Goal: Task Accomplishment & Management: Manage account settings

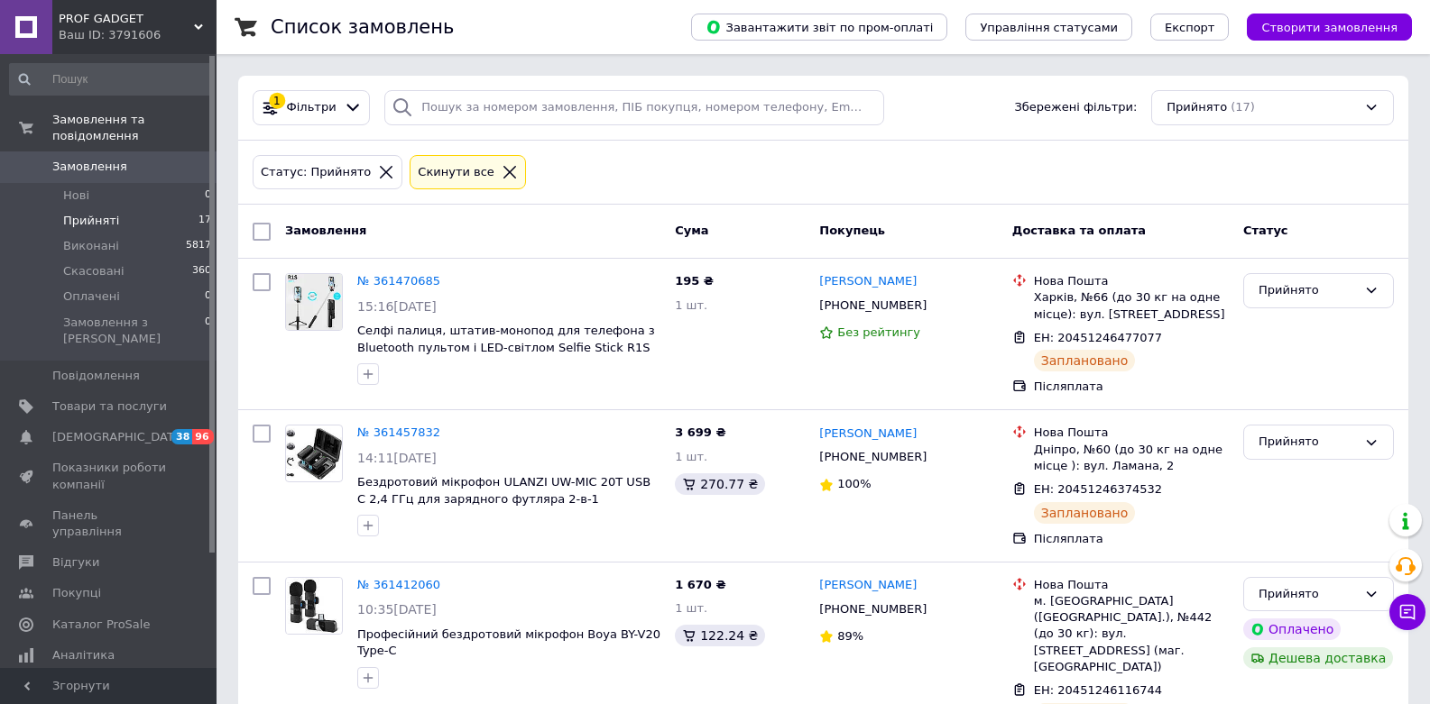
click at [149, 216] on li "Прийняті 17" at bounding box center [111, 220] width 222 height 25
click at [97, 220] on span "Прийняті" at bounding box center [91, 221] width 56 height 16
click at [92, 221] on span "Прийняті" at bounding box center [91, 221] width 56 height 16
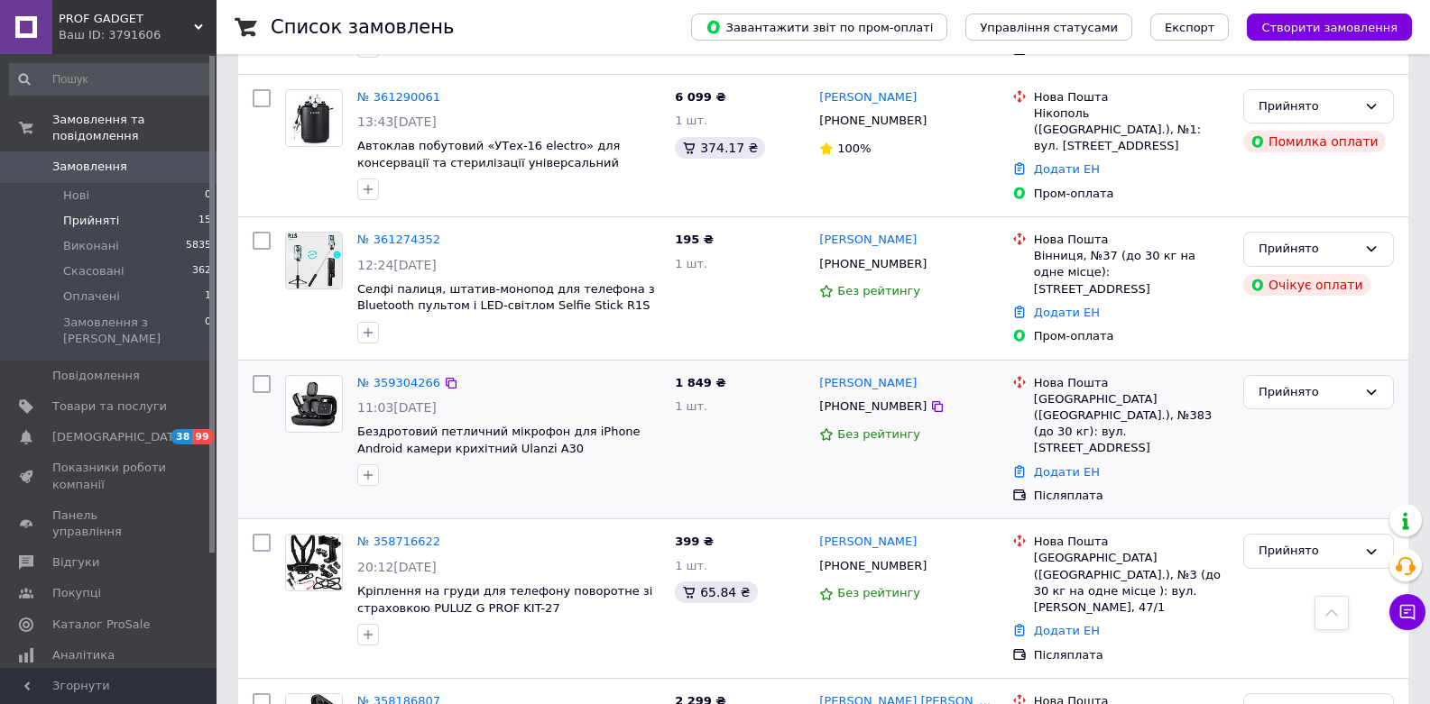
scroll to position [974, 0]
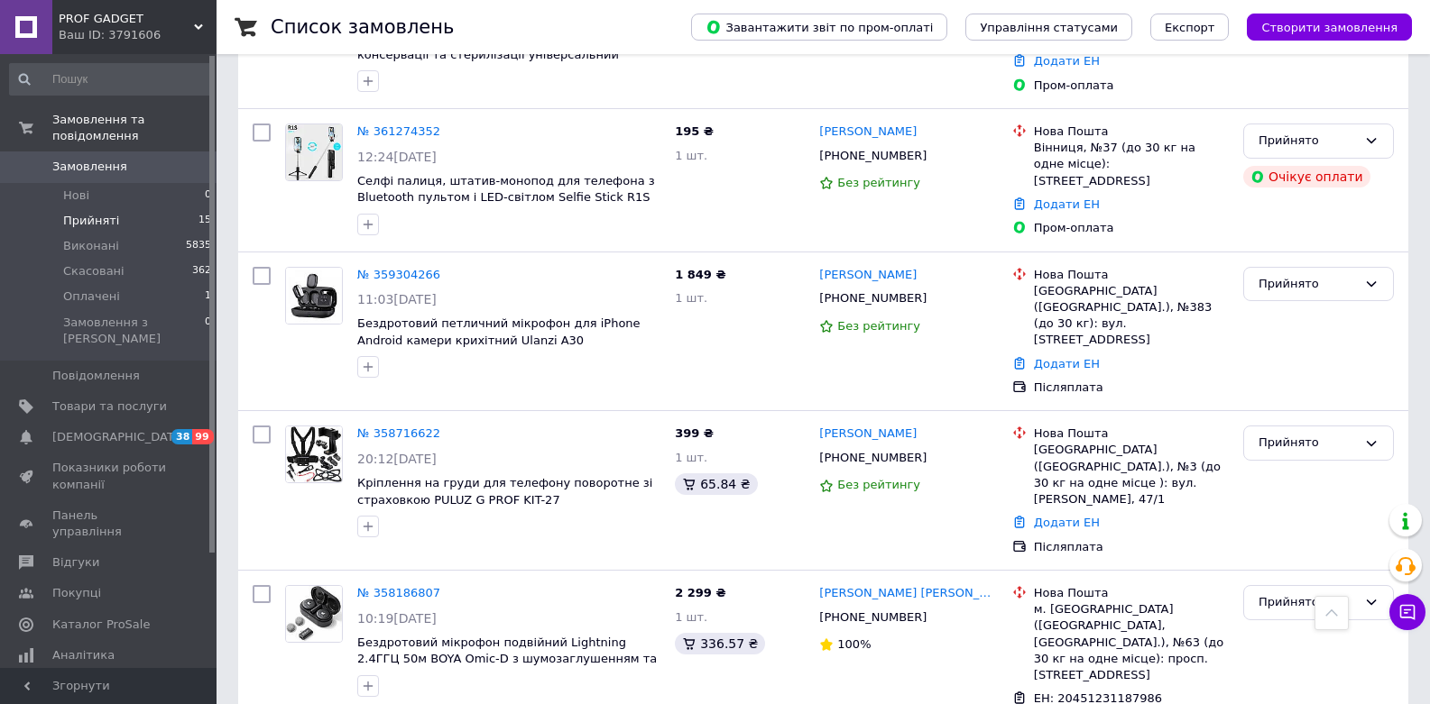
click at [140, 220] on li "Прийняті 15" at bounding box center [111, 220] width 222 height 25
click at [93, 216] on span "Прийняті" at bounding box center [91, 221] width 56 height 16
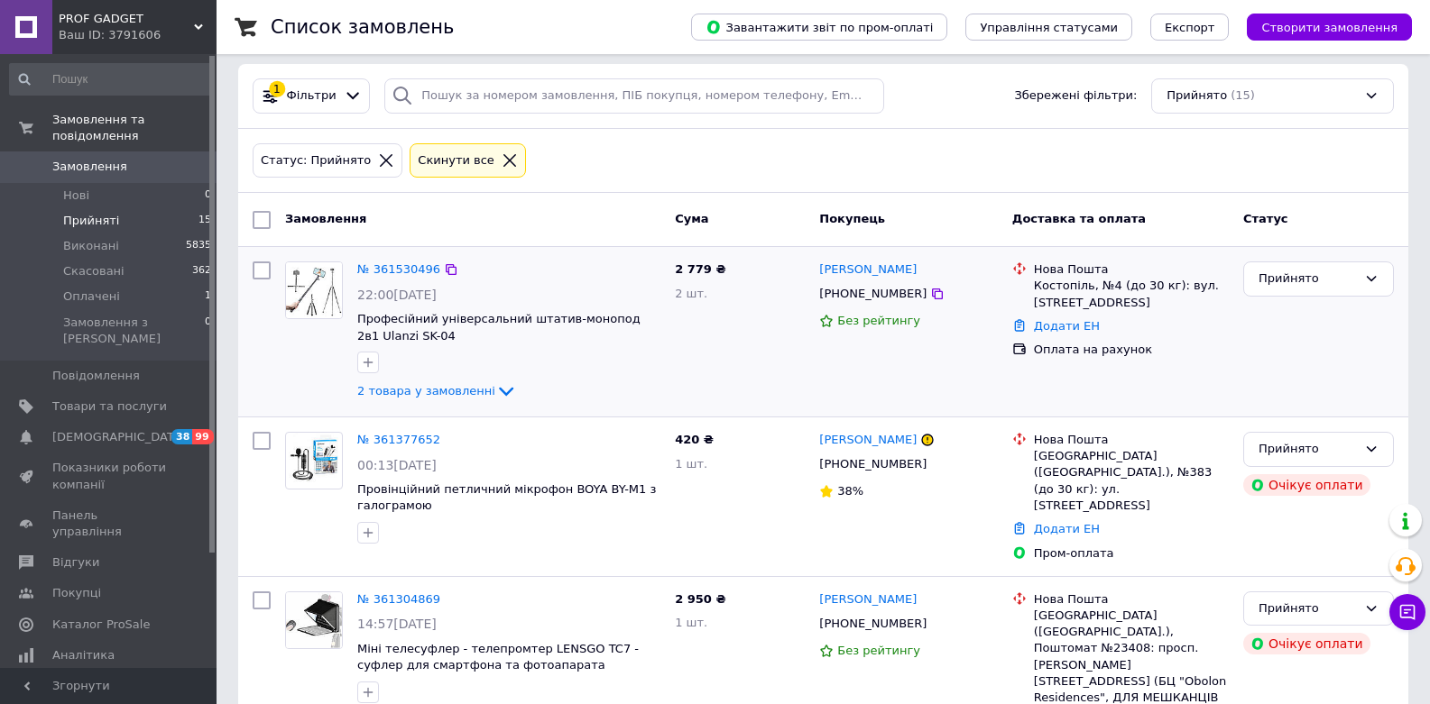
scroll to position [0, 0]
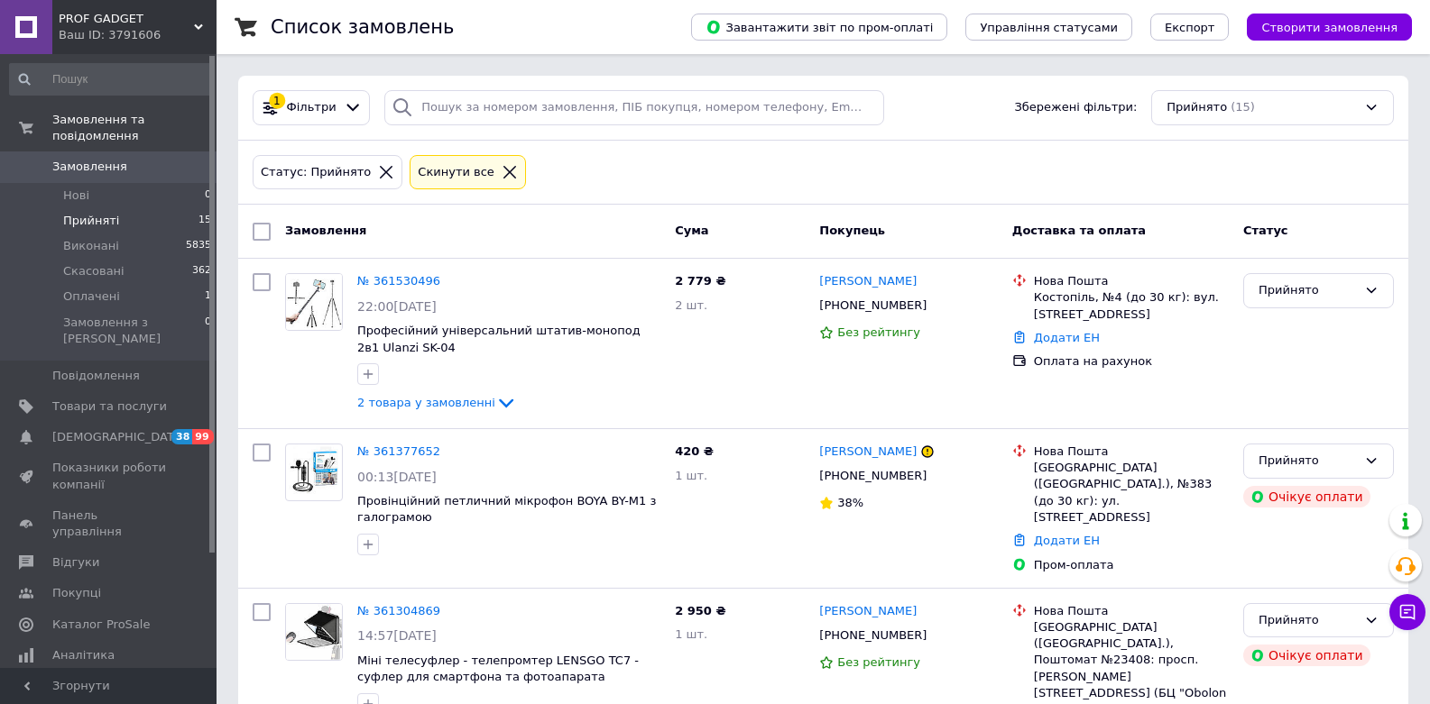
click at [109, 216] on span "Прийняті" at bounding box center [91, 221] width 56 height 16
click at [121, 226] on li "Прийняті 15" at bounding box center [111, 220] width 222 height 25
click at [100, 226] on span "Прийняті" at bounding box center [91, 221] width 56 height 16
click at [108, 219] on span "Прийняті" at bounding box center [91, 221] width 56 height 16
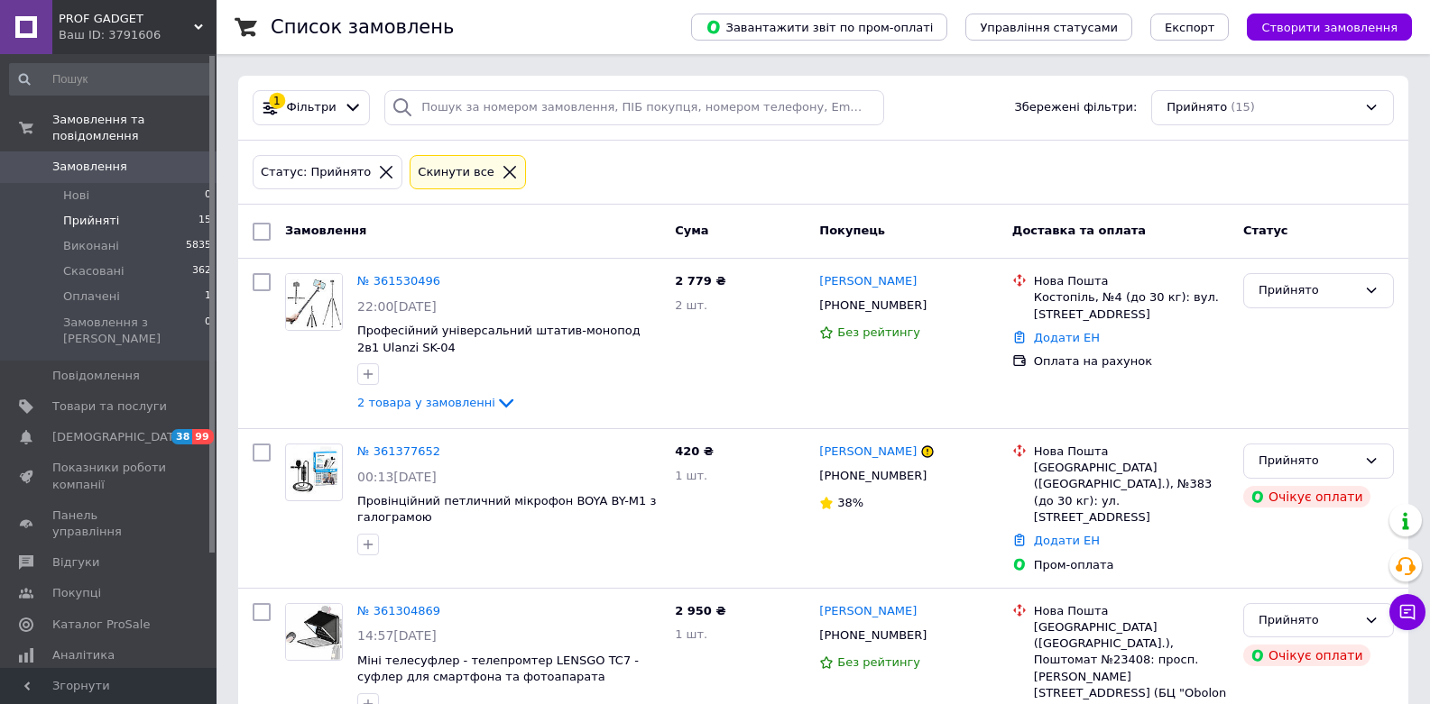
click at [502, 176] on icon at bounding box center [510, 172] width 16 height 16
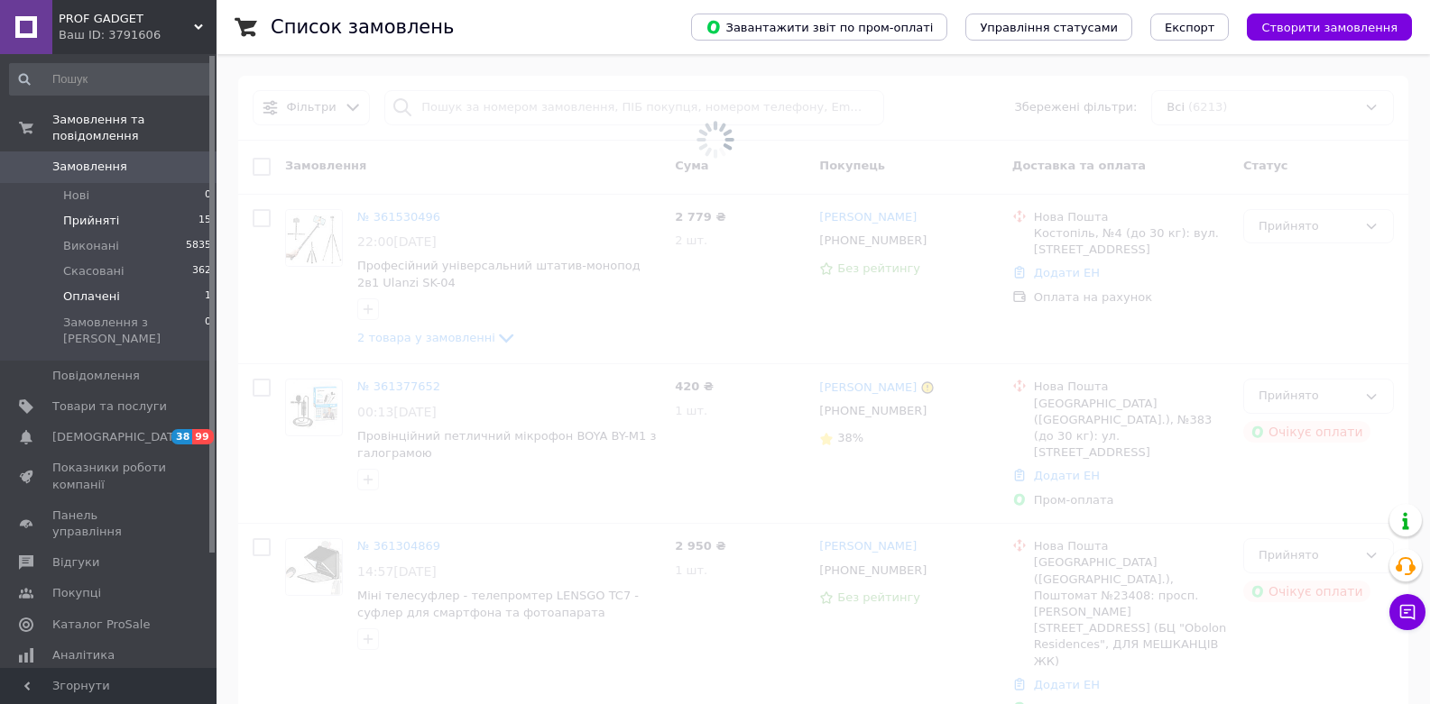
click at [157, 300] on li "Оплачені 1" at bounding box center [111, 296] width 222 height 25
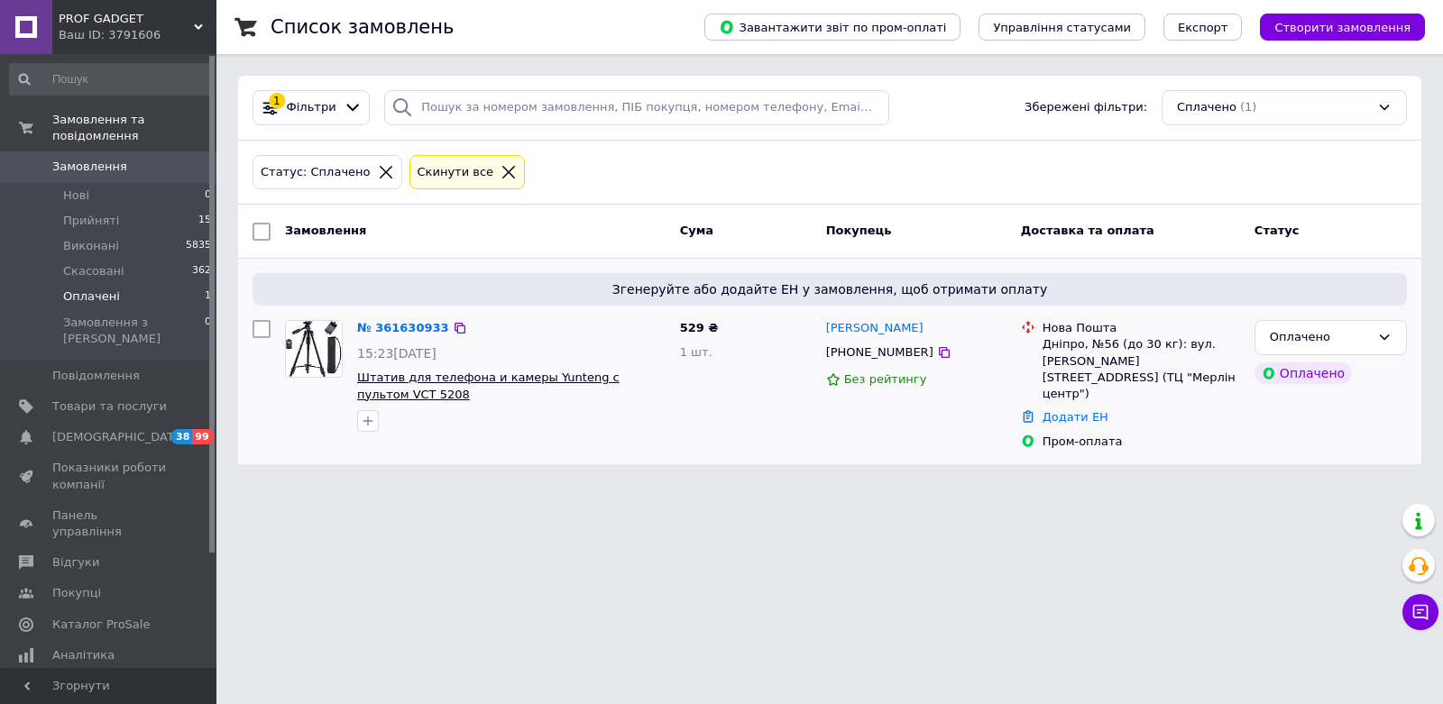
click at [424, 379] on span "Штатив для телефона и камеры Yunteng с пультом VCT 5208" at bounding box center [488, 386] width 262 height 31
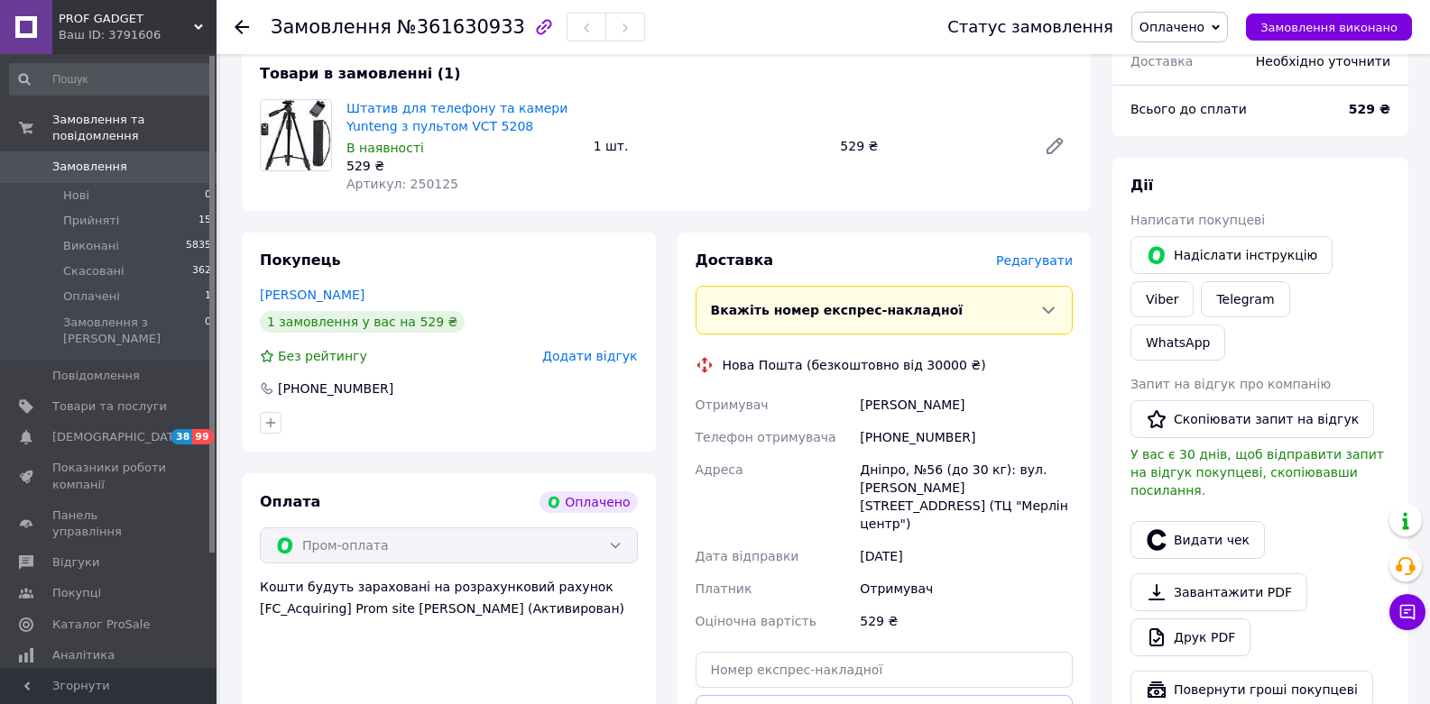
scroll to position [108, 0]
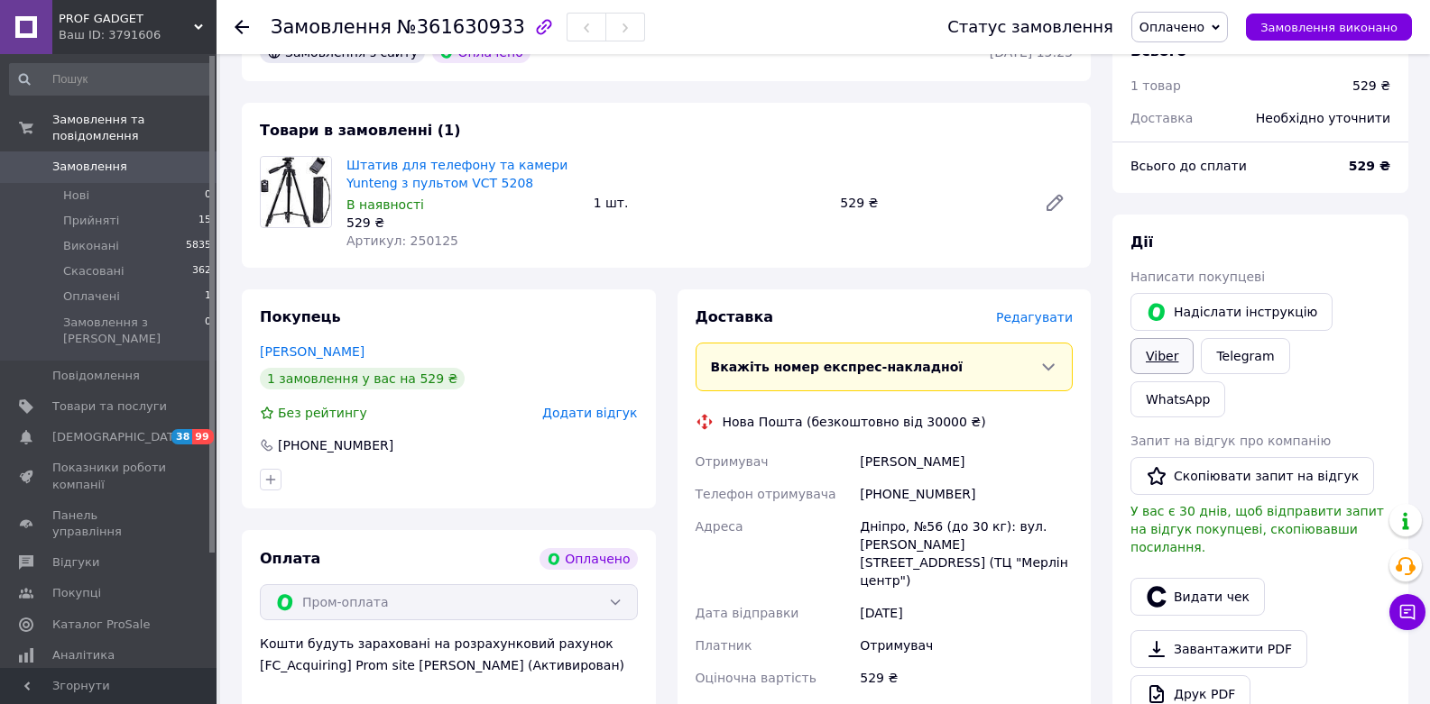
click at [1193, 338] on link "Viber" at bounding box center [1161, 356] width 63 height 36
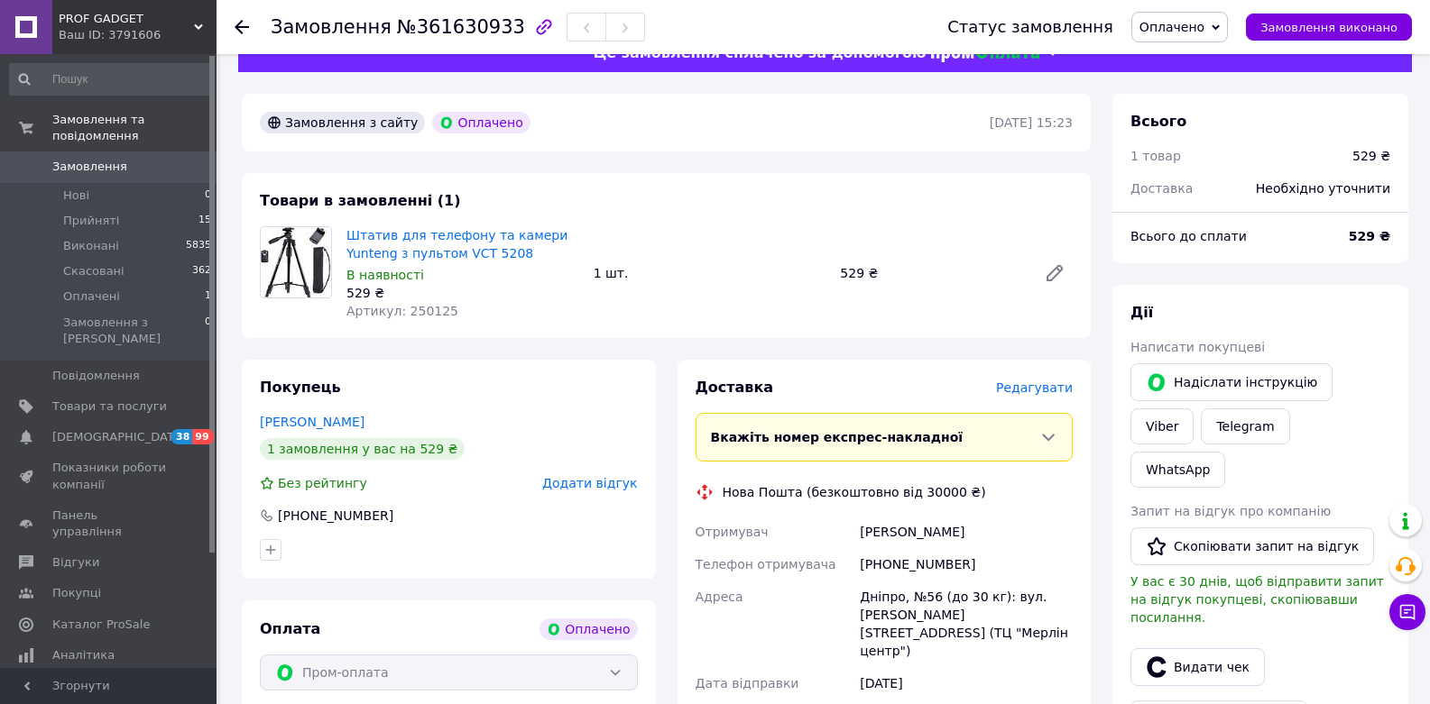
scroll to position [0, 0]
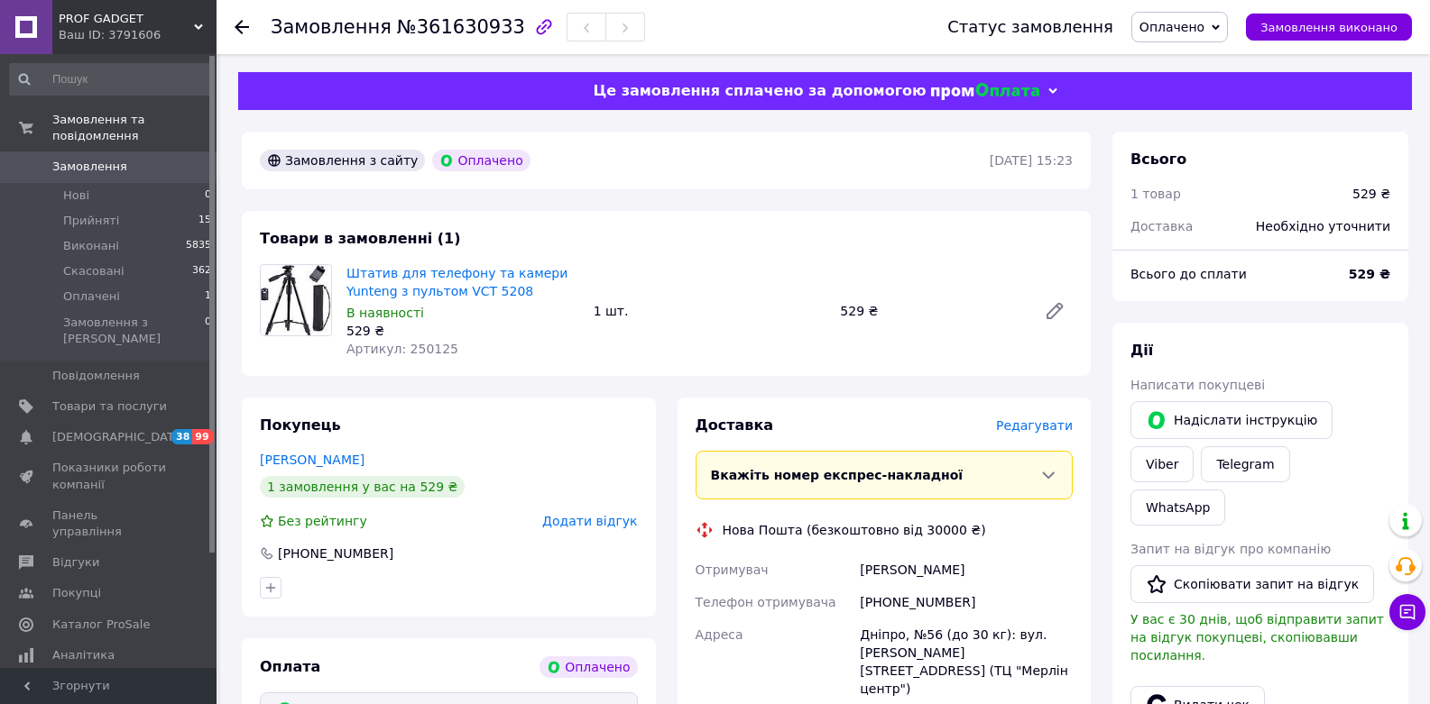
click at [1037, 565] on div "Нахутіна Діана" at bounding box center [966, 570] width 220 height 32
click at [1222, 139] on div "Всього 1 товар 529 ₴ Доставка Необхідно уточнити" at bounding box center [1260, 184] width 296 height 104
click at [1219, 24] on icon at bounding box center [1215, 27] width 8 height 8
click at [1207, 92] on li "Виконано" at bounding box center [1179, 90] width 95 height 27
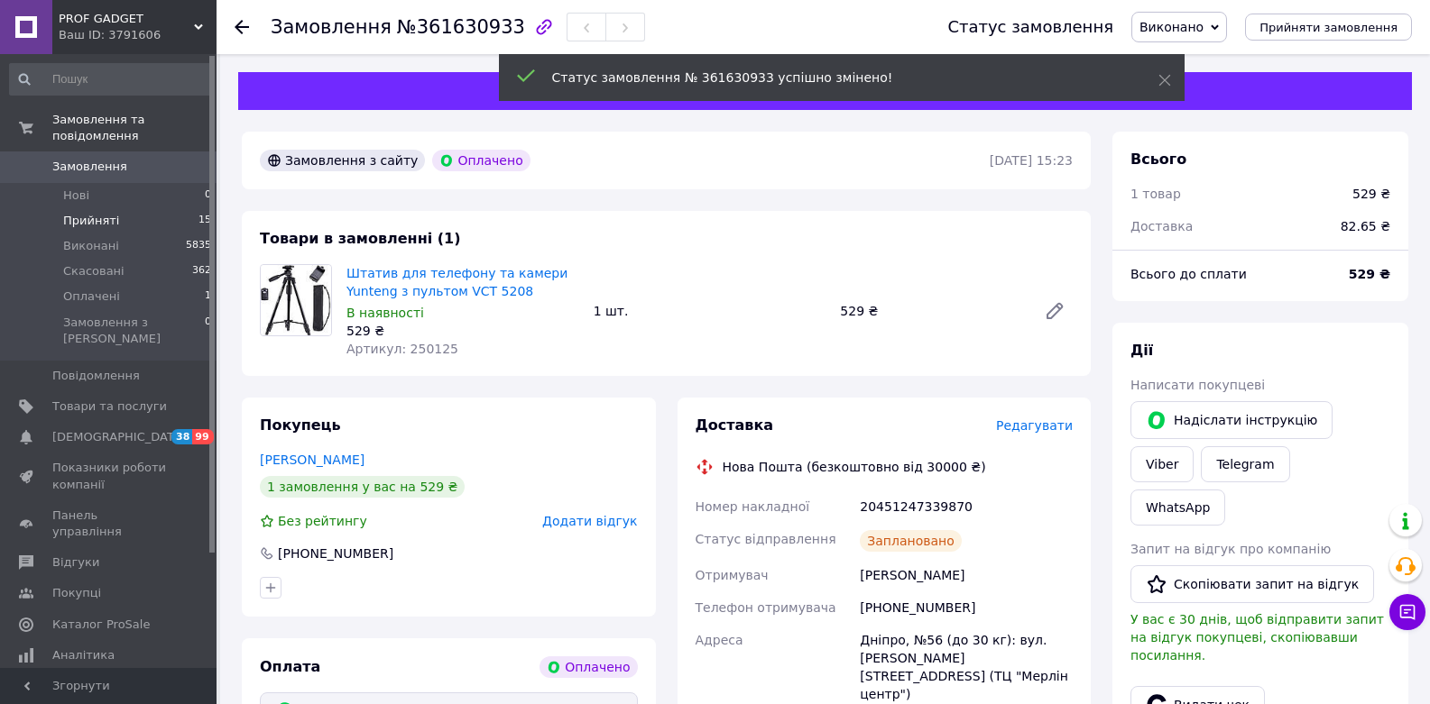
click at [161, 219] on li "Прийняті 15" at bounding box center [111, 220] width 222 height 25
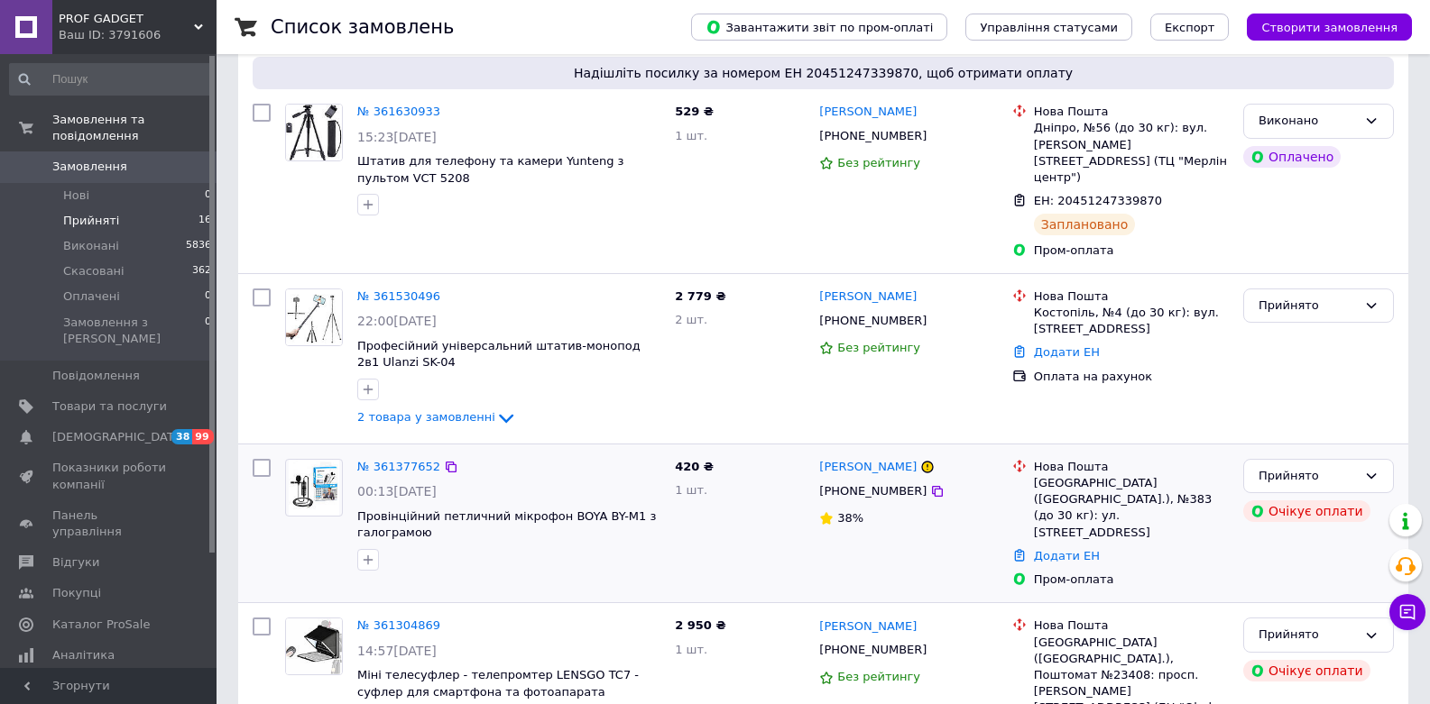
scroll to position [325, 0]
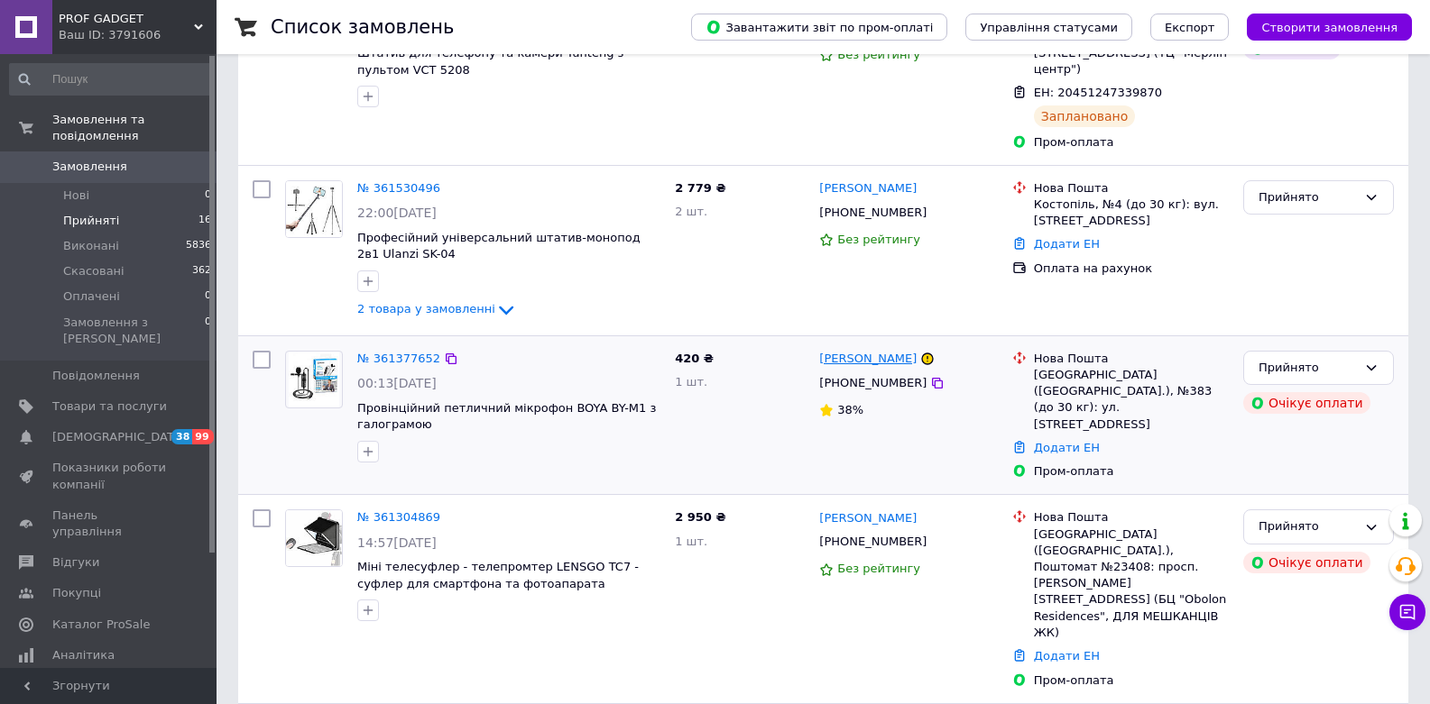
click at [864, 351] on link "[PERSON_NAME]" at bounding box center [867, 359] width 97 height 17
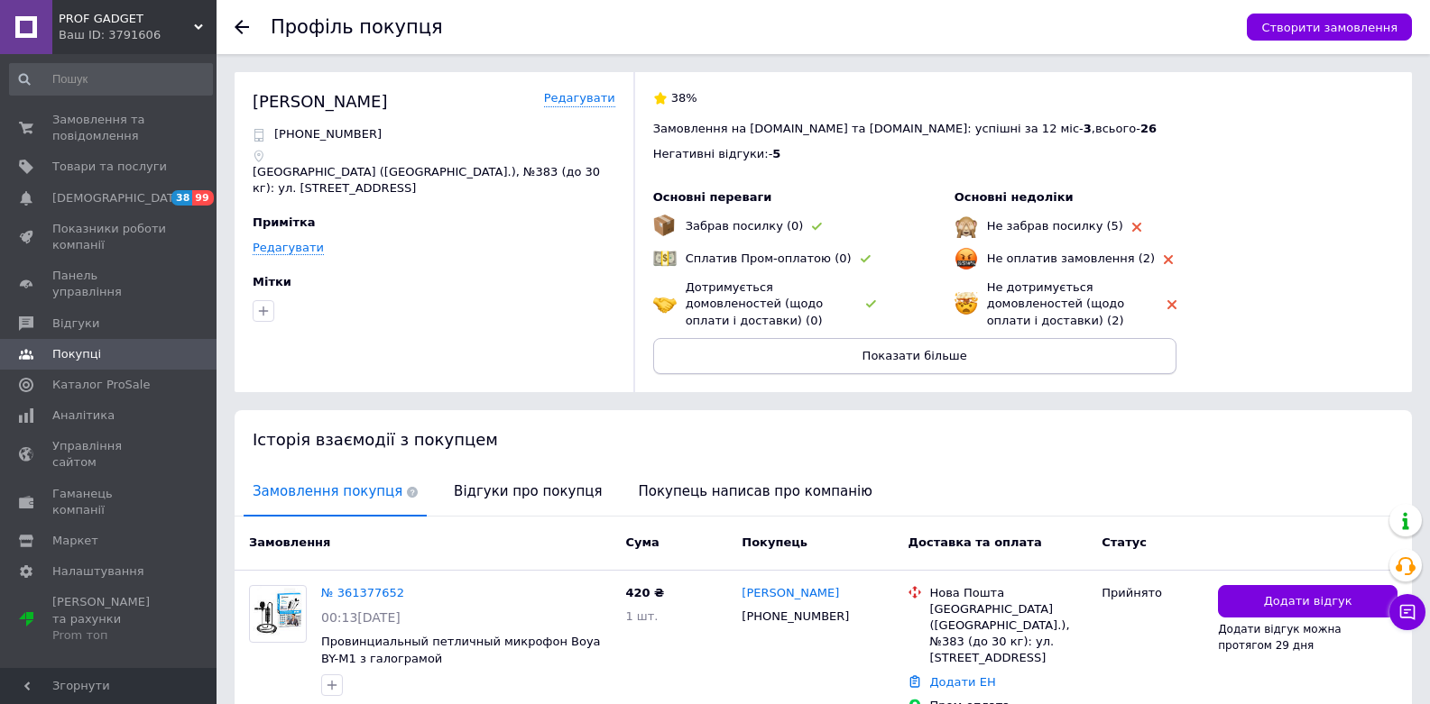
click at [980, 353] on button "Показати більше" at bounding box center [914, 356] width 523 height 36
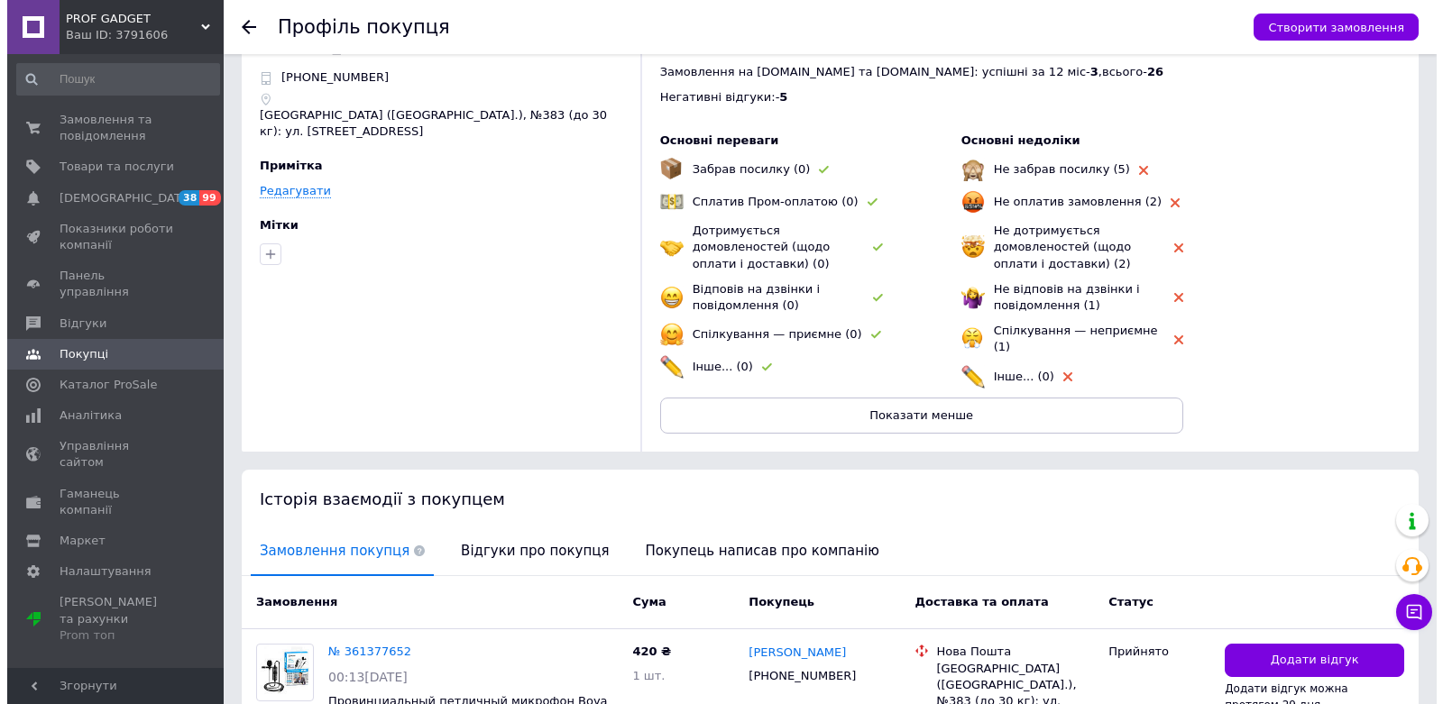
scroll to position [108, 0]
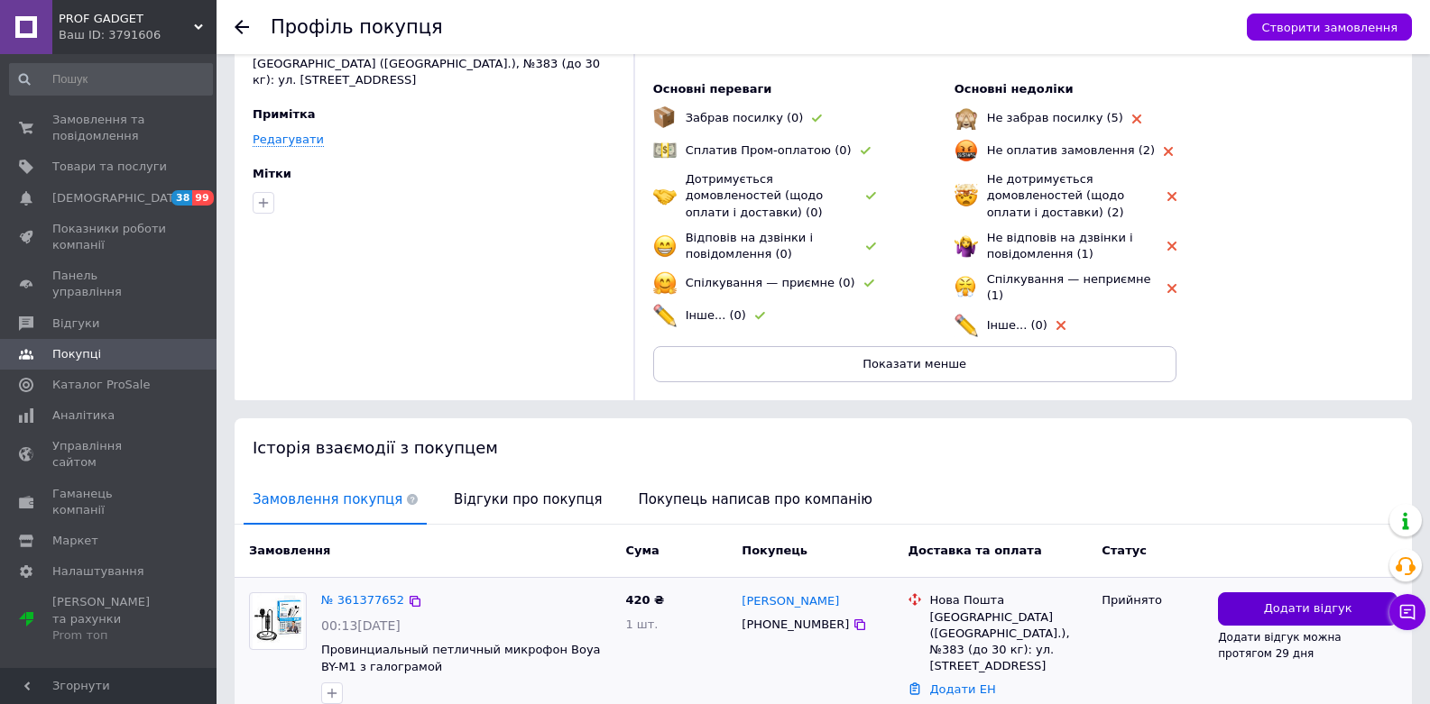
click at [1309, 601] on span "Додати відгук" at bounding box center [1308, 609] width 88 height 17
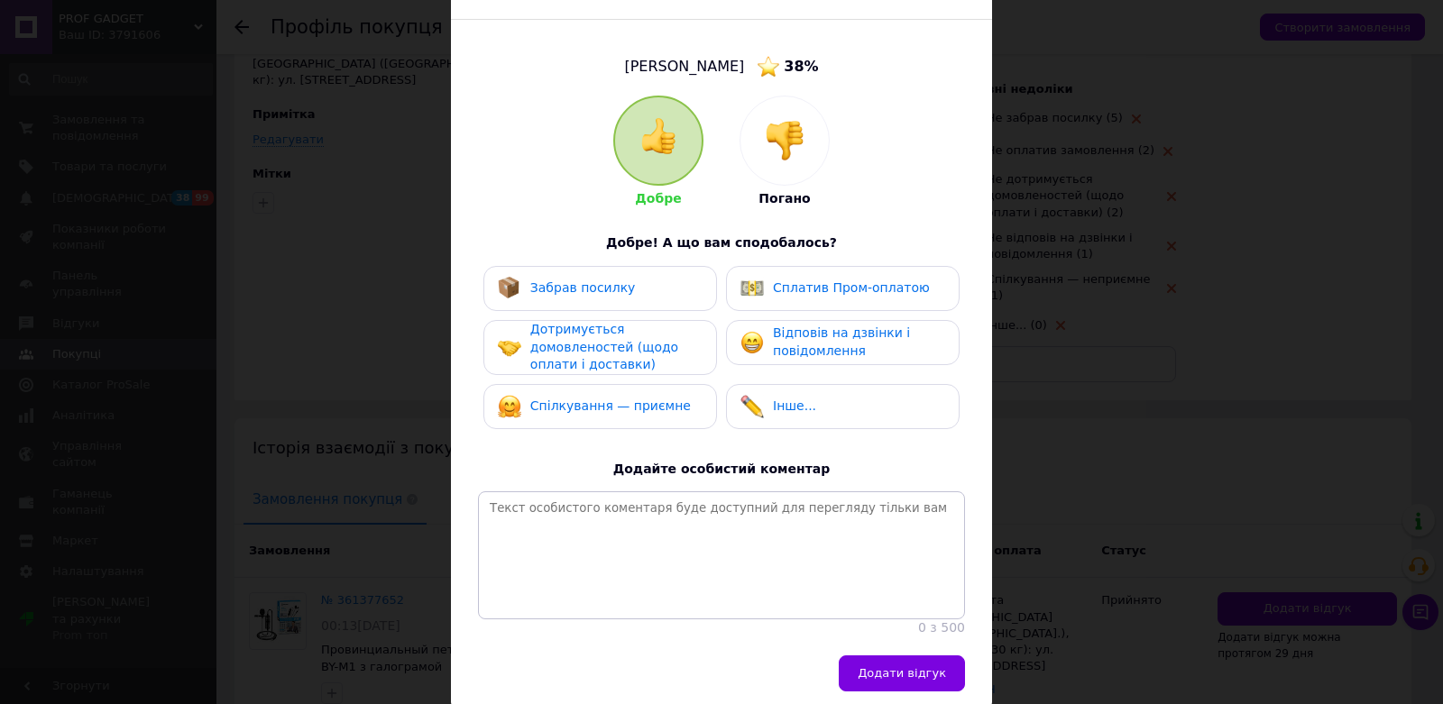
click at [781, 145] on img at bounding box center [785, 141] width 40 height 40
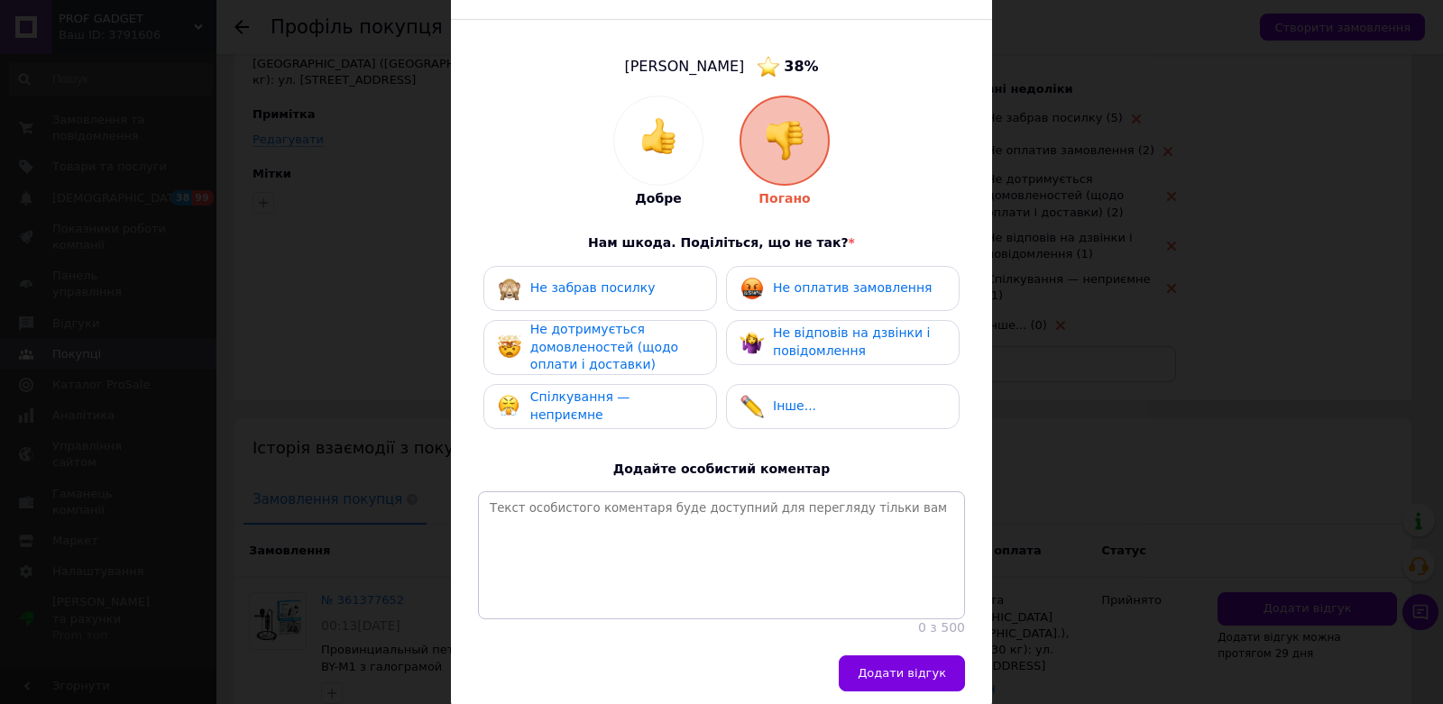
click at [801, 292] on span "Не оплатив замовлення" at bounding box center [852, 288] width 159 height 14
click at [646, 345] on span "Не дотримується домовленостей (щодо оплати і доставки)" at bounding box center [604, 347] width 148 height 50
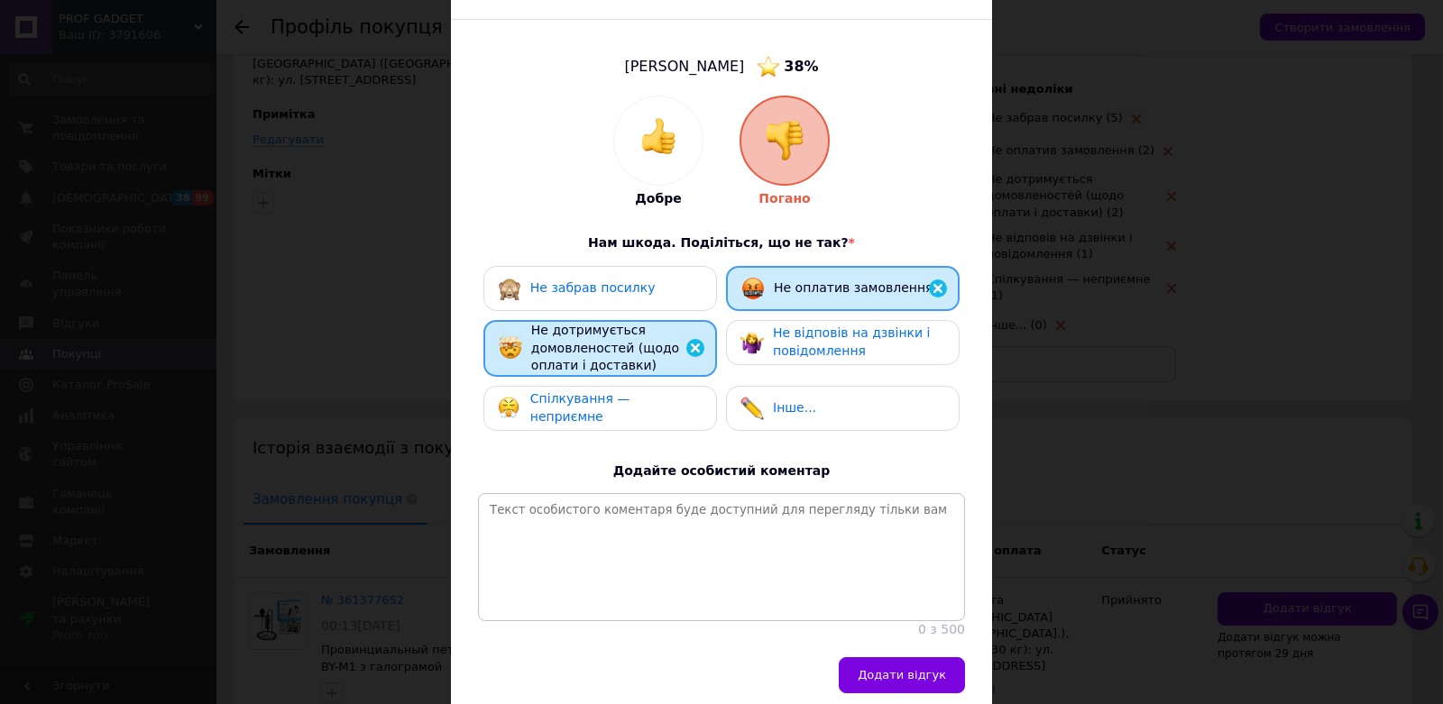
click at [642, 354] on span "Не дотримується домовленостей (щодо оплати і доставки)" at bounding box center [605, 348] width 148 height 50
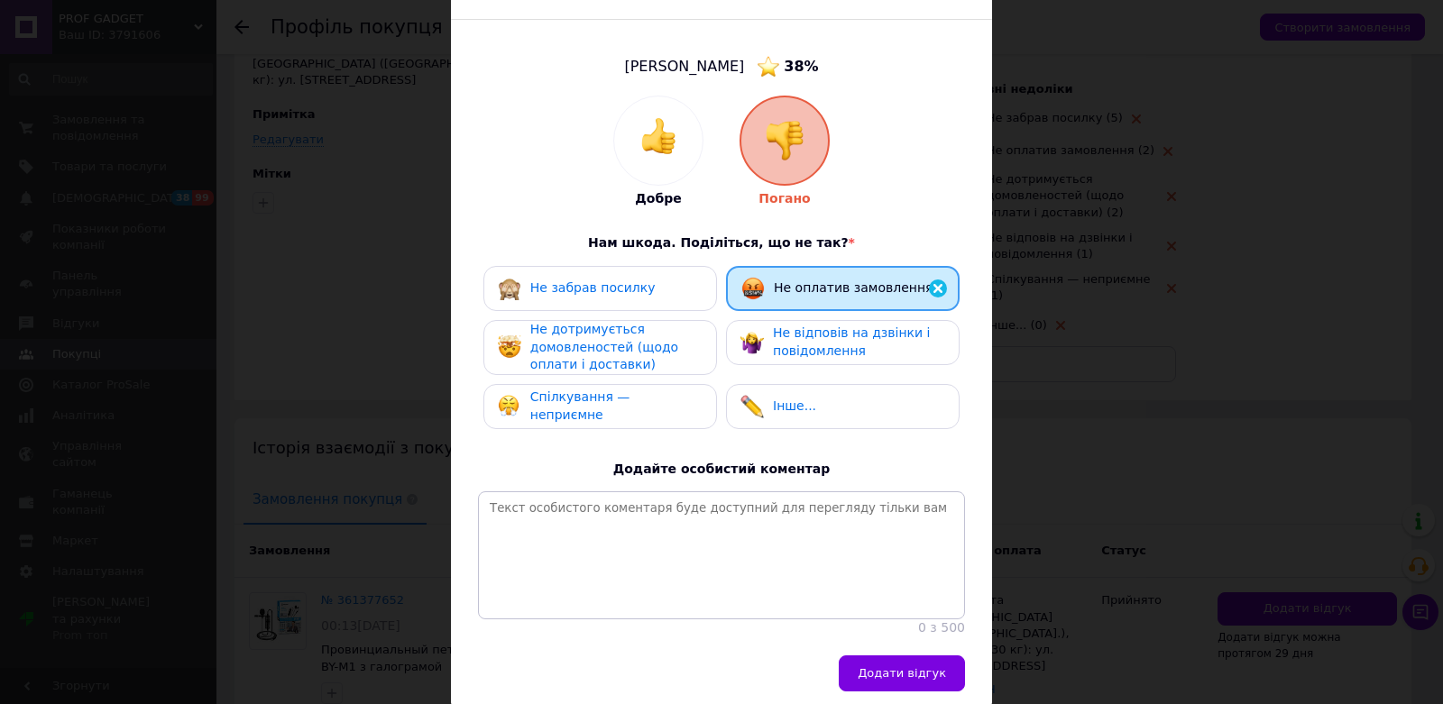
click at [840, 350] on span "Не відповів на дзвінки і повідомлення" at bounding box center [851, 342] width 157 height 32
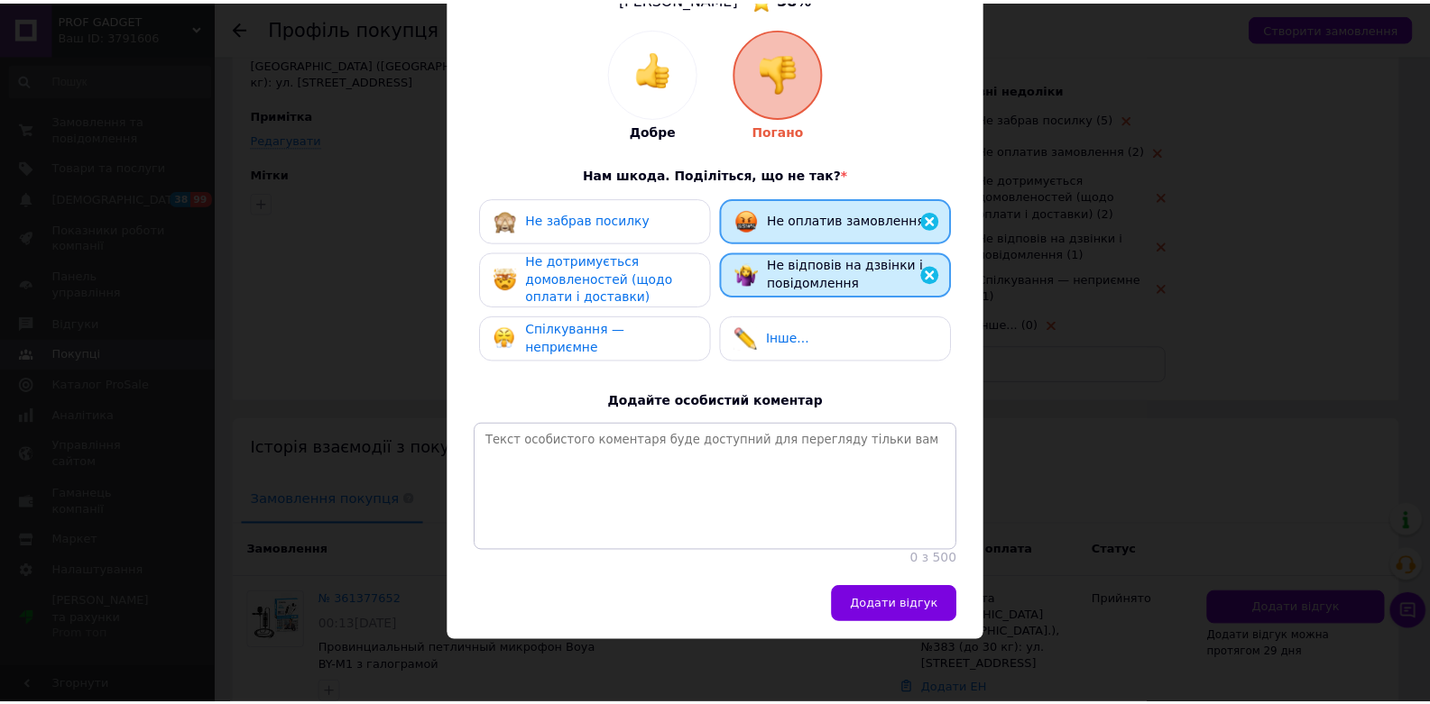
scroll to position [198, 0]
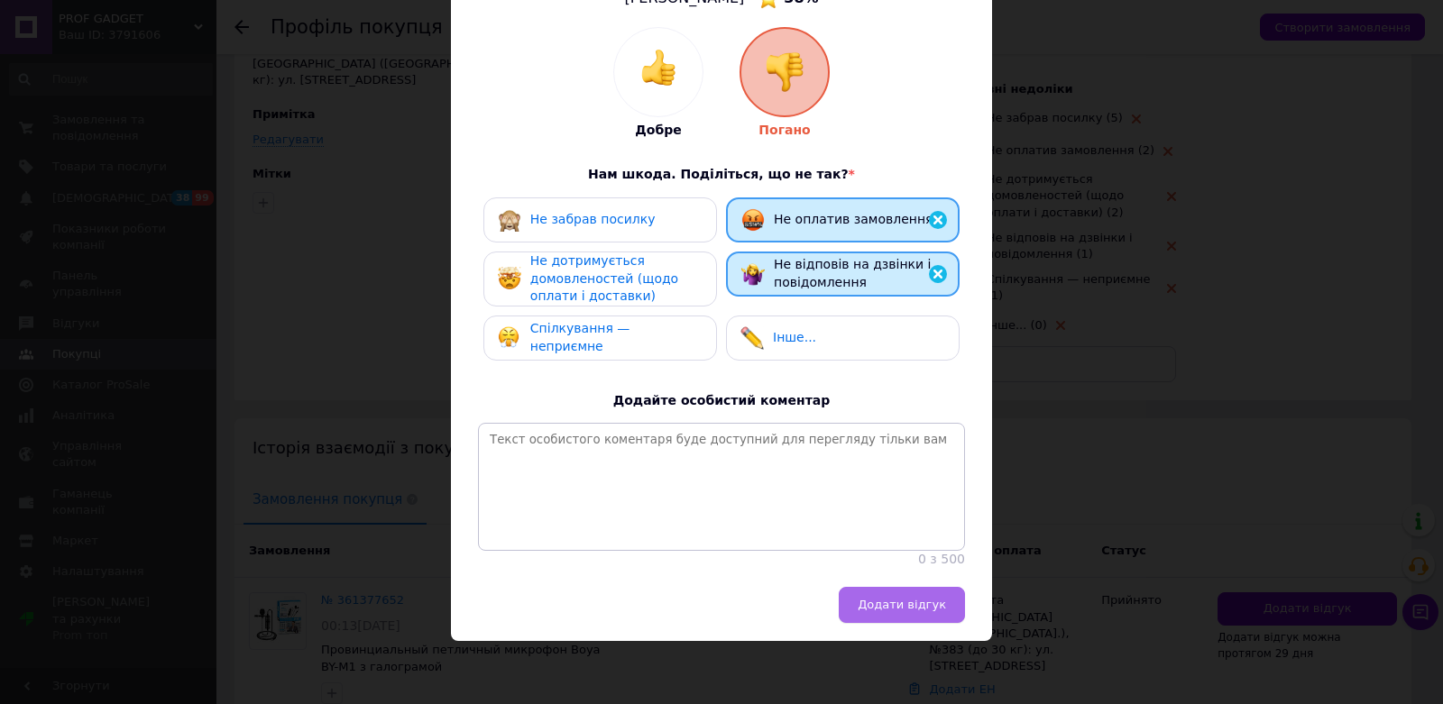
click at [928, 608] on span "Додати відгук" at bounding box center [902, 605] width 88 height 14
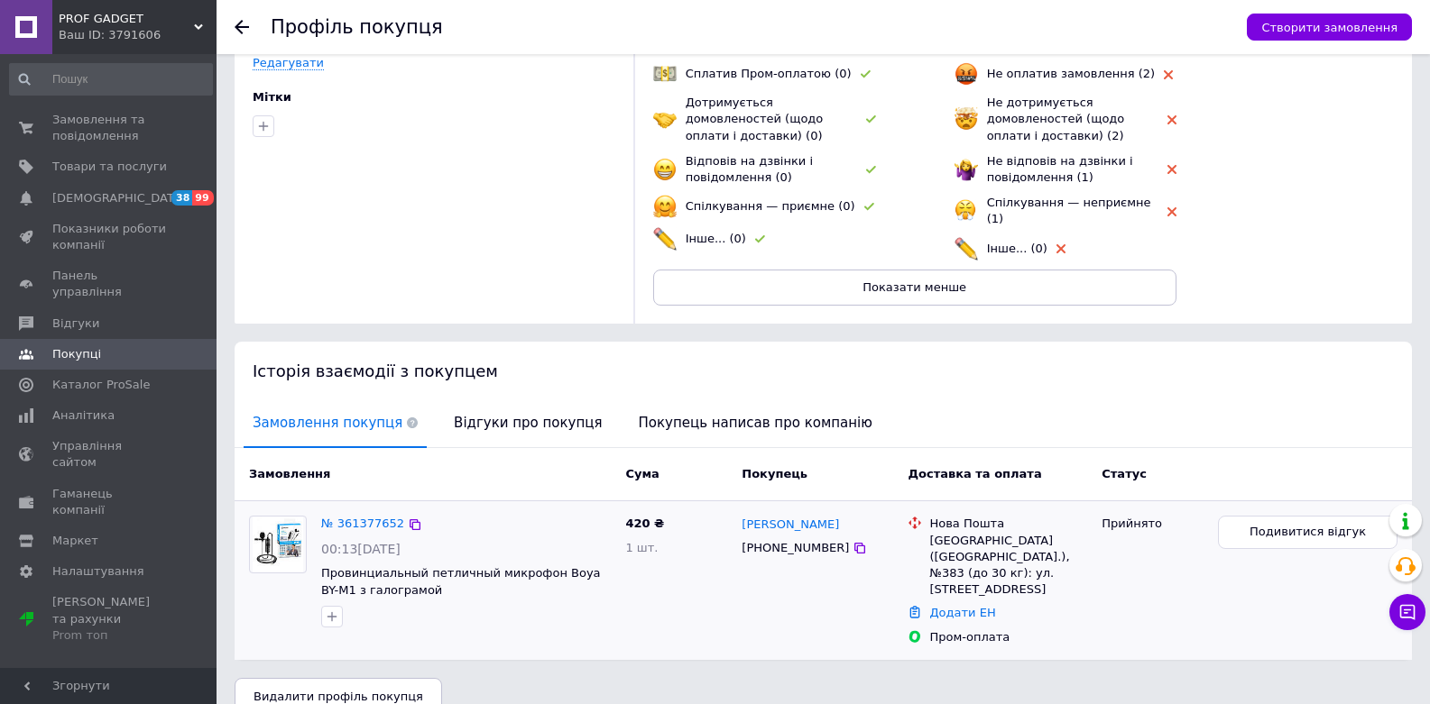
scroll to position [188, 0]
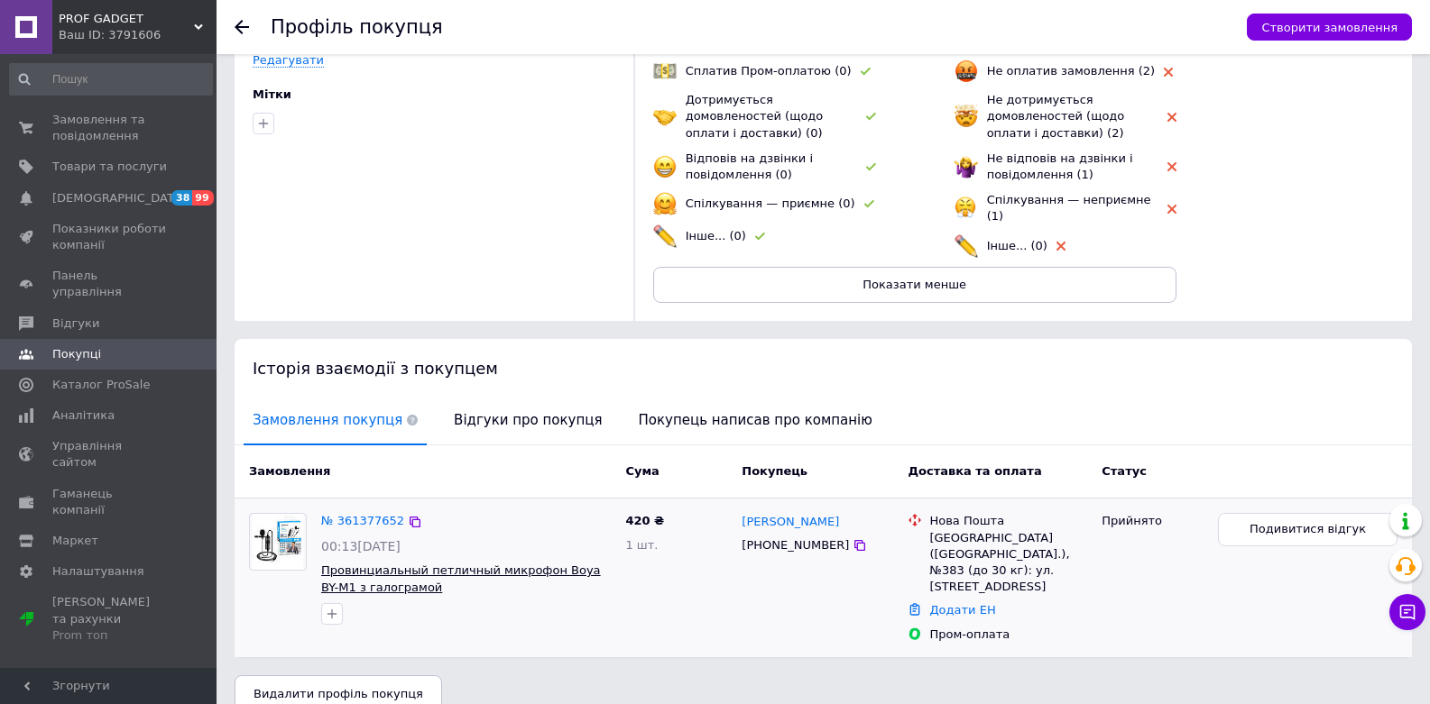
click at [410, 564] on span "Провинциальный петличный микрофон Boya BY-M1 з галограмой" at bounding box center [461, 579] width 280 height 31
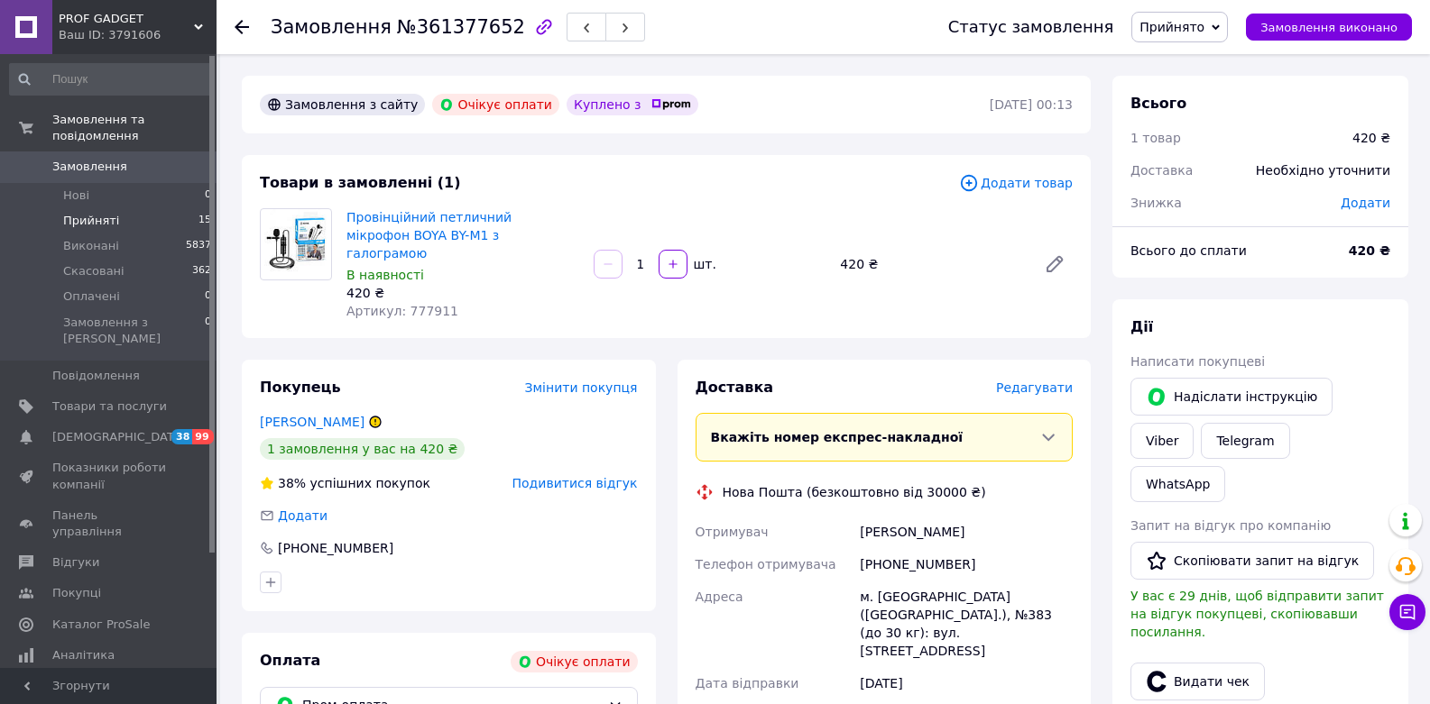
click at [160, 218] on li "Прийняті 15" at bounding box center [111, 220] width 222 height 25
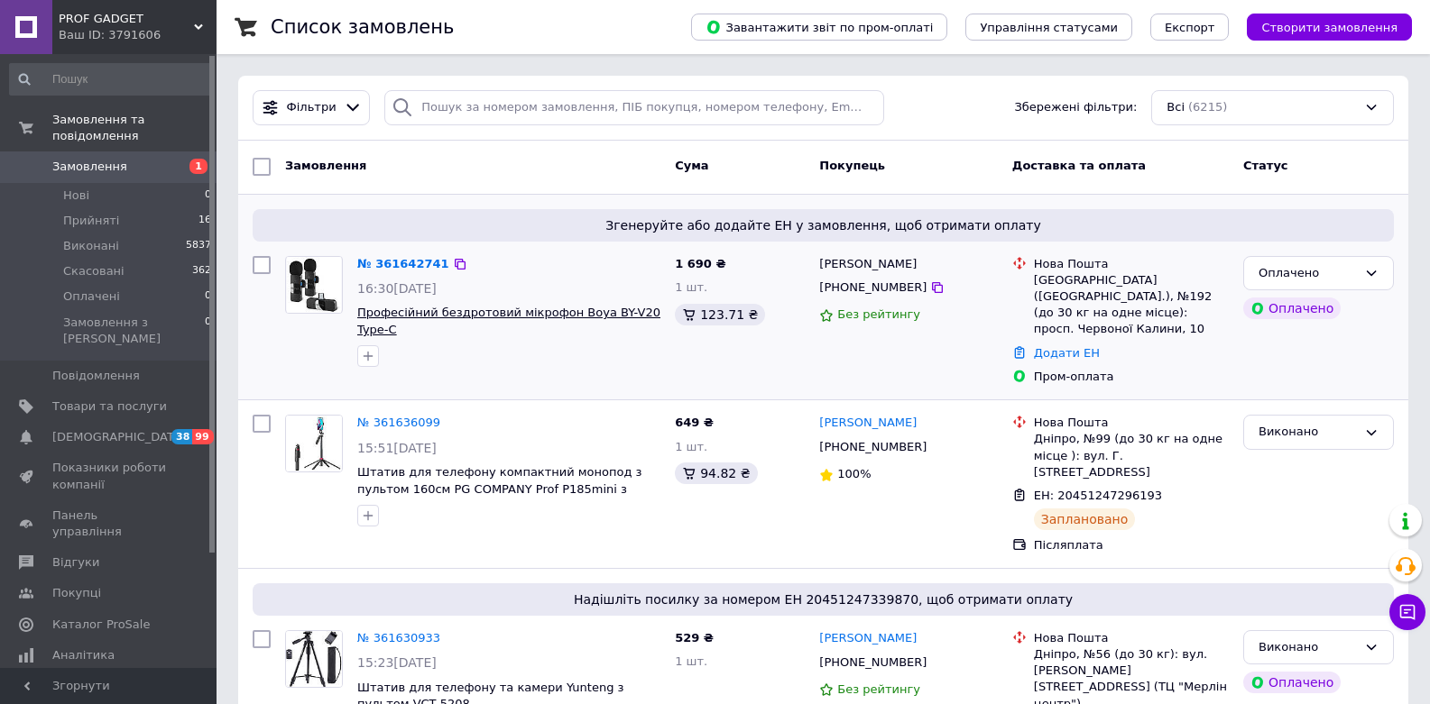
click at [510, 308] on span "Професійний бездротовий мікрофон Boya BY-V20 Type-C" at bounding box center [508, 321] width 303 height 31
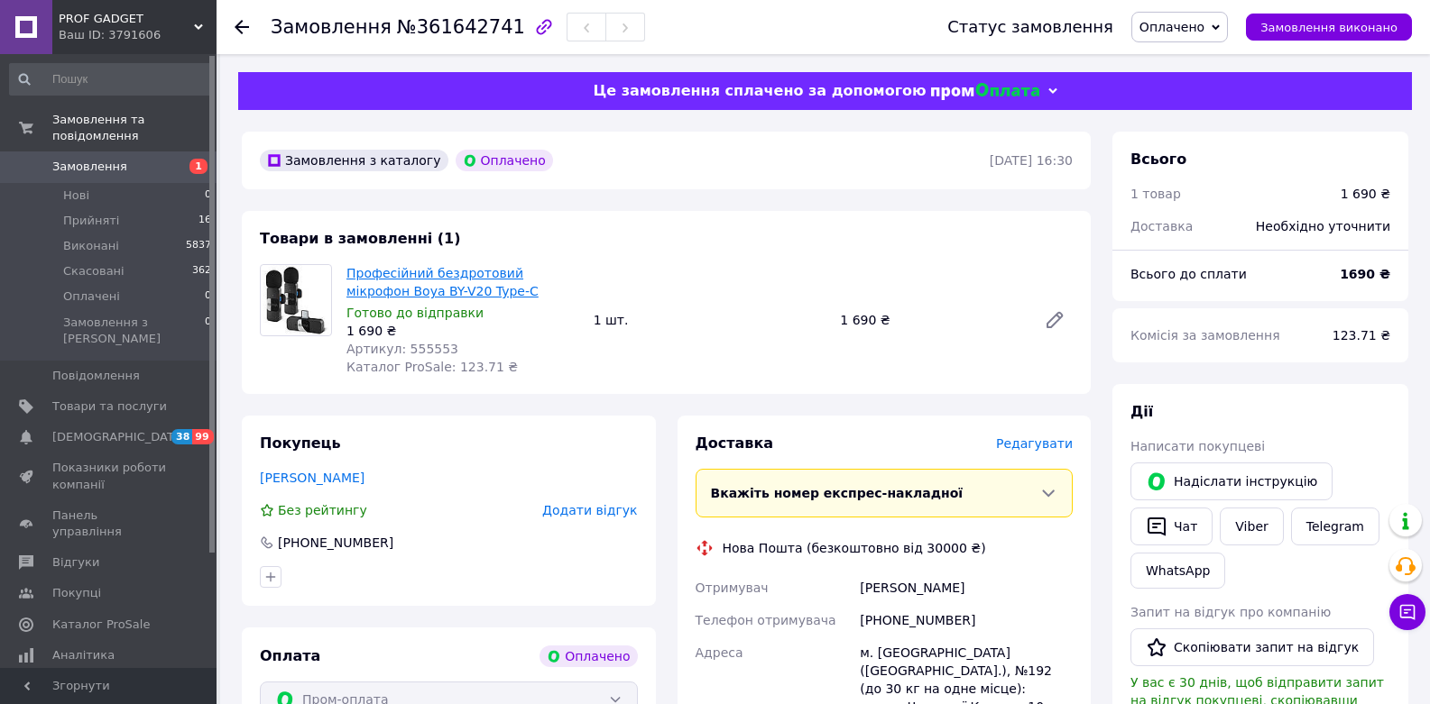
click at [765, 253] on div "Товари в замовленні (1) Професійний бездротовий мікрофон Boya BY-V20 Type-C Гот…" at bounding box center [666, 302] width 849 height 183
click at [1261, 522] on link "Viber" at bounding box center [1251, 527] width 63 height 38
click at [1022, 244] on div "Товари в замовленні (1) Професійний бездротовий мікрофон Boya BY-V20 Type-C Гот…" at bounding box center [666, 302] width 849 height 183
click at [125, 170] on span "Замовлення" at bounding box center [109, 167] width 115 height 16
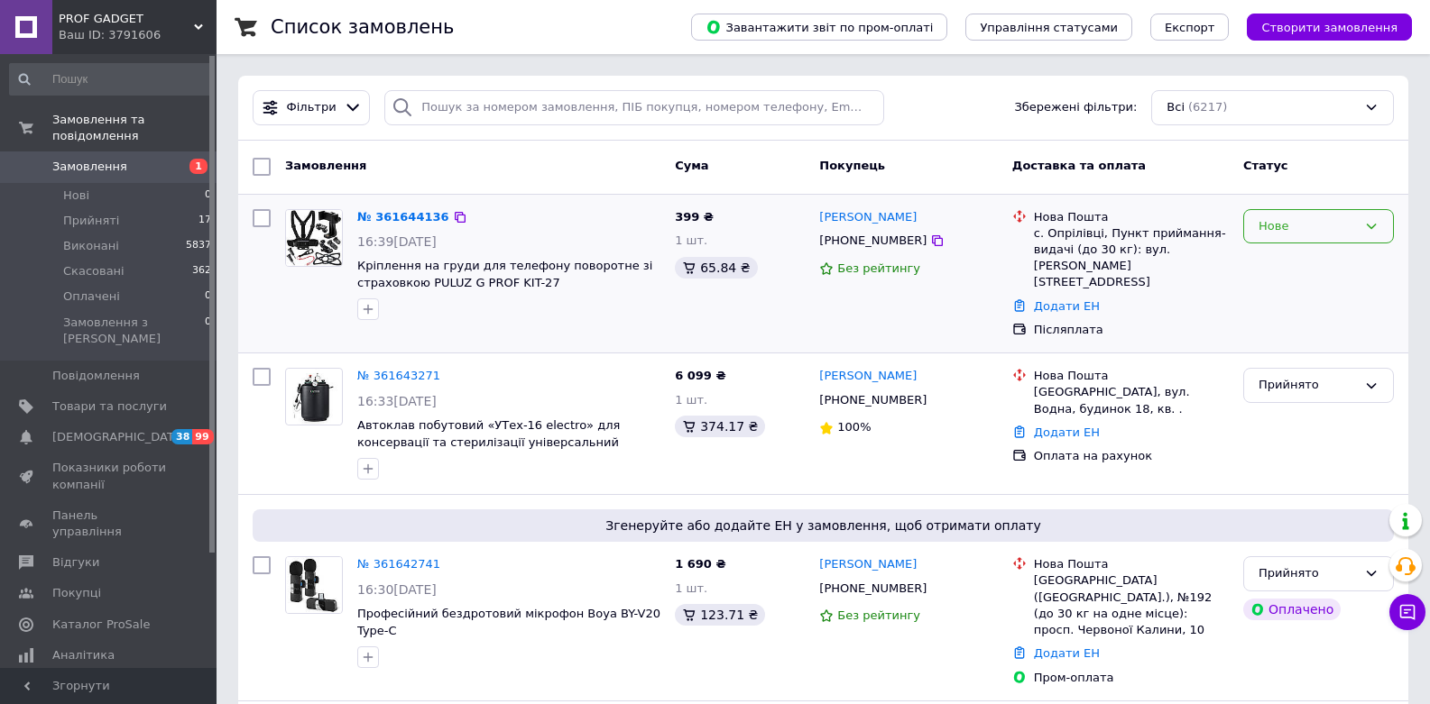
drag, startPoint x: 1314, startPoint y: 219, endPoint x: 1321, endPoint y: 242, distance: 23.7
click at [1314, 219] on div "Нове" at bounding box center [1307, 226] width 98 height 19
click at [1315, 267] on li "Прийнято" at bounding box center [1318, 263] width 149 height 33
click at [1333, 376] on div "Прийнято" at bounding box center [1307, 385] width 98 height 19
click at [115, 197] on li "Нові 1" at bounding box center [111, 195] width 222 height 25
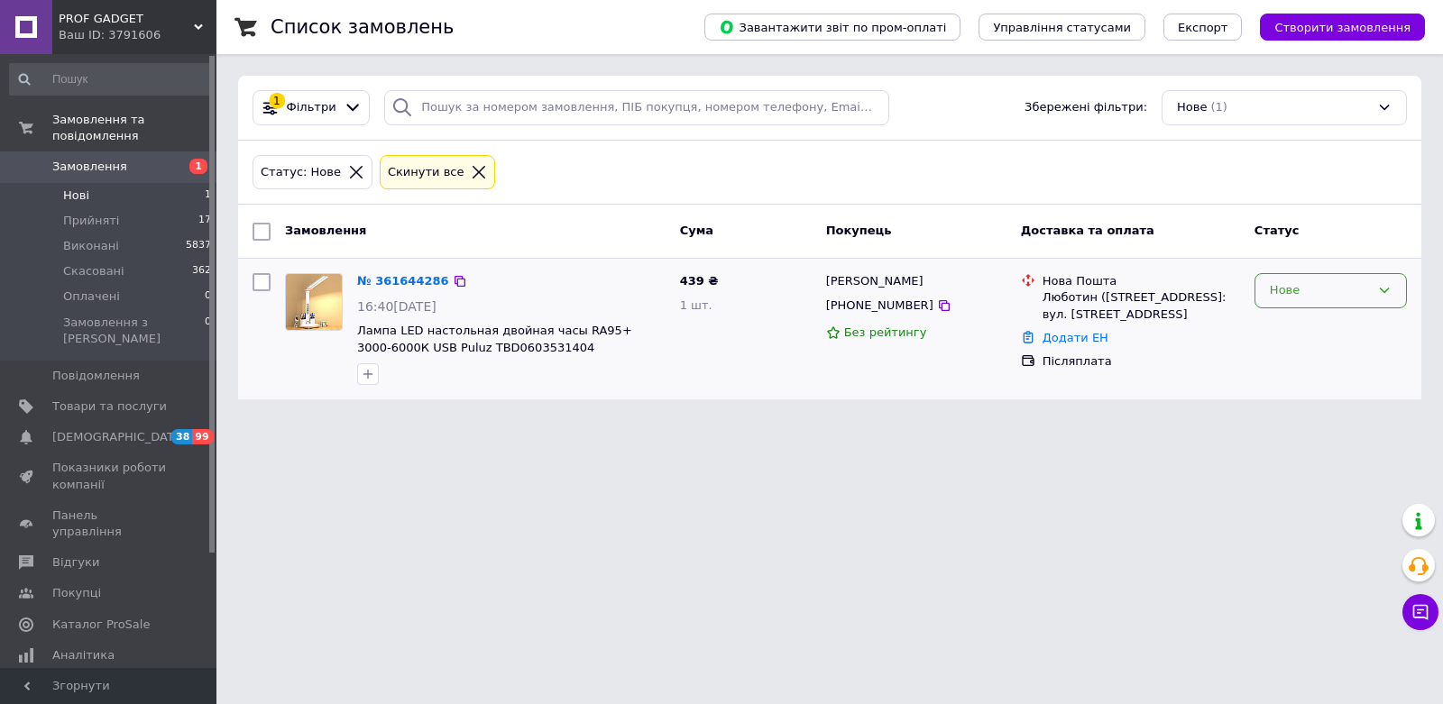
click at [1385, 286] on icon at bounding box center [1384, 290] width 14 height 14
click at [1357, 327] on li "Прийнято" at bounding box center [1331, 328] width 151 height 33
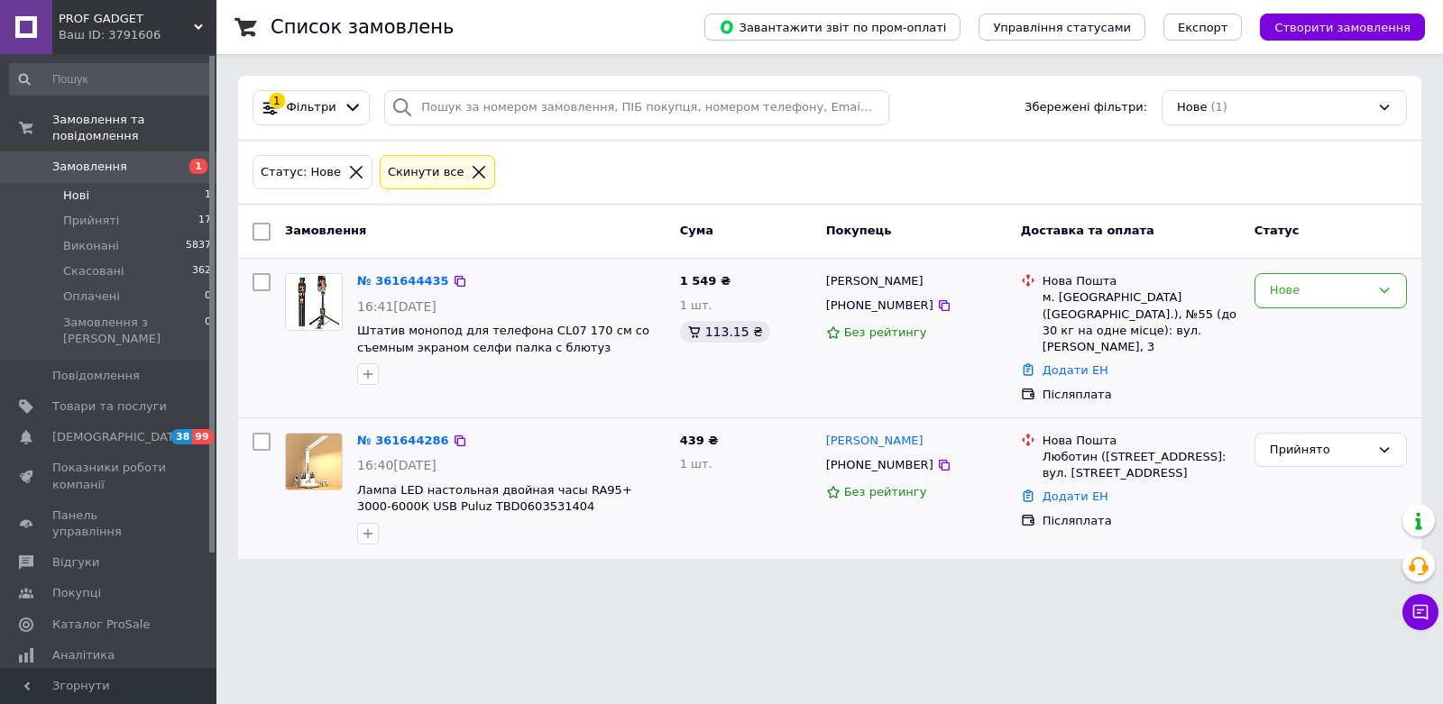
click at [1196, 387] on div "Післяплата" at bounding box center [1142, 395] width 198 height 16
click at [1381, 284] on icon at bounding box center [1384, 290] width 14 height 14
click at [1353, 327] on li "Прийнято" at bounding box center [1331, 328] width 151 height 33
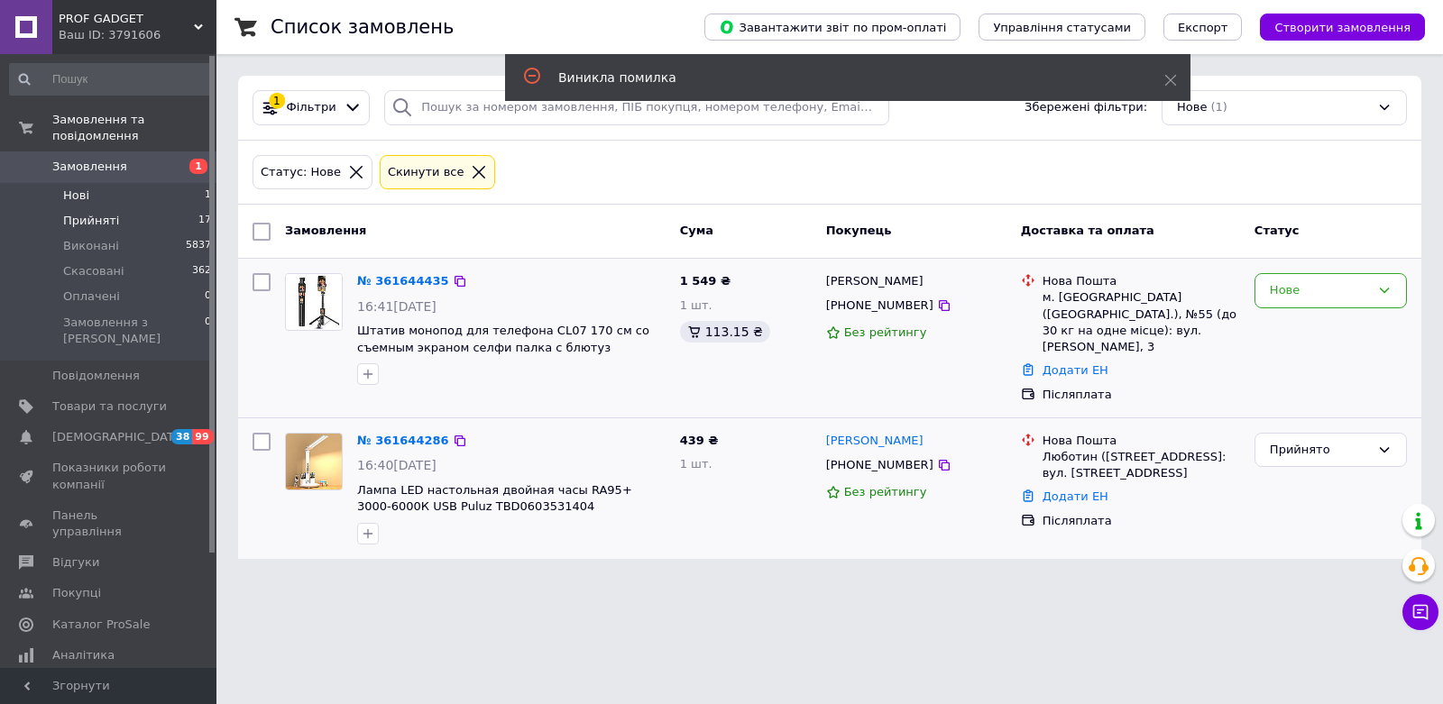
click at [170, 223] on li "Прийняті 17" at bounding box center [111, 220] width 222 height 25
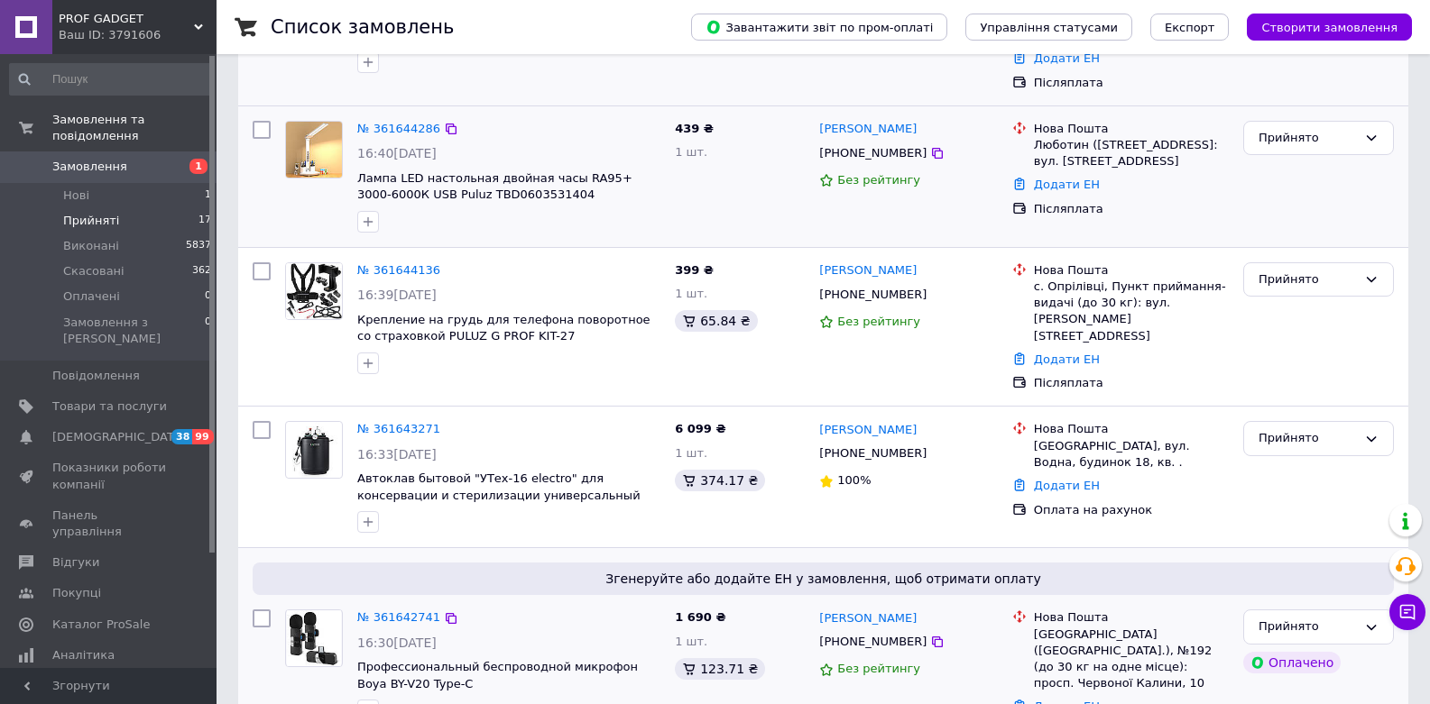
scroll to position [325, 0]
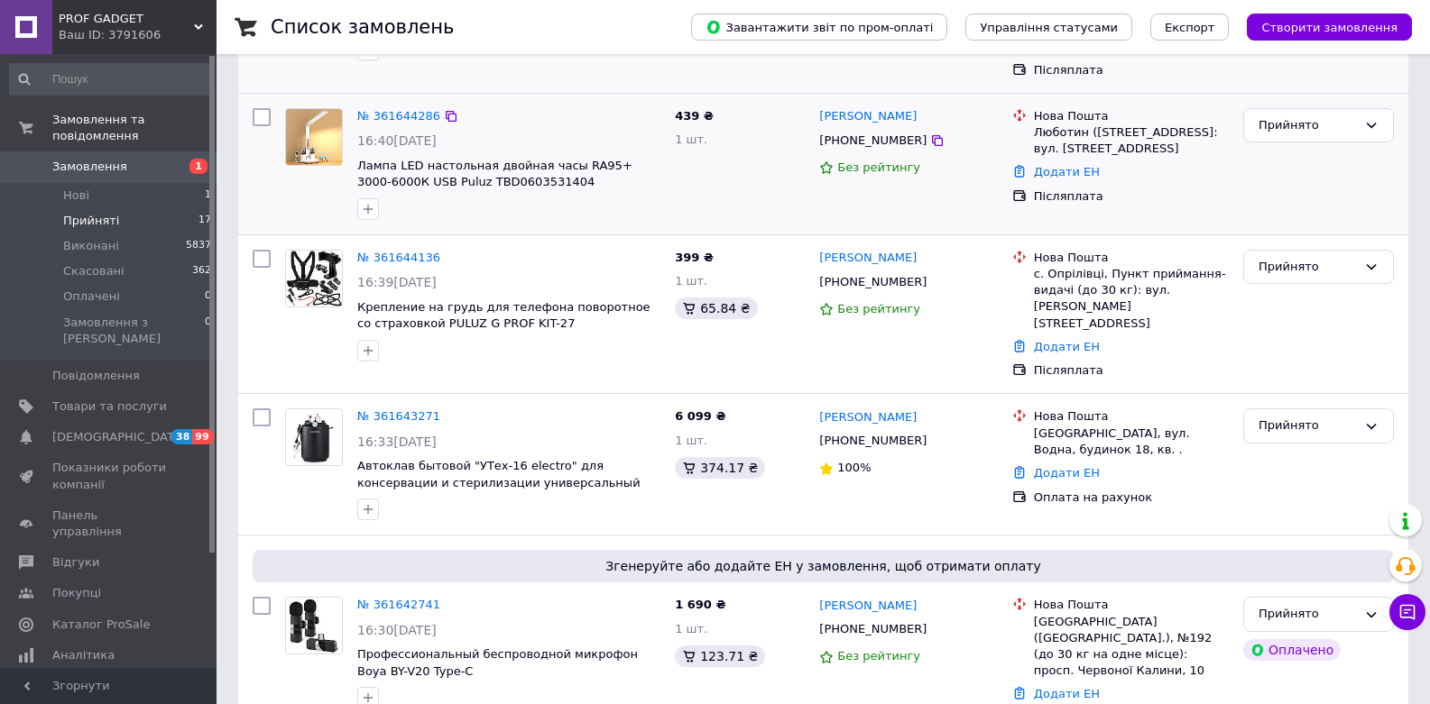
click at [127, 225] on li "Прийняті 17" at bounding box center [111, 220] width 222 height 25
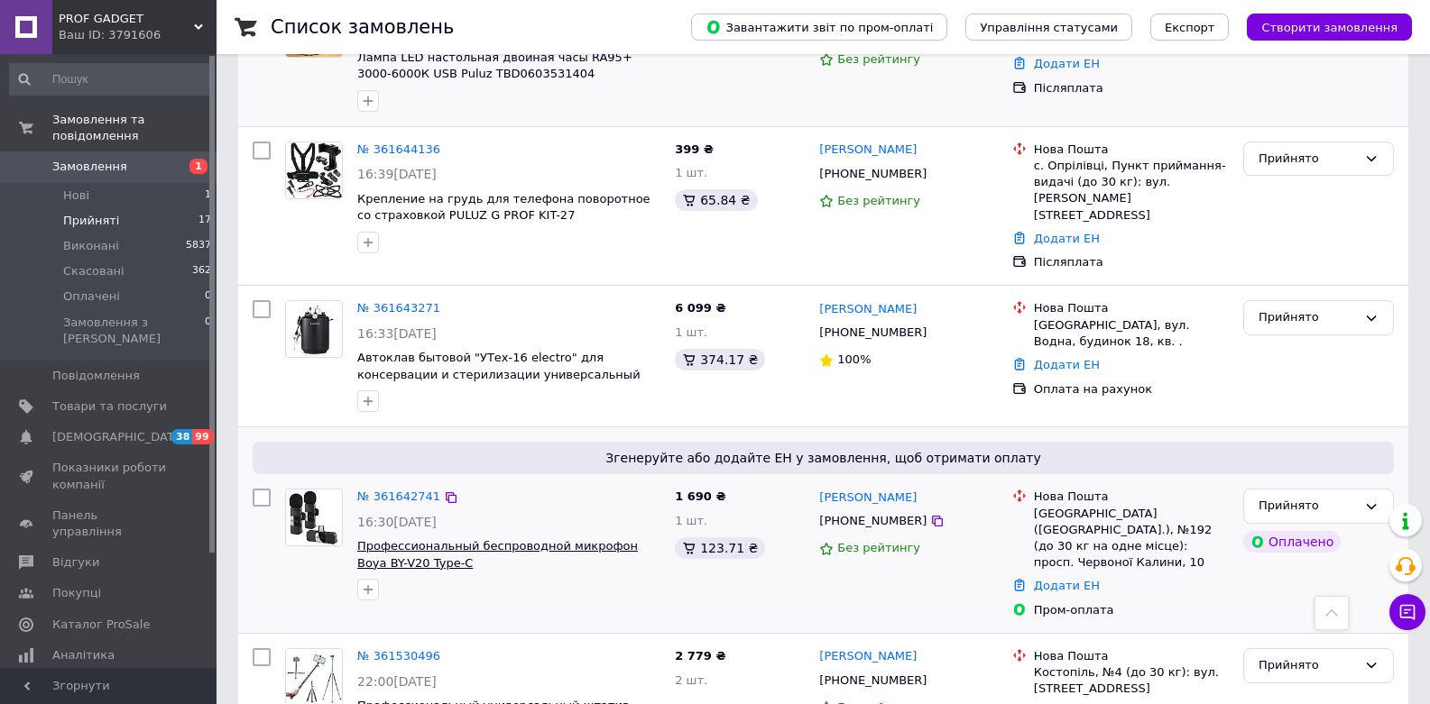
click at [499, 539] on span "Профессиональный беспроводной микрофон Boya BY-V20 Type-C" at bounding box center [497, 554] width 281 height 31
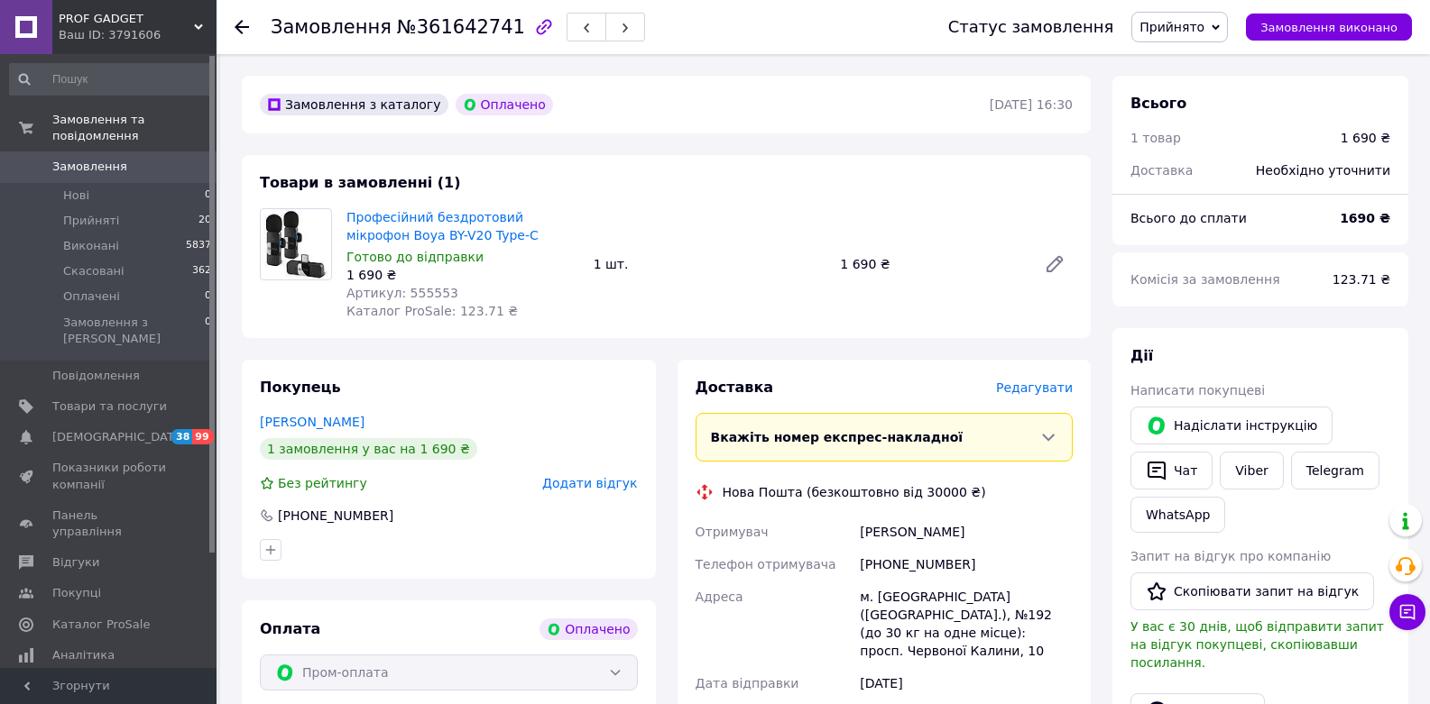
scroll to position [108, 0]
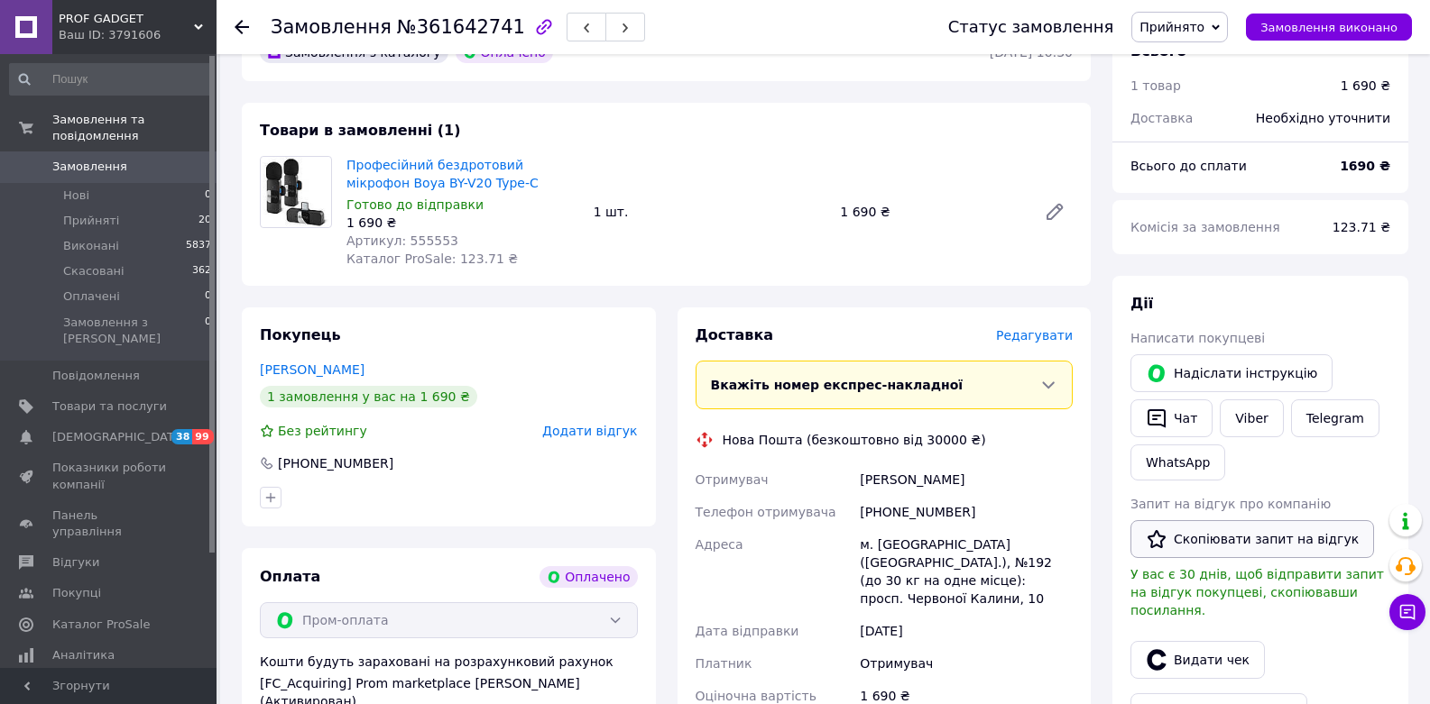
click at [1265, 532] on button "Скопіювати запит на відгук" at bounding box center [1252, 539] width 244 height 38
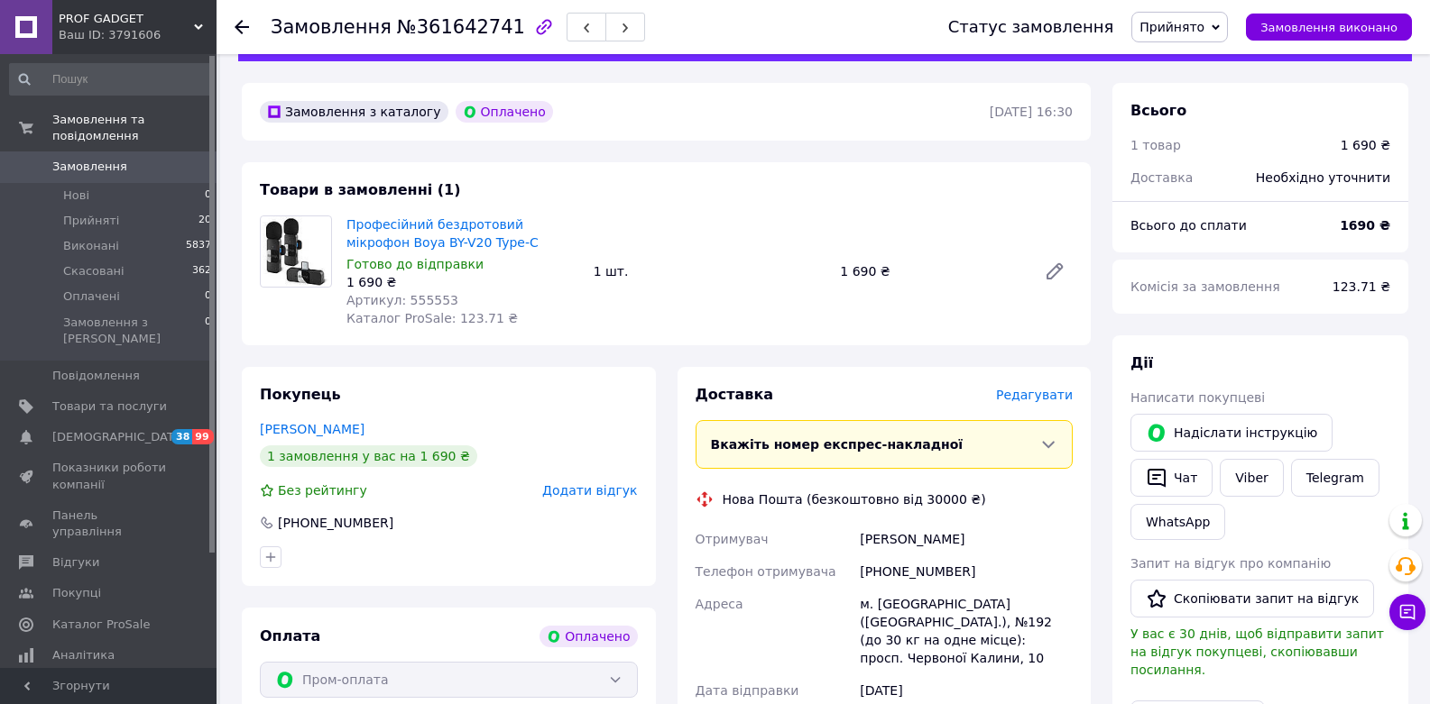
scroll to position [0, 0]
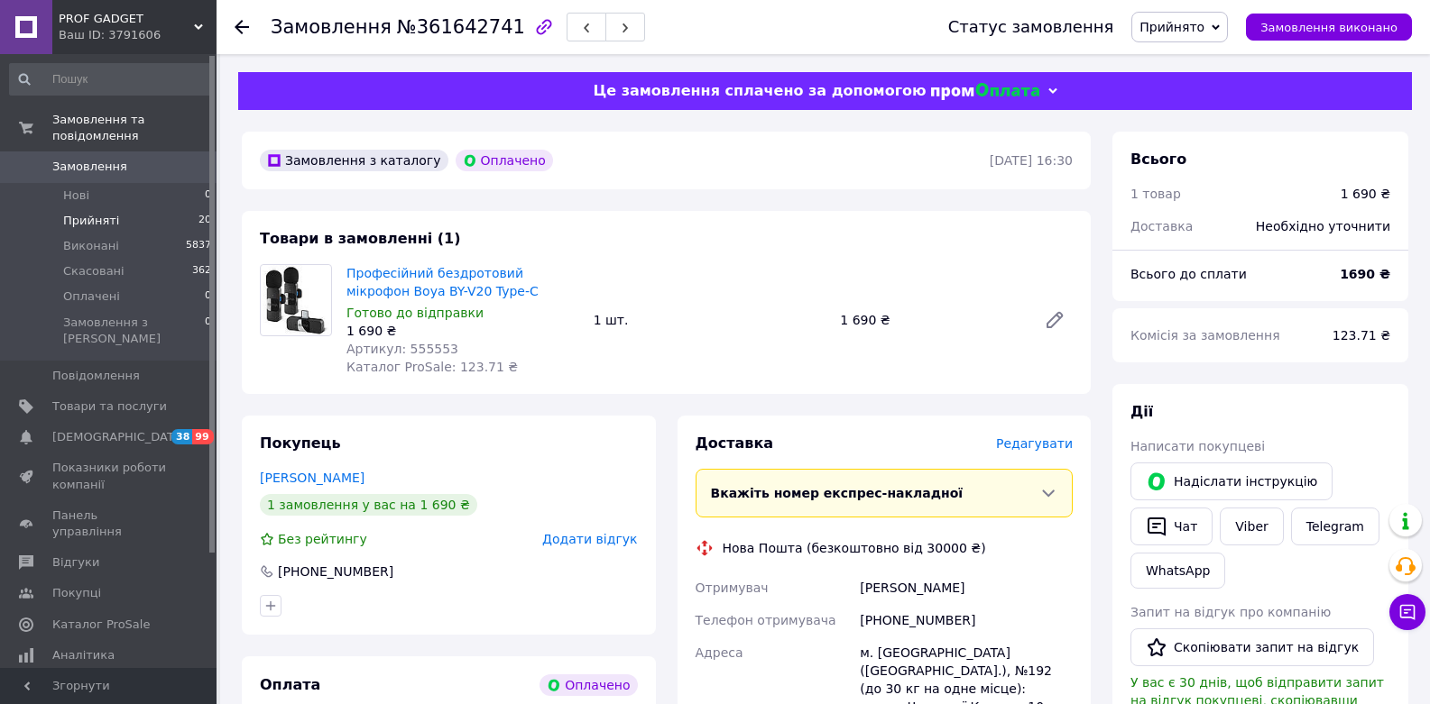
click at [109, 221] on span "Прийняті" at bounding box center [91, 221] width 56 height 16
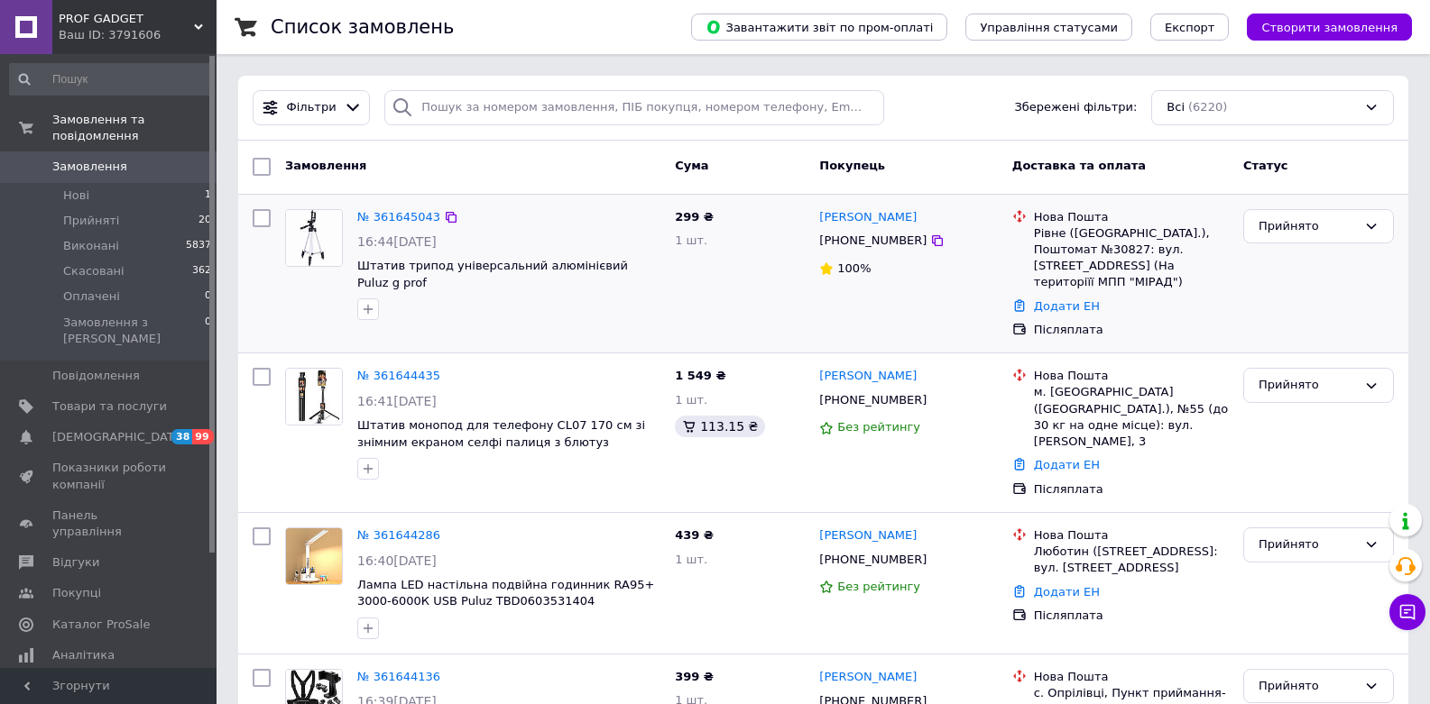
click at [1217, 322] on div "Післяплата" at bounding box center [1131, 330] width 195 height 16
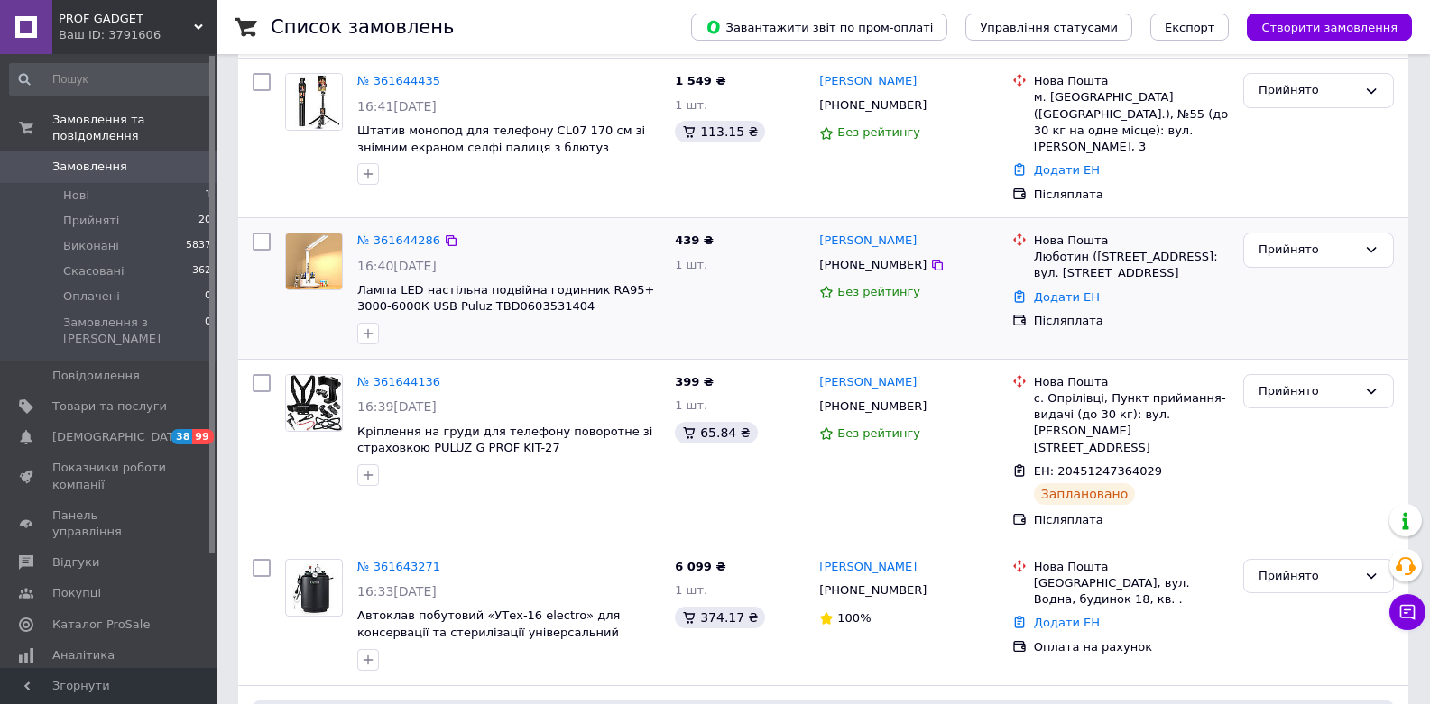
scroll to position [325, 0]
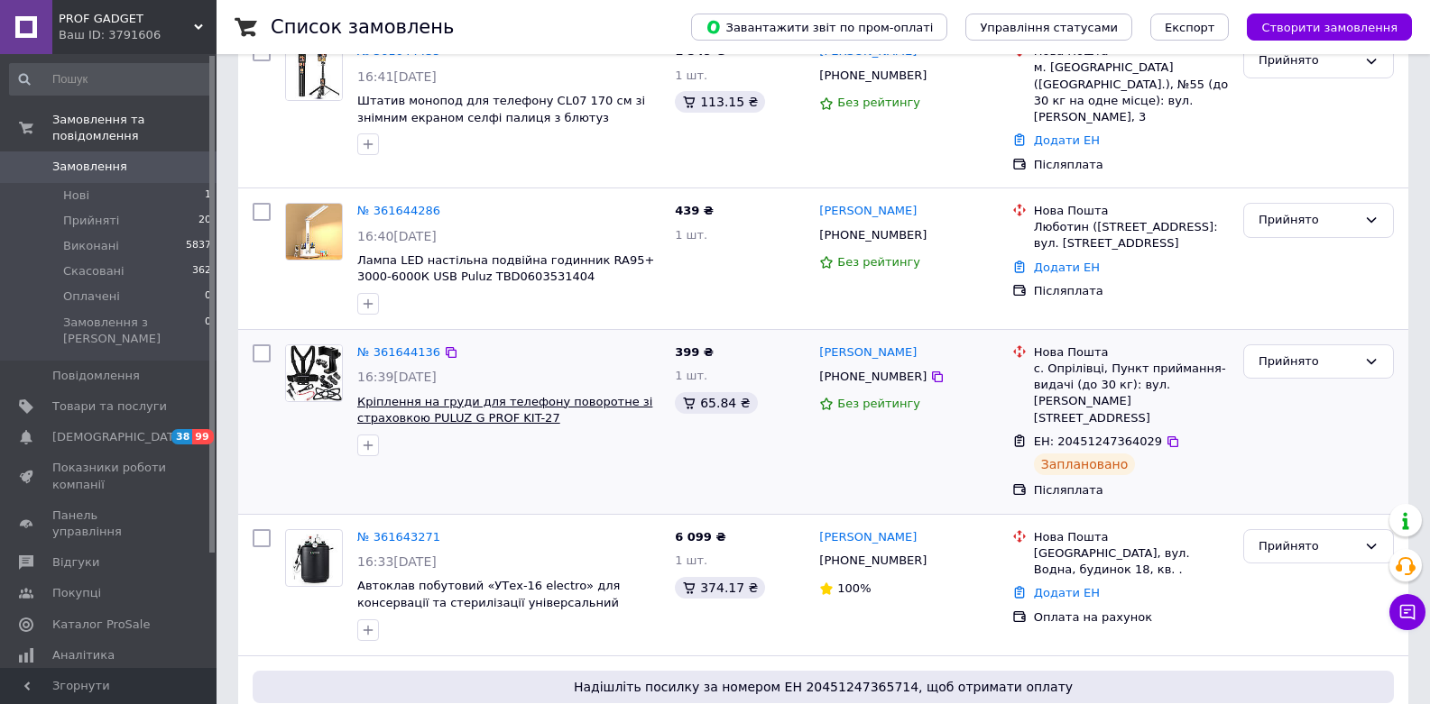
click at [454, 395] on span "Кріплення на груди для телефону поворотне зі страховкою PULUZ G PROF KIT-27" at bounding box center [504, 410] width 295 height 31
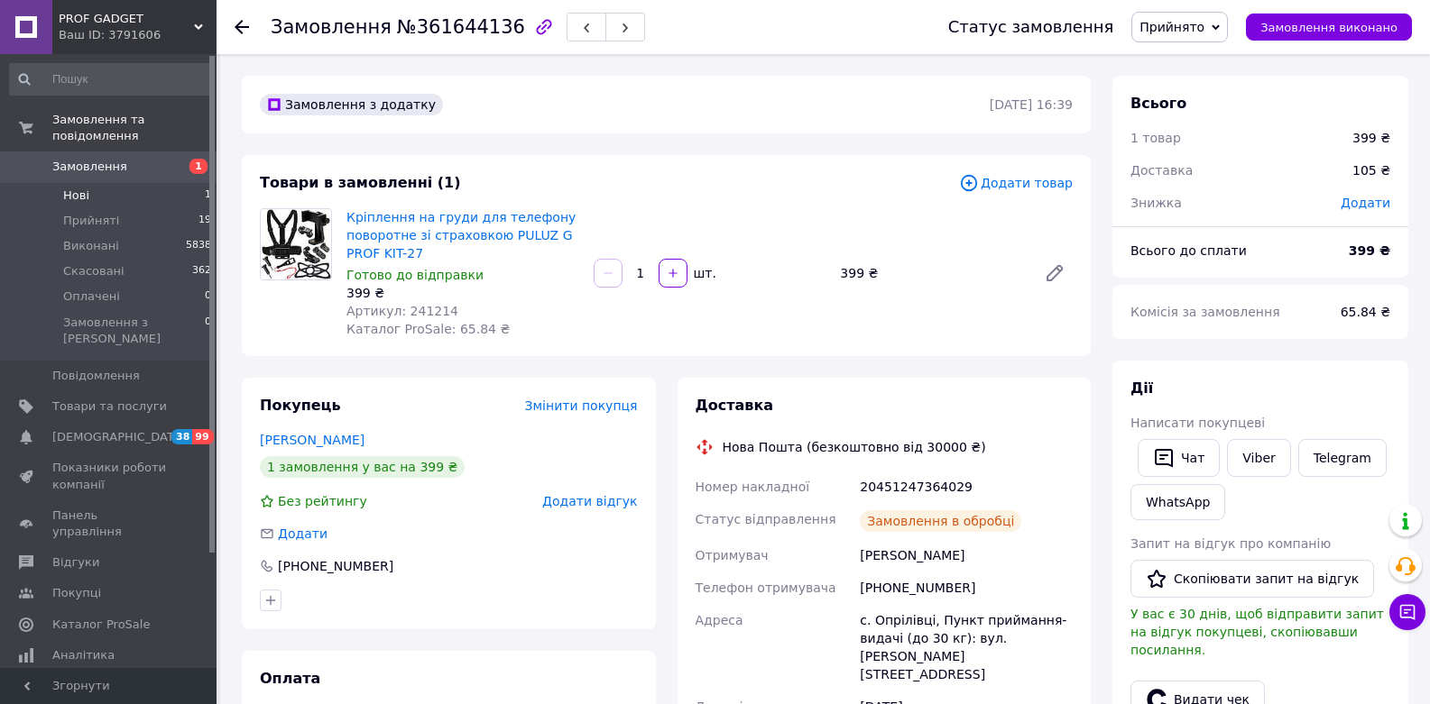
click at [137, 188] on li "Нові 1" at bounding box center [111, 195] width 222 height 25
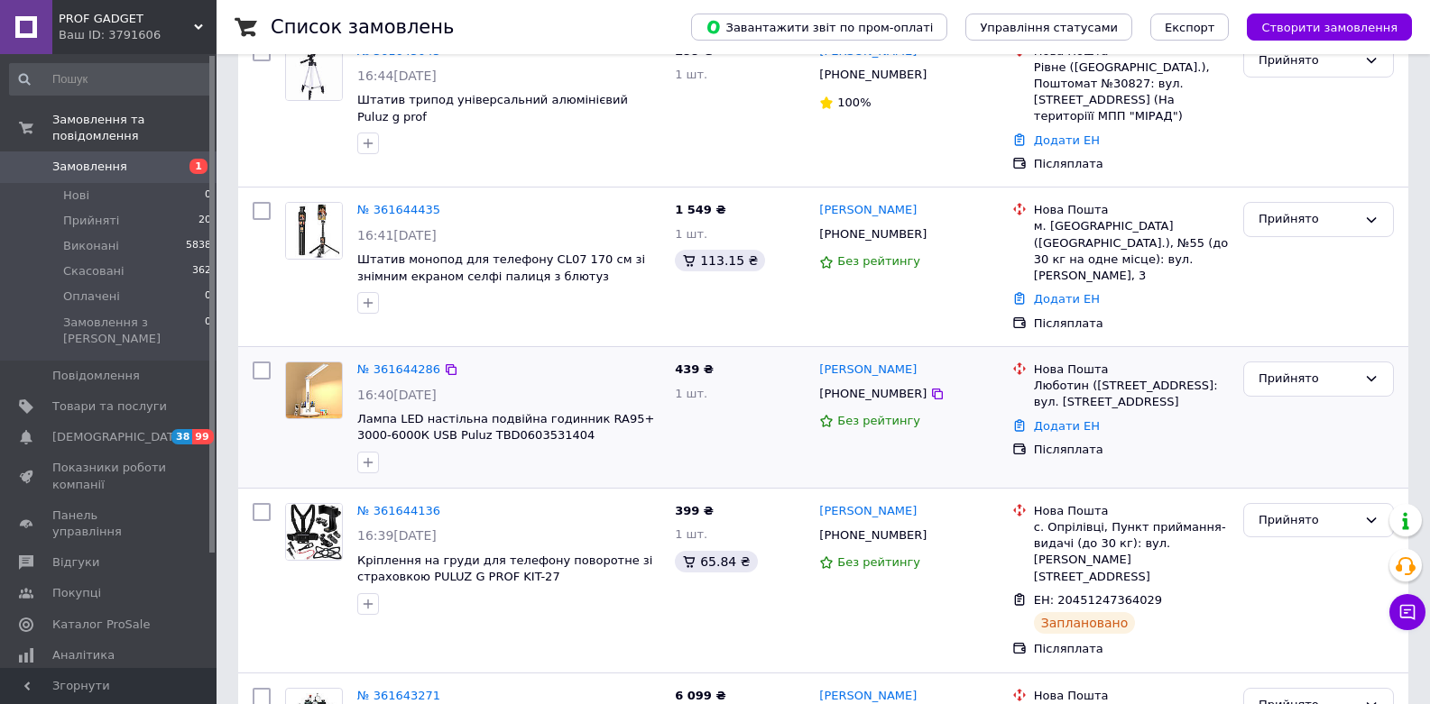
scroll to position [216, 0]
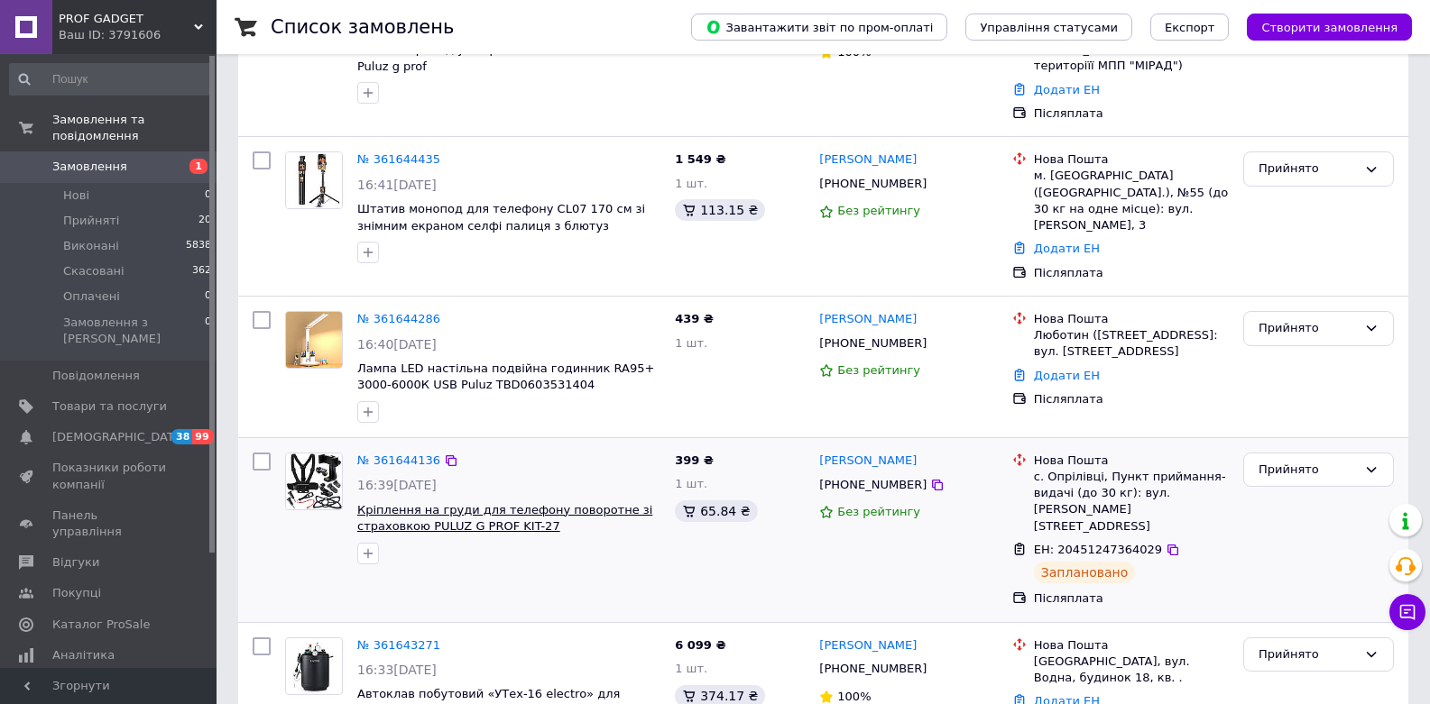
click at [599, 503] on span "Кріплення на груди для телефону поворотне зі страховкою PULUZ G PROF KIT-27" at bounding box center [504, 518] width 295 height 31
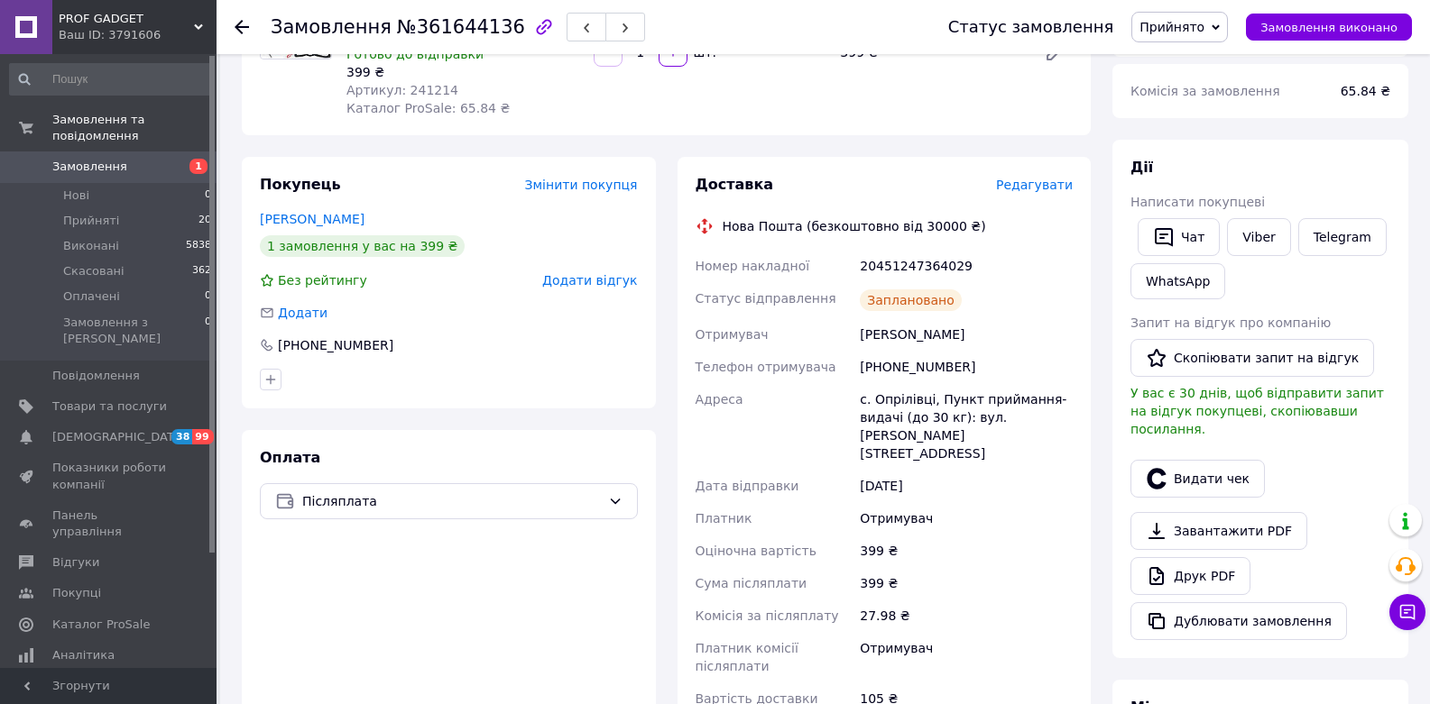
scroll to position [216, 0]
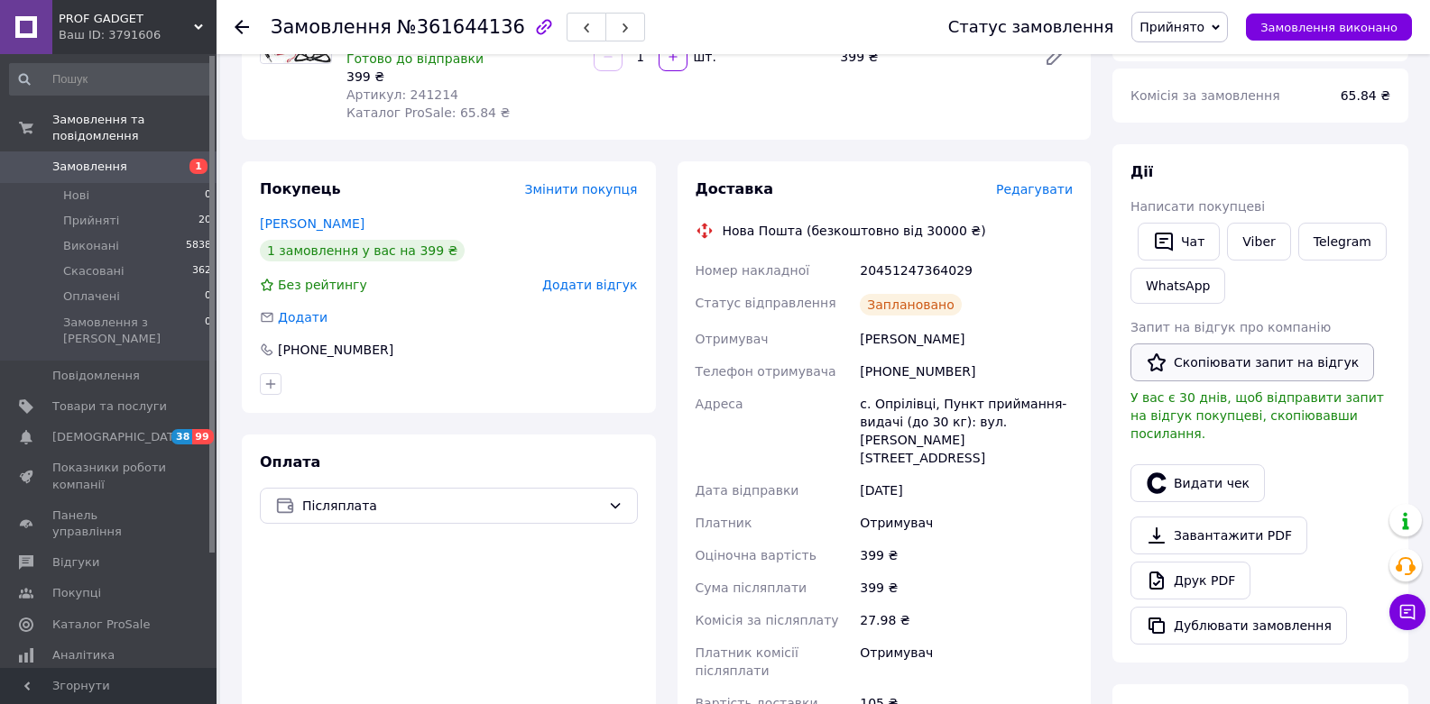
click at [1220, 357] on button "Скопіювати запит на відгук" at bounding box center [1252, 363] width 244 height 38
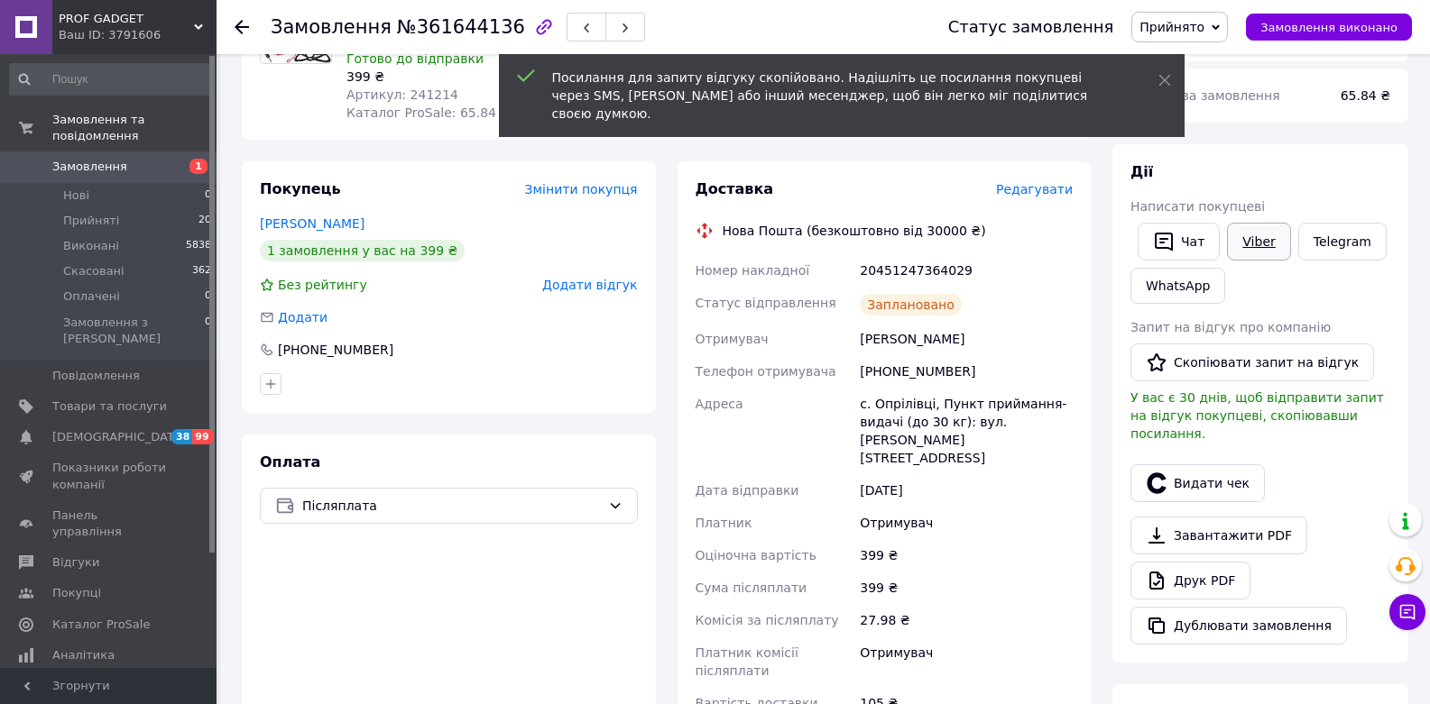
click at [1267, 240] on link "Viber" at bounding box center [1258, 242] width 63 height 38
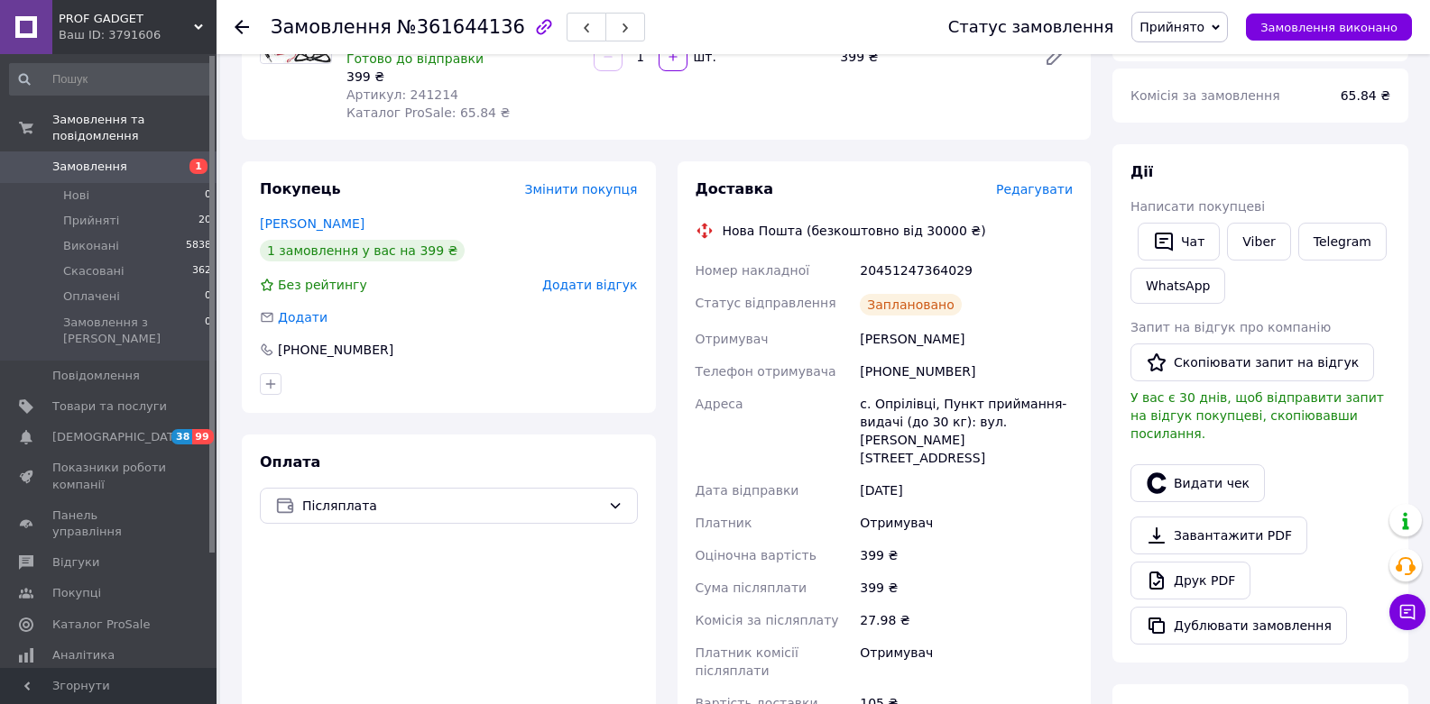
click at [1188, 393] on span "У вас є 30 днів, щоб відправити запит на відгук покупцеві, скопіювавши посиланн…" at bounding box center [1256, 416] width 253 height 51
click at [1261, 236] on link "Viber" at bounding box center [1258, 242] width 63 height 38
click at [1217, 381] on button "Скопіювати запит на відгук" at bounding box center [1252, 363] width 244 height 38
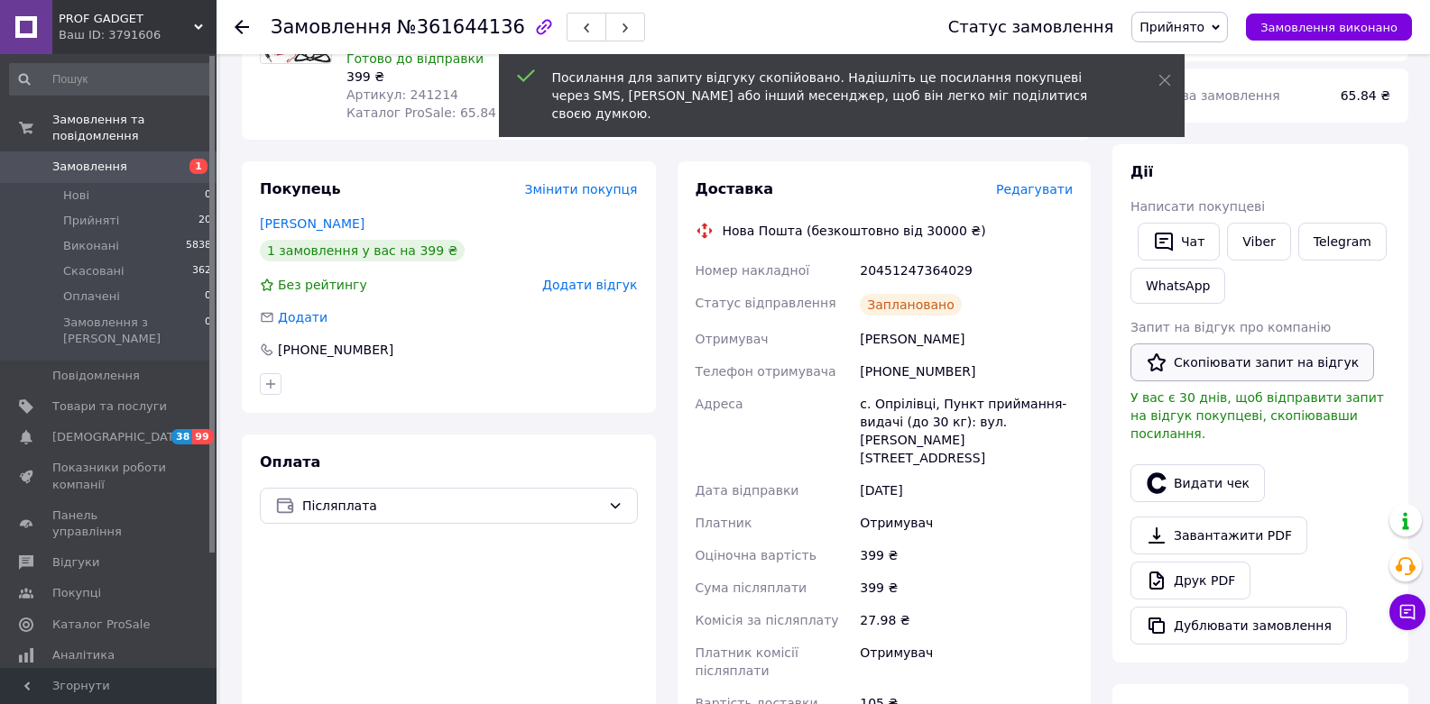
click at [1232, 354] on button "Скопіювати запит на відгук" at bounding box center [1252, 363] width 244 height 38
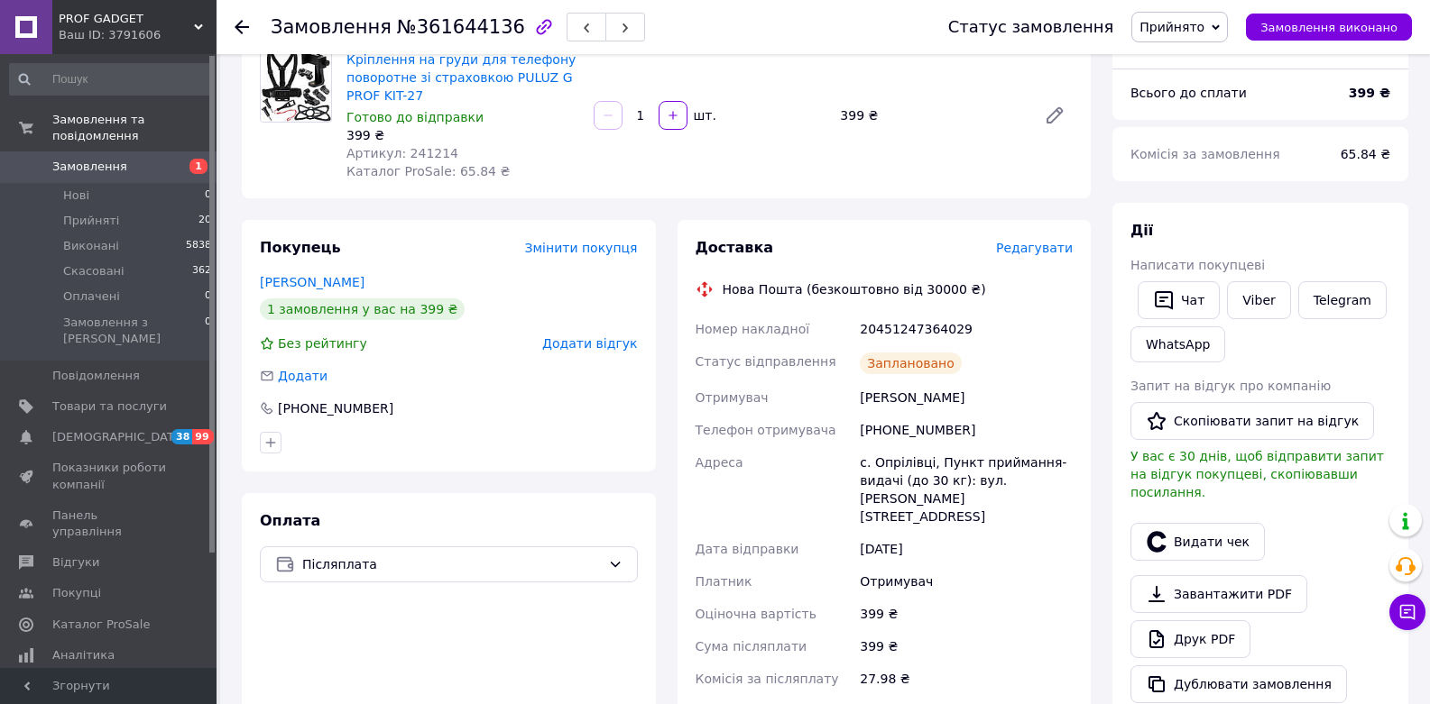
scroll to position [0, 0]
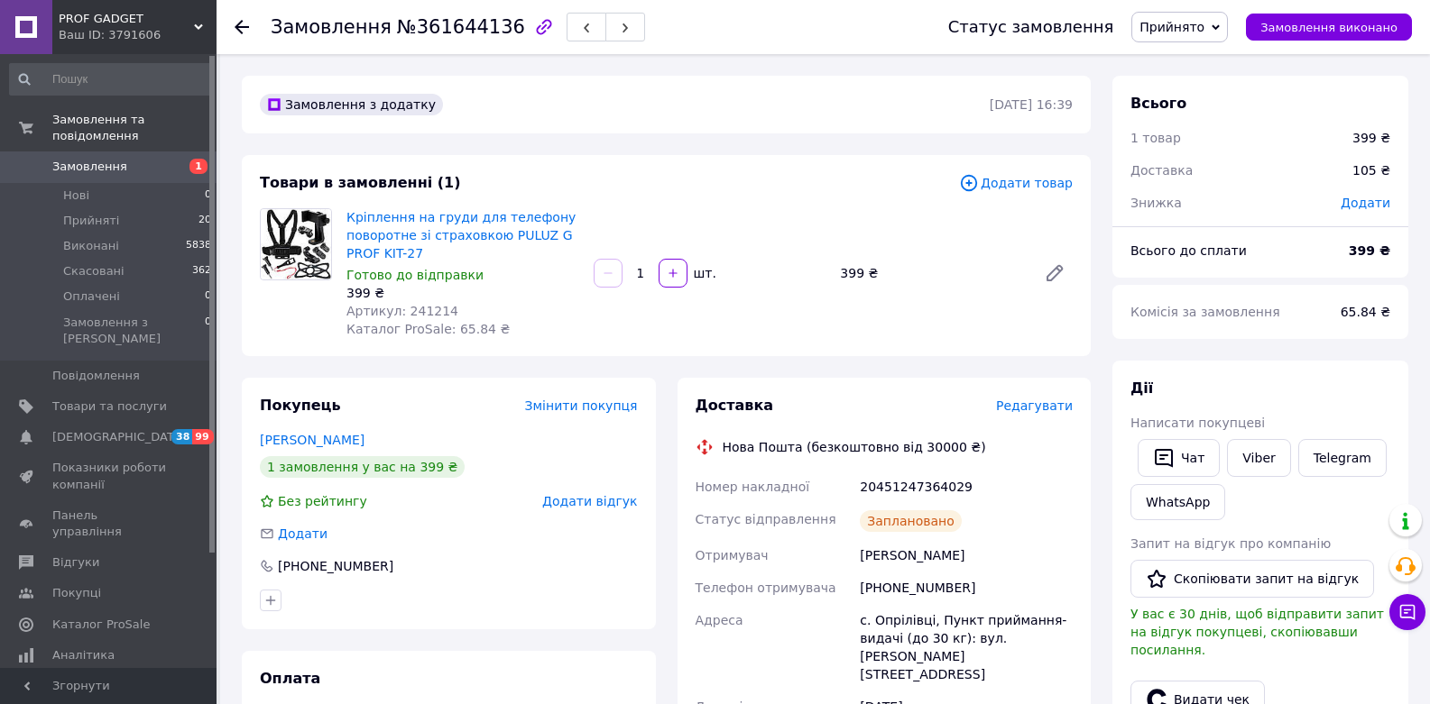
click at [1203, 25] on span "Прийнято" at bounding box center [1171, 27] width 65 height 14
click at [1217, 69] on li "Виконано" at bounding box center [1179, 63] width 95 height 27
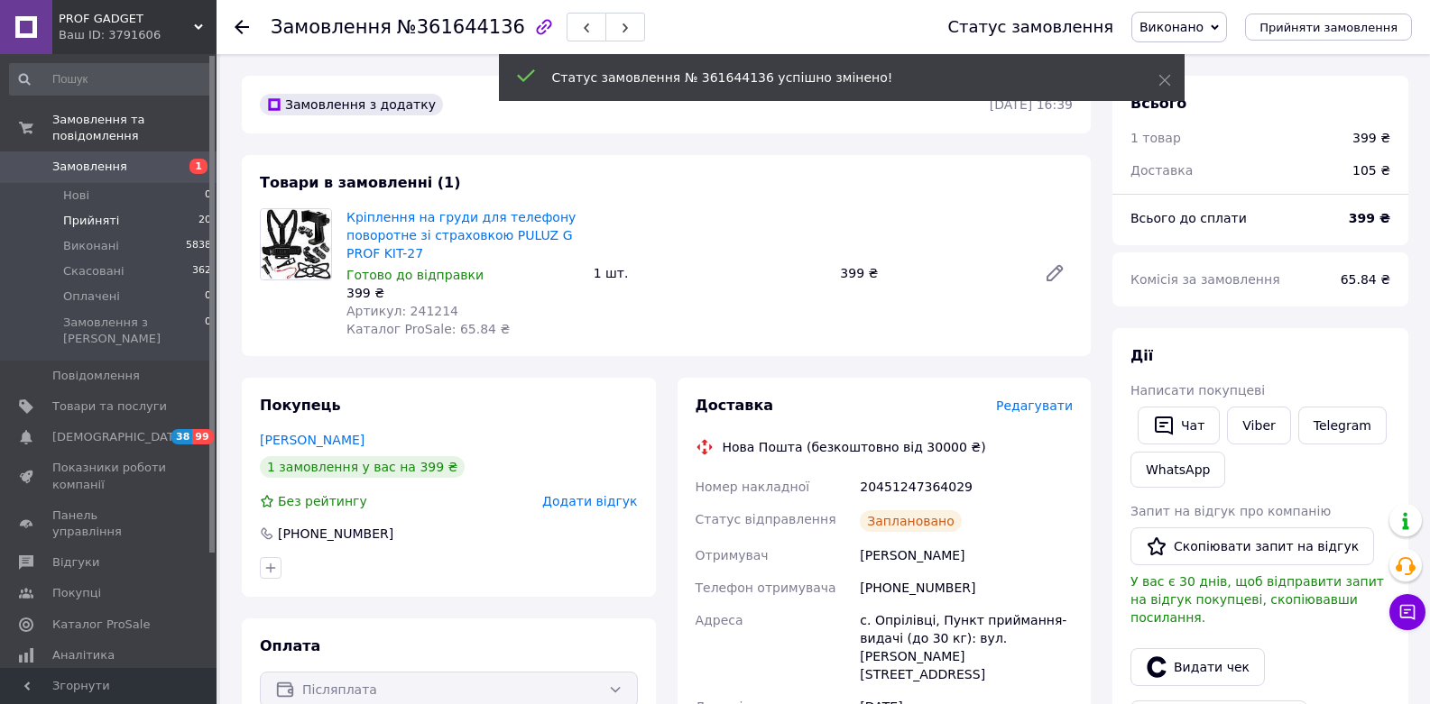
click at [133, 219] on li "Прийняті 20" at bounding box center [111, 220] width 222 height 25
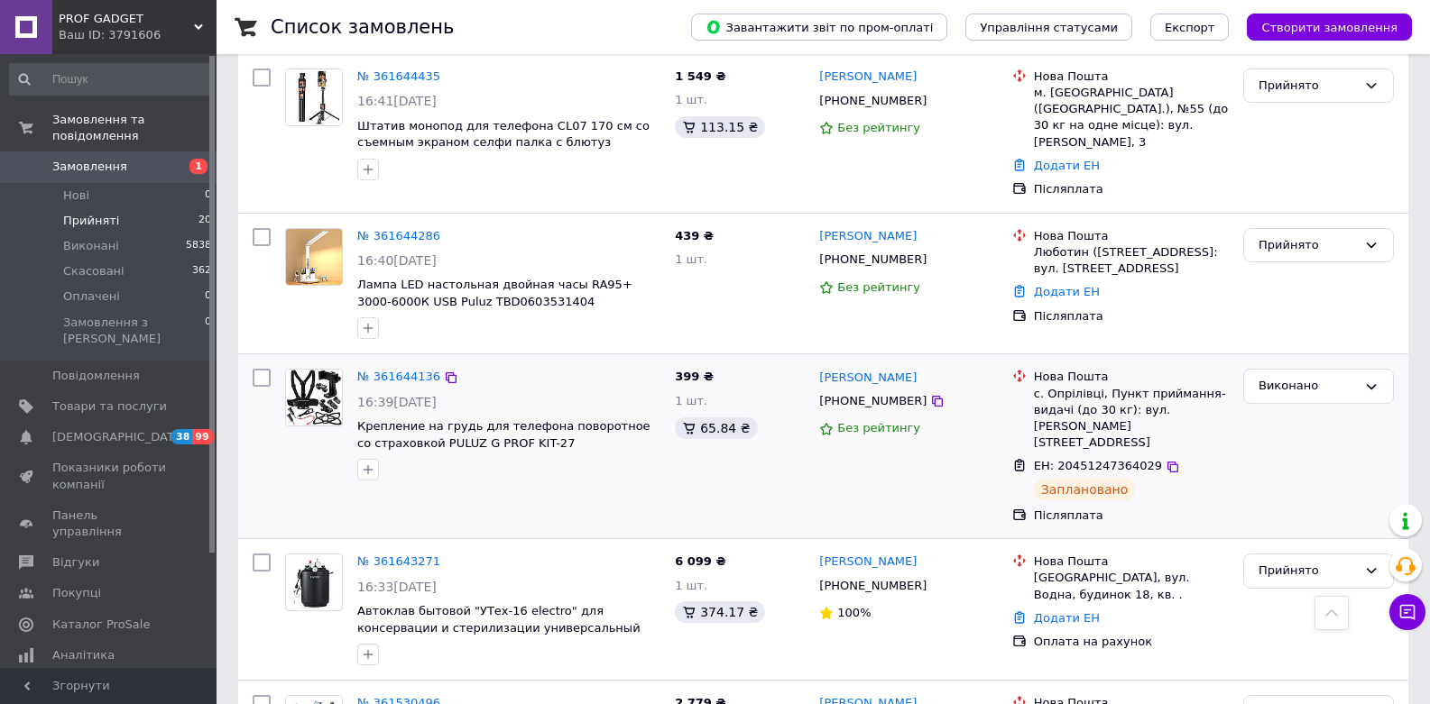
scroll to position [325, 0]
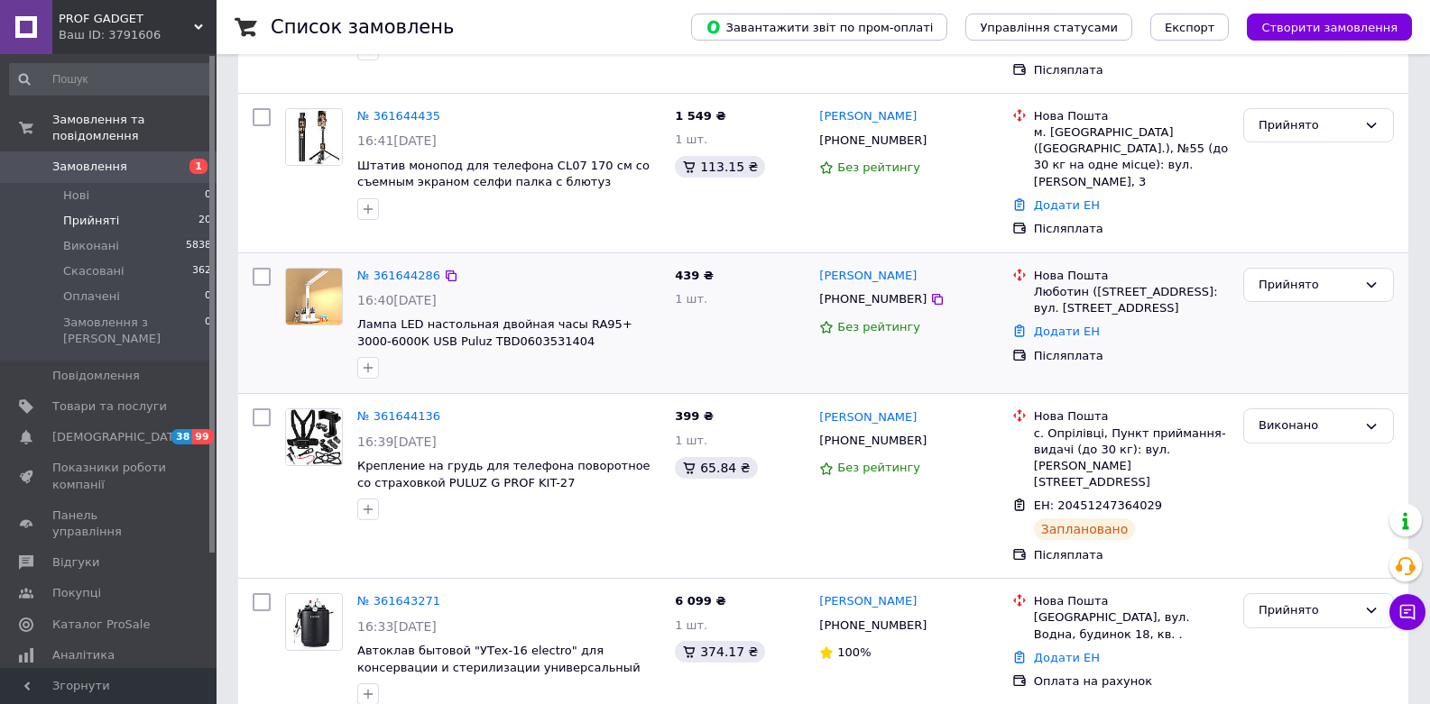
click at [569, 354] on div at bounding box center [509, 368] width 310 height 29
click at [515, 318] on span "Лампа LED настольная двойная часы RA95+ 3000-6000К USB Puluz TBD0603531404" at bounding box center [494, 333] width 275 height 31
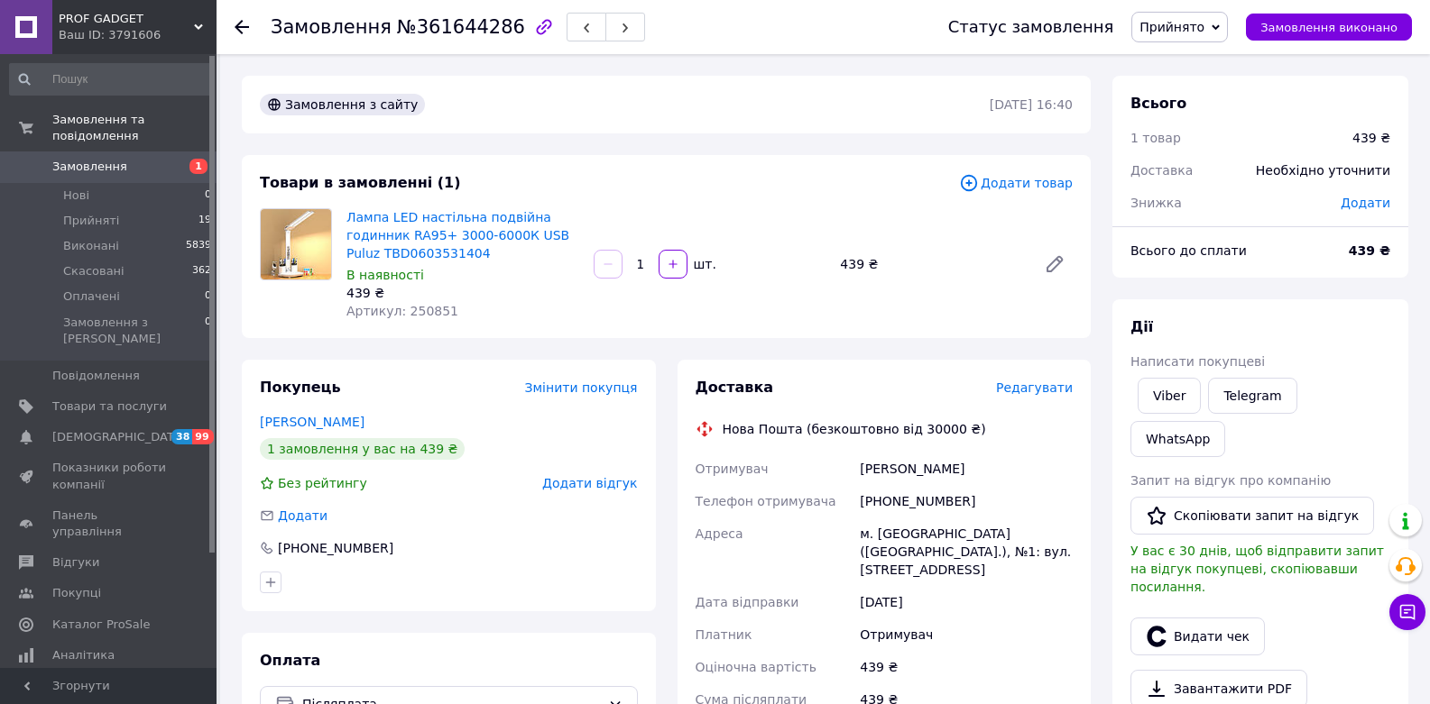
click at [1218, 22] on span "Прийнято" at bounding box center [1179, 27] width 97 height 31
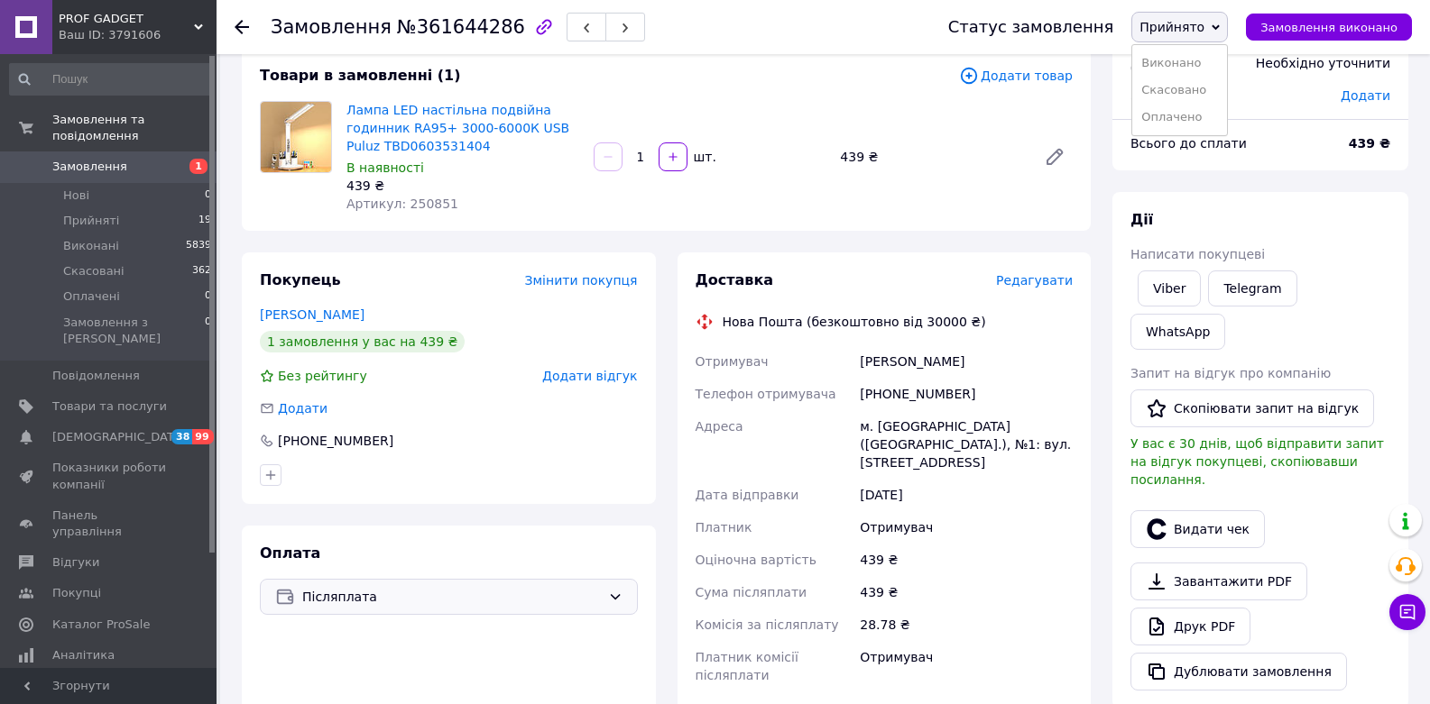
scroll to position [108, 0]
click at [610, 594] on icon at bounding box center [615, 596] width 14 height 14
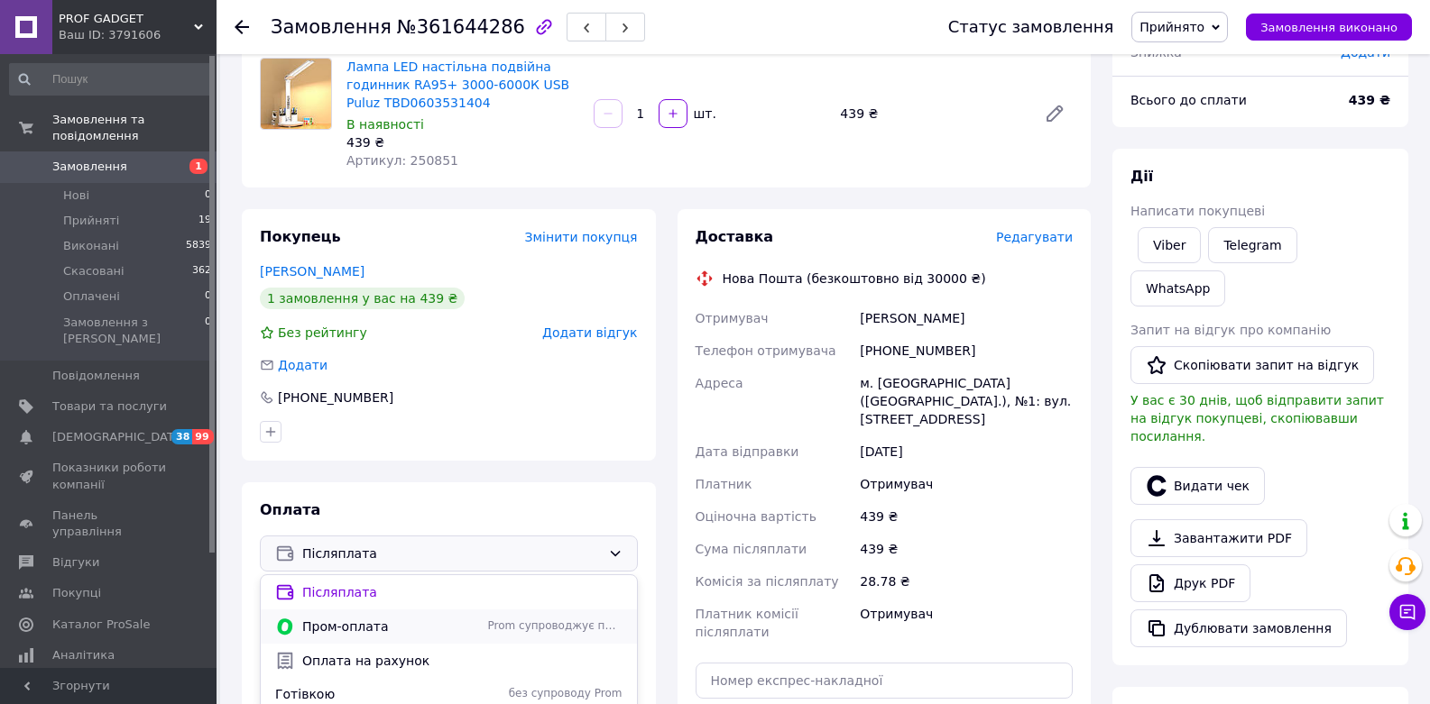
scroll to position [216, 0]
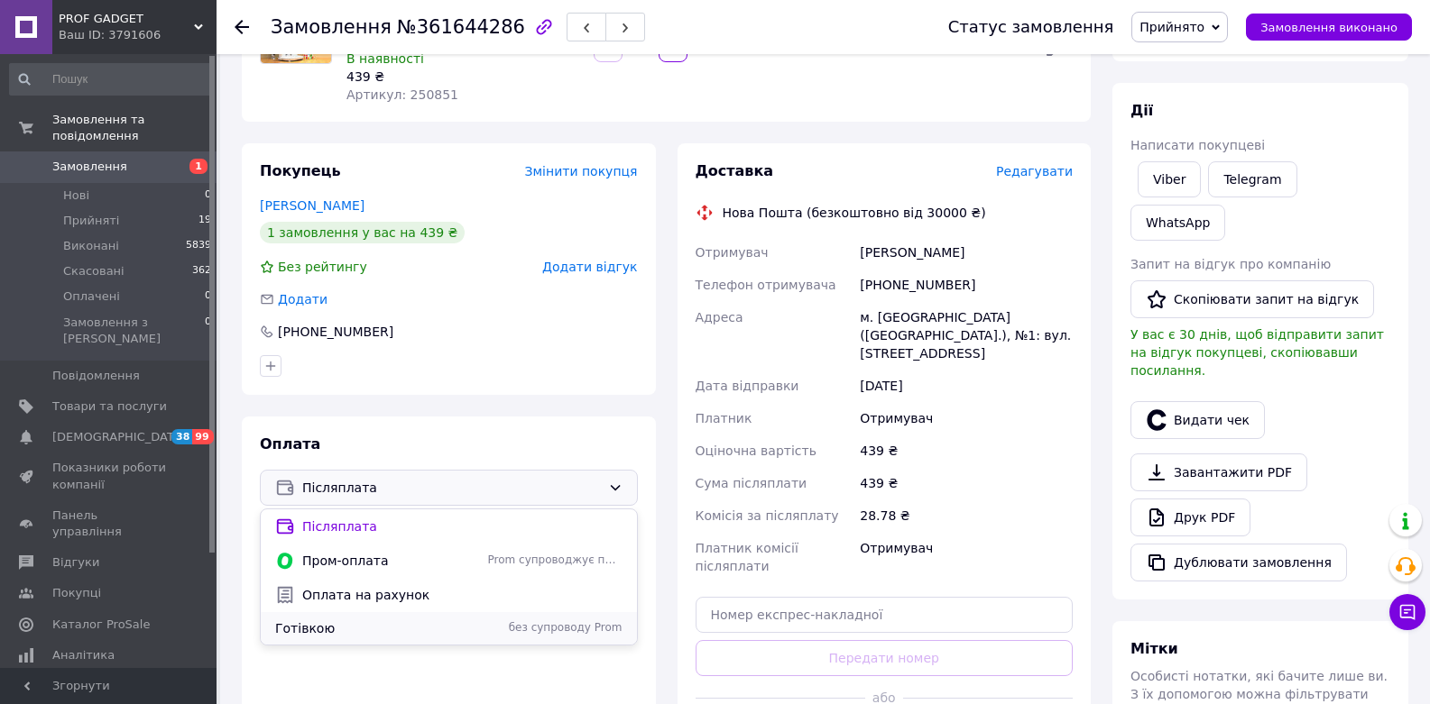
click at [353, 624] on span "Готівкою" at bounding box center [378, 629] width 206 height 18
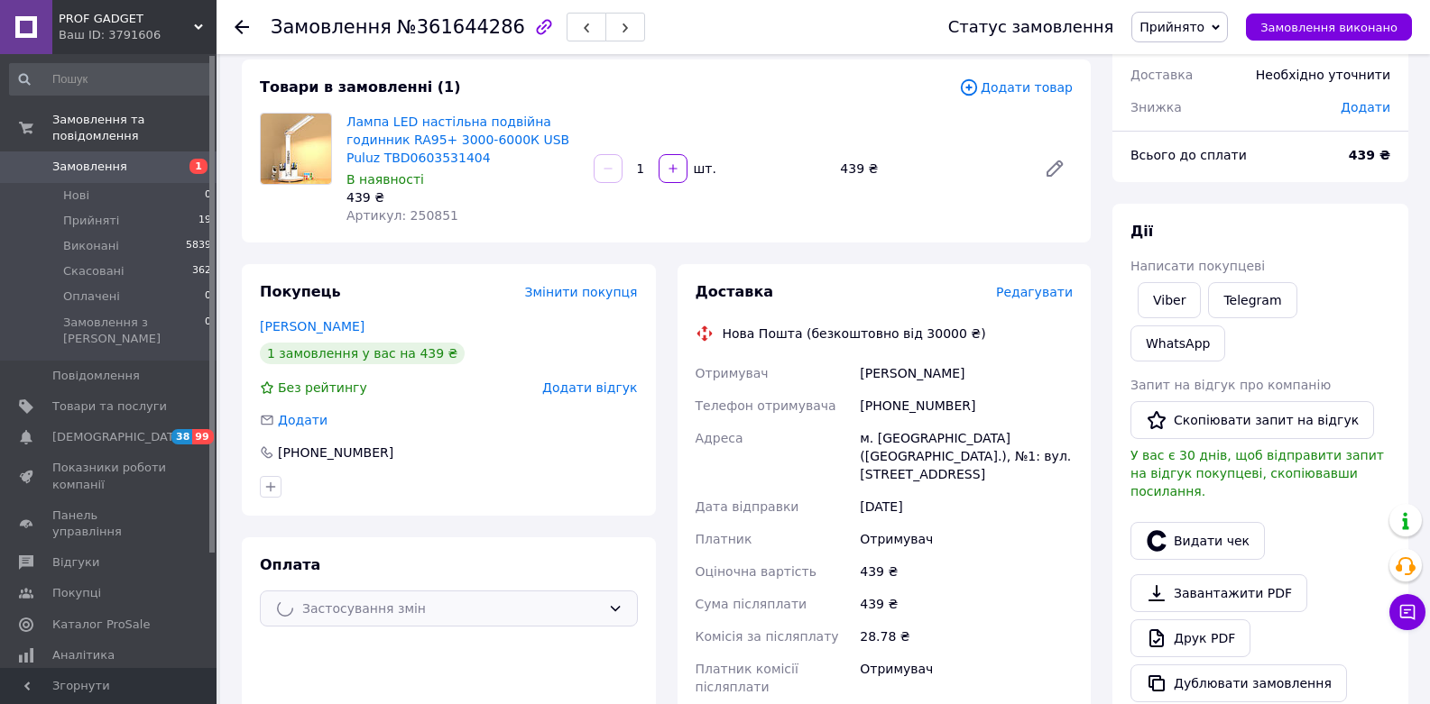
scroll to position [0, 0]
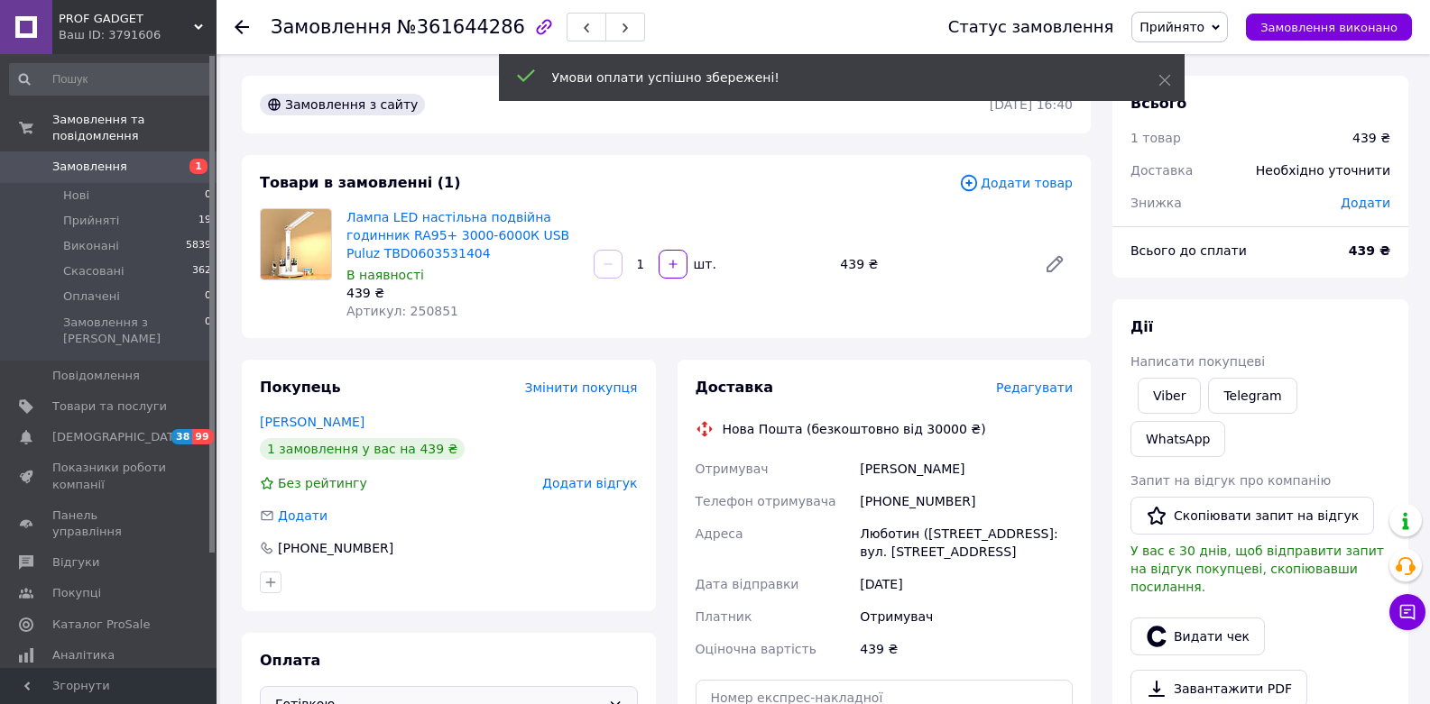
click at [1228, 27] on span "Прийнято" at bounding box center [1179, 27] width 97 height 31
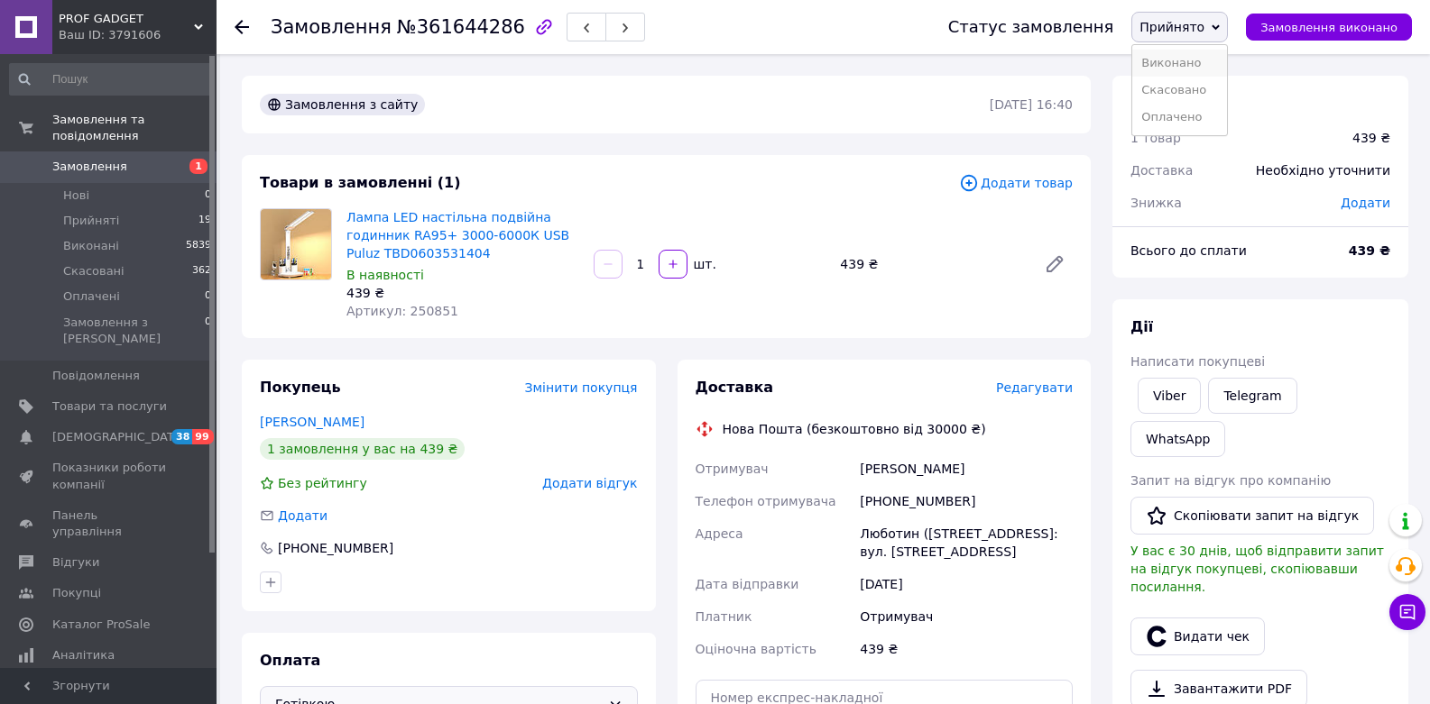
click at [1213, 63] on li "Виконано" at bounding box center [1179, 63] width 95 height 27
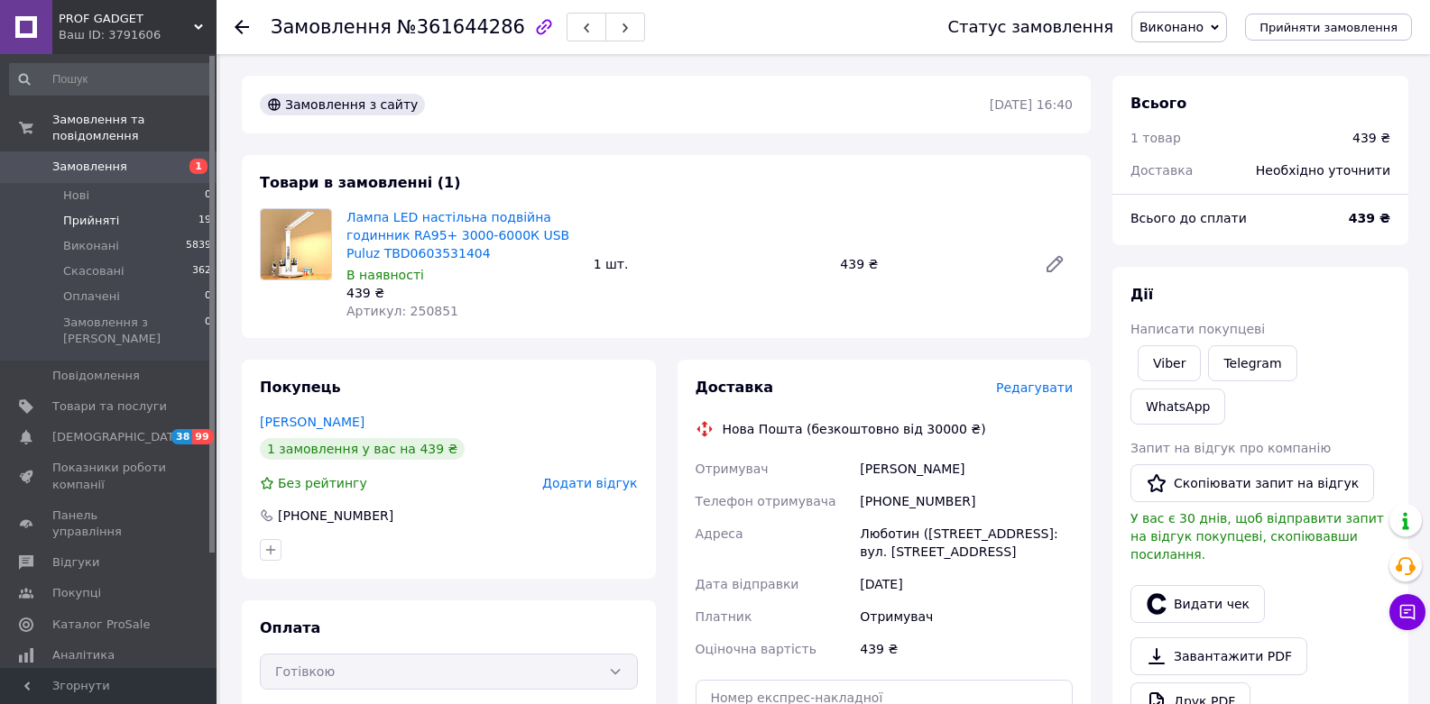
click at [160, 226] on li "Прийняті 19" at bounding box center [111, 220] width 222 height 25
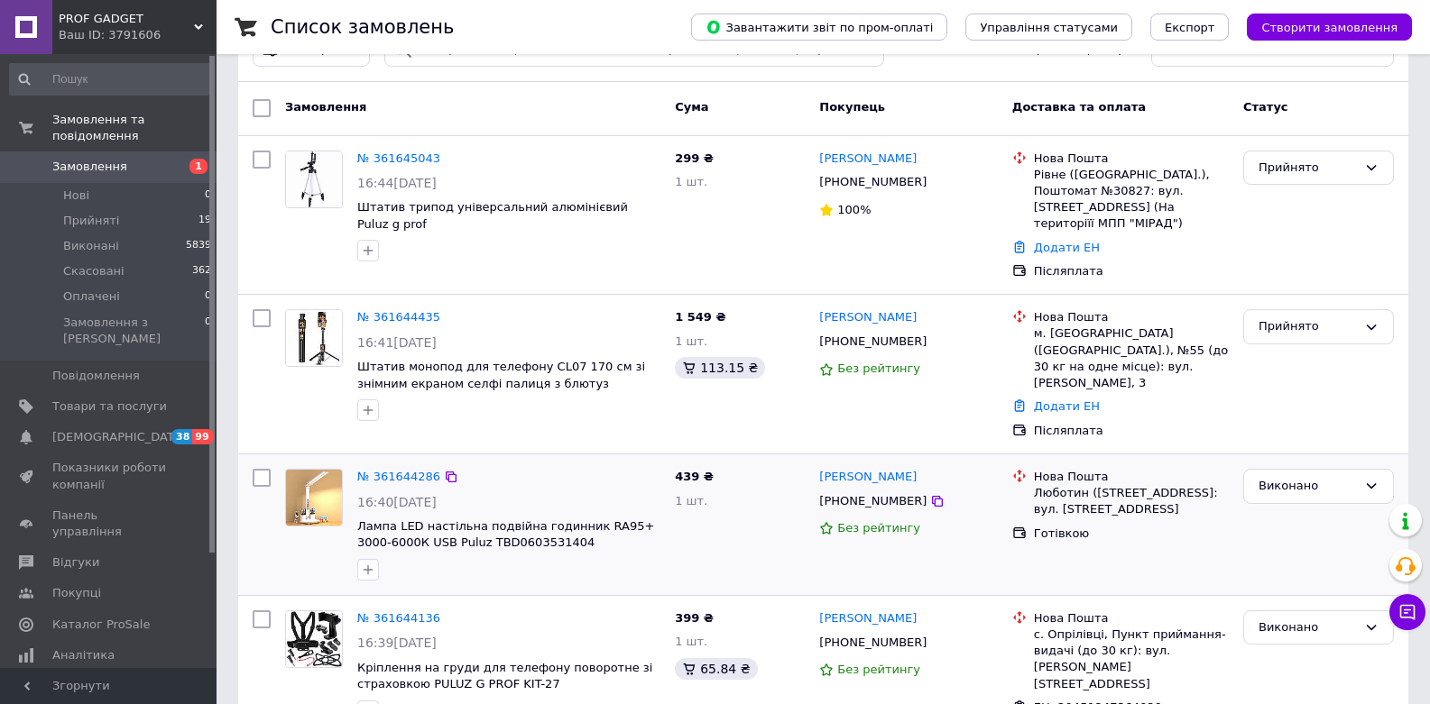
scroll to position [108, 0]
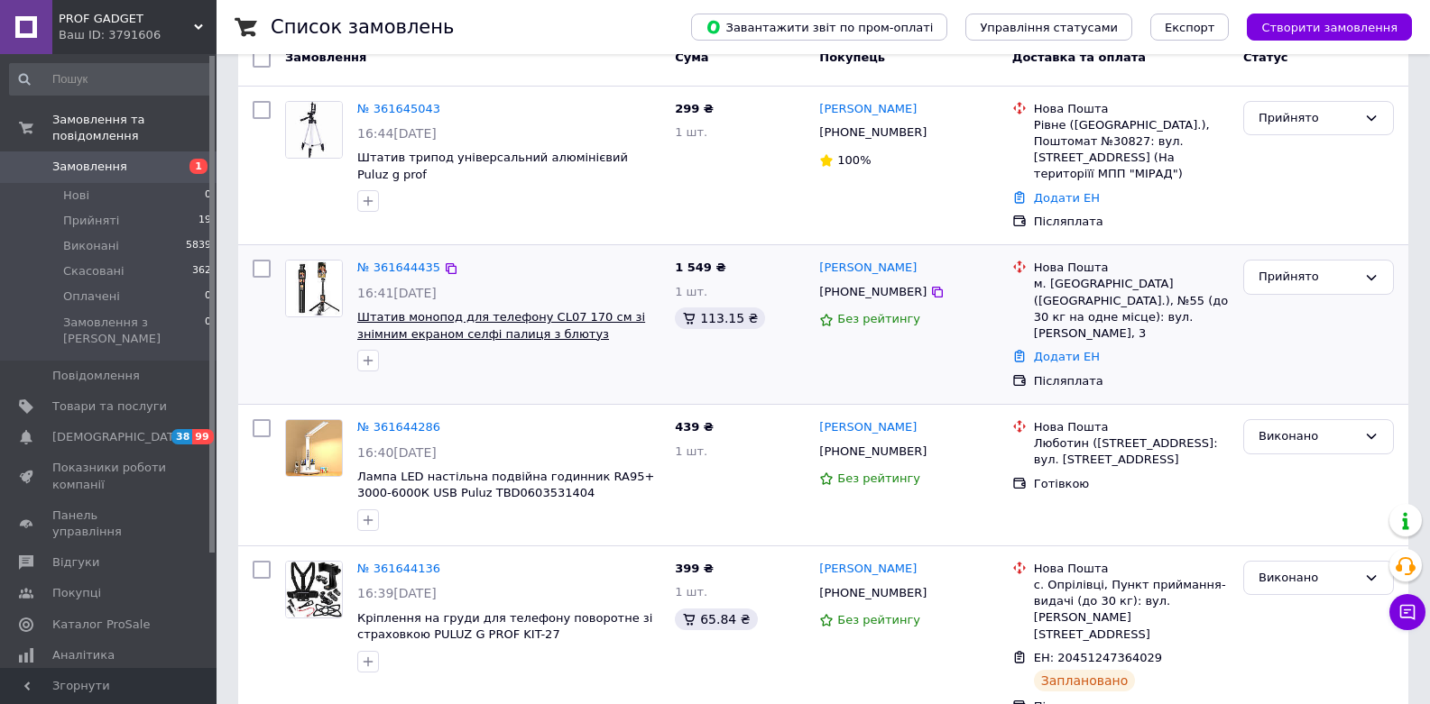
click at [492, 317] on span "Штатив монопод для телефону CL07 170 см зі знімним екраном селфі палиця з блюту…" at bounding box center [501, 333] width 288 height 47
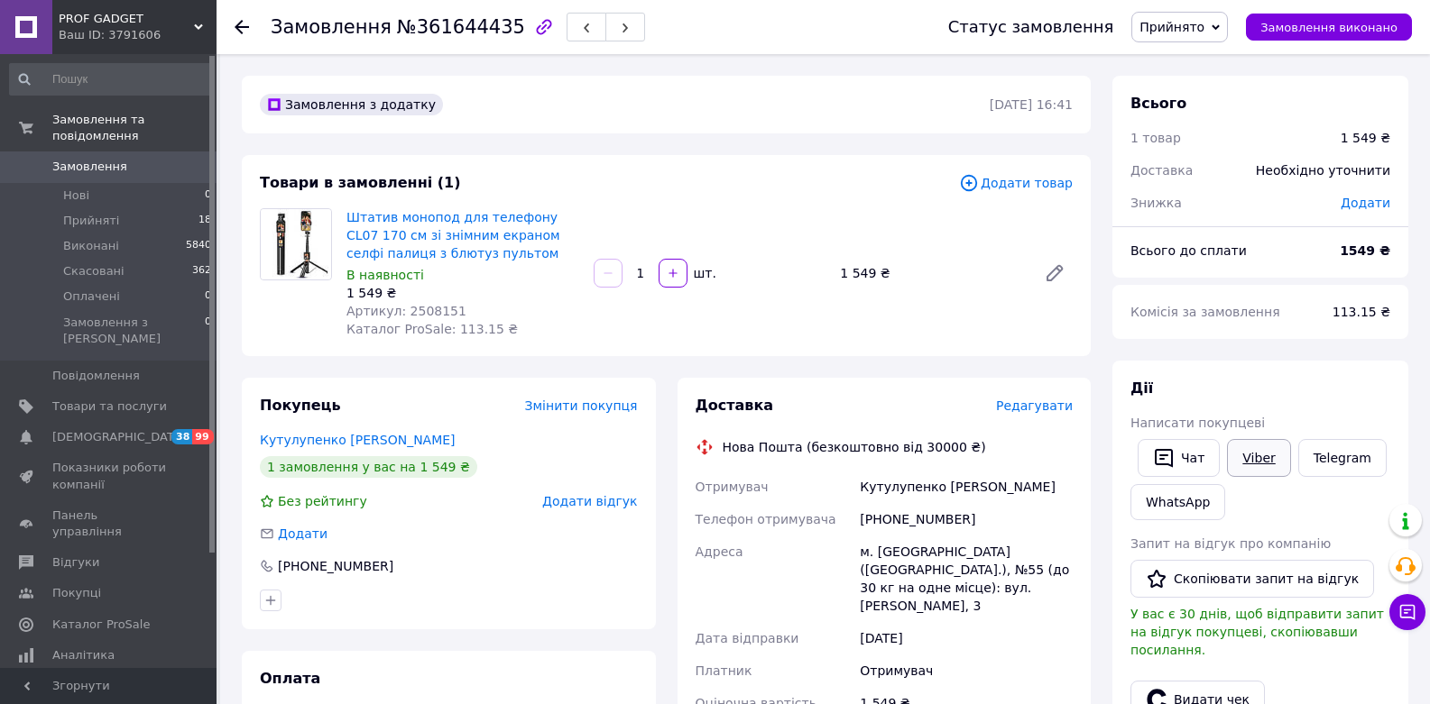
click at [1257, 459] on link "Viber" at bounding box center [1258, 458] width 63 height 38
click at [1026, 329] on div "Штатив монопод для телефону CL07 170 см зі знімним екраном селфі палиця з блюту…" at bounding box center [709, 273] width 741 height 137
click at [301, 227] on img at bounding box center [296, 244] width 70 height 70
click at [373, 235] on link "Штатив монопод для телефону CL07 170 см зі знімним екраном селфі палиця з блюту…" at bounding box center [453, 235] width 214 height 51
click at [1253, 454] on link "Viber" at bounding box center [1258, 458] width 63 height 38
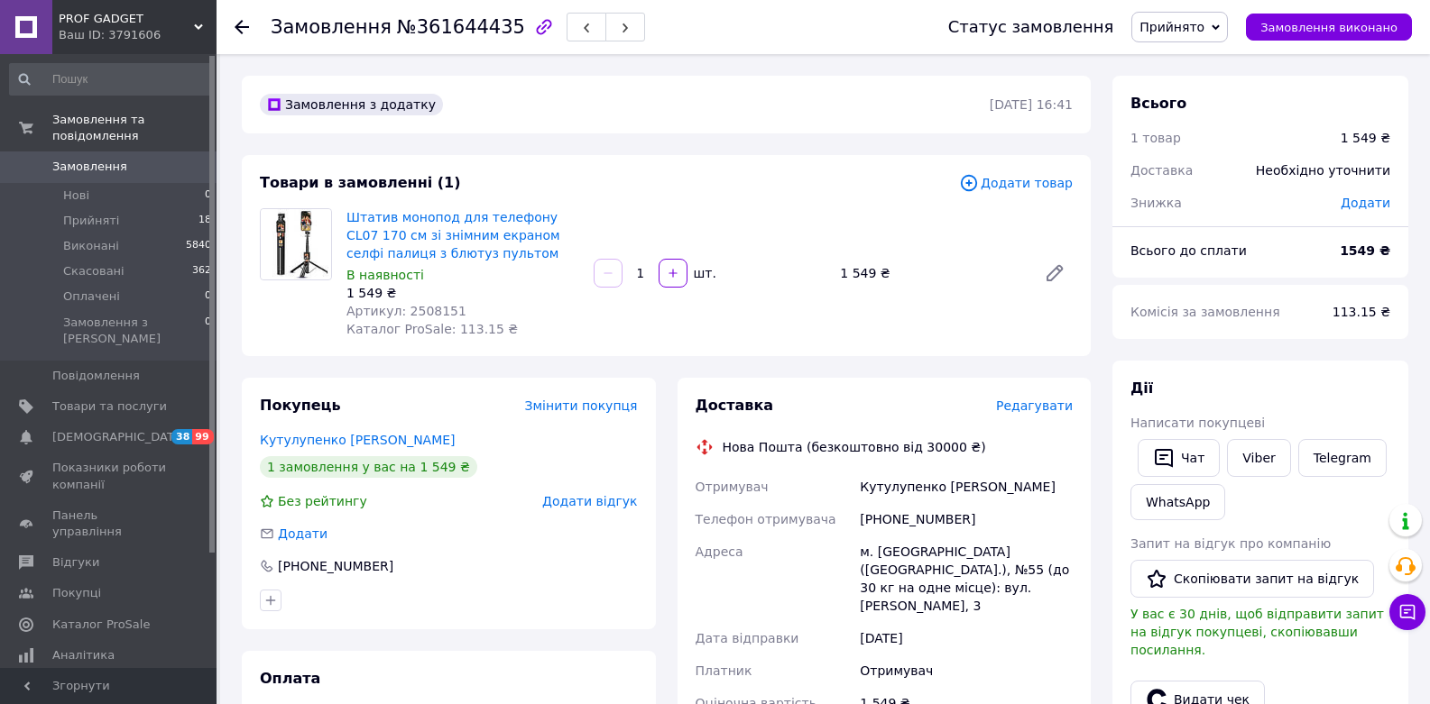
click at [1030, 317] on div "Штатив монопод для телефону CL07 170 см зі знімним екраном селфі палиця з блюту…" at bounding box center [709, 273] width 741 height 137
click at [245, 25] on icon at bounding box center [242, 27] width 14 height 14
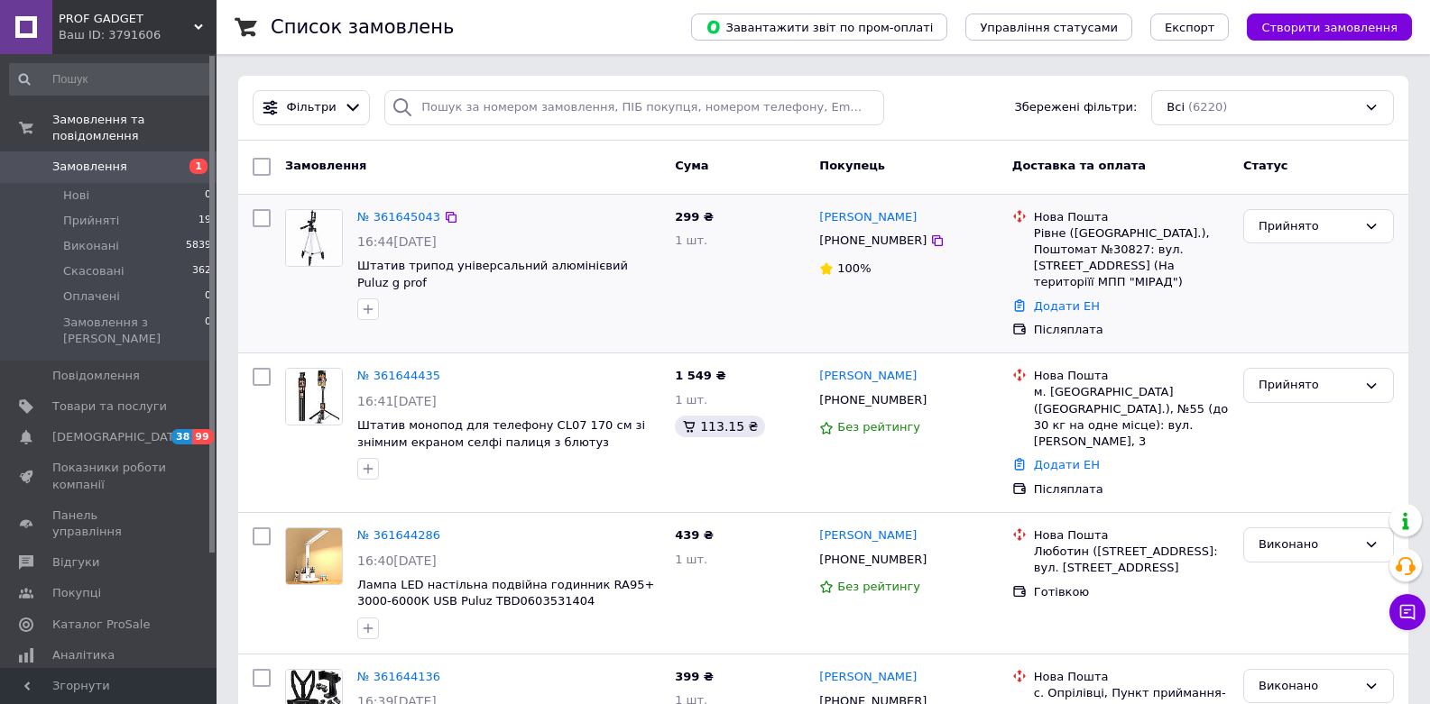
click at [604, 308] on div at bounding box center [509, 309] width 310 height 29
click at [621, 264] on span "Штатив трипод універсальний алюмінієвий Puluz g prof" at bounding box center [492, 274] width 271 height 31
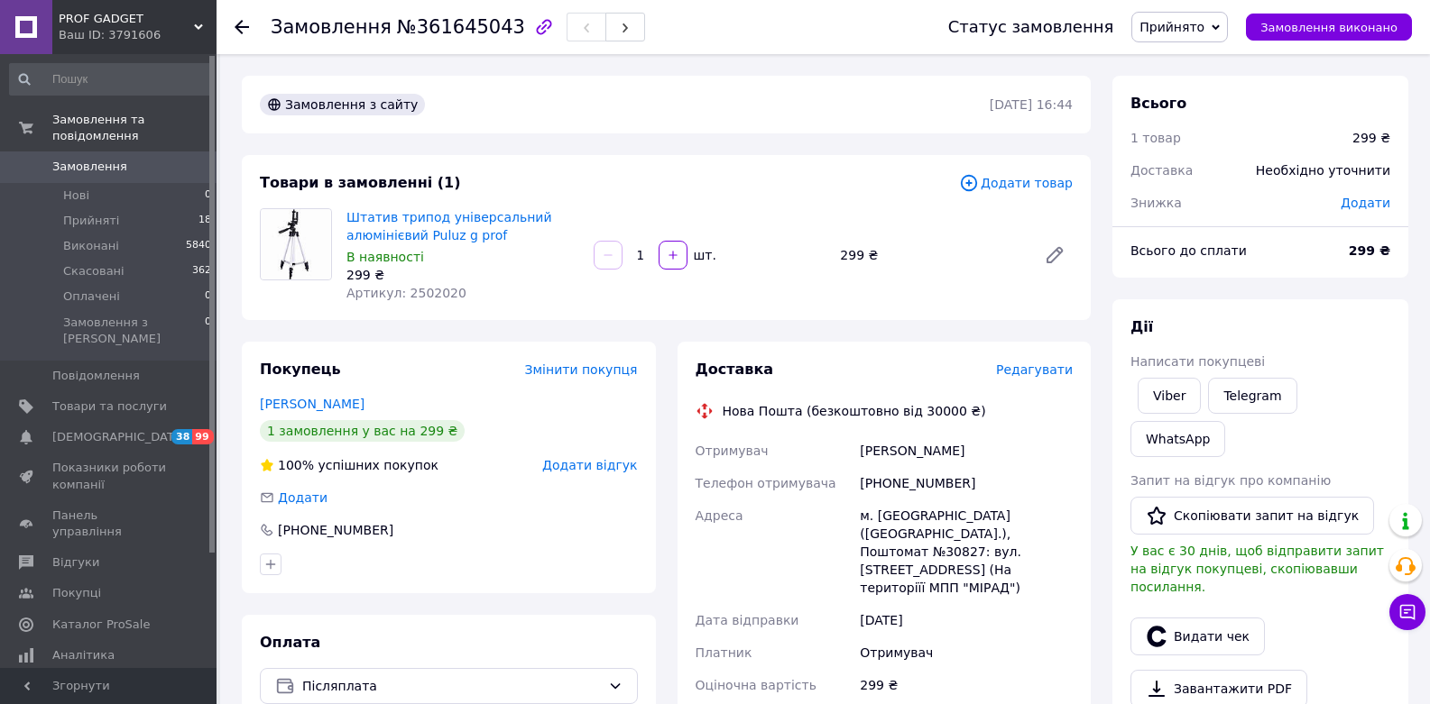
click at [1067, 416] on div "Нова Пошта (безкоштовно від 30000 ₴)" at bounding box center [884, 411] width 387 height 18
click at [620, 28] on icon "button" at bounding box center [625, 28] width 11 height 11
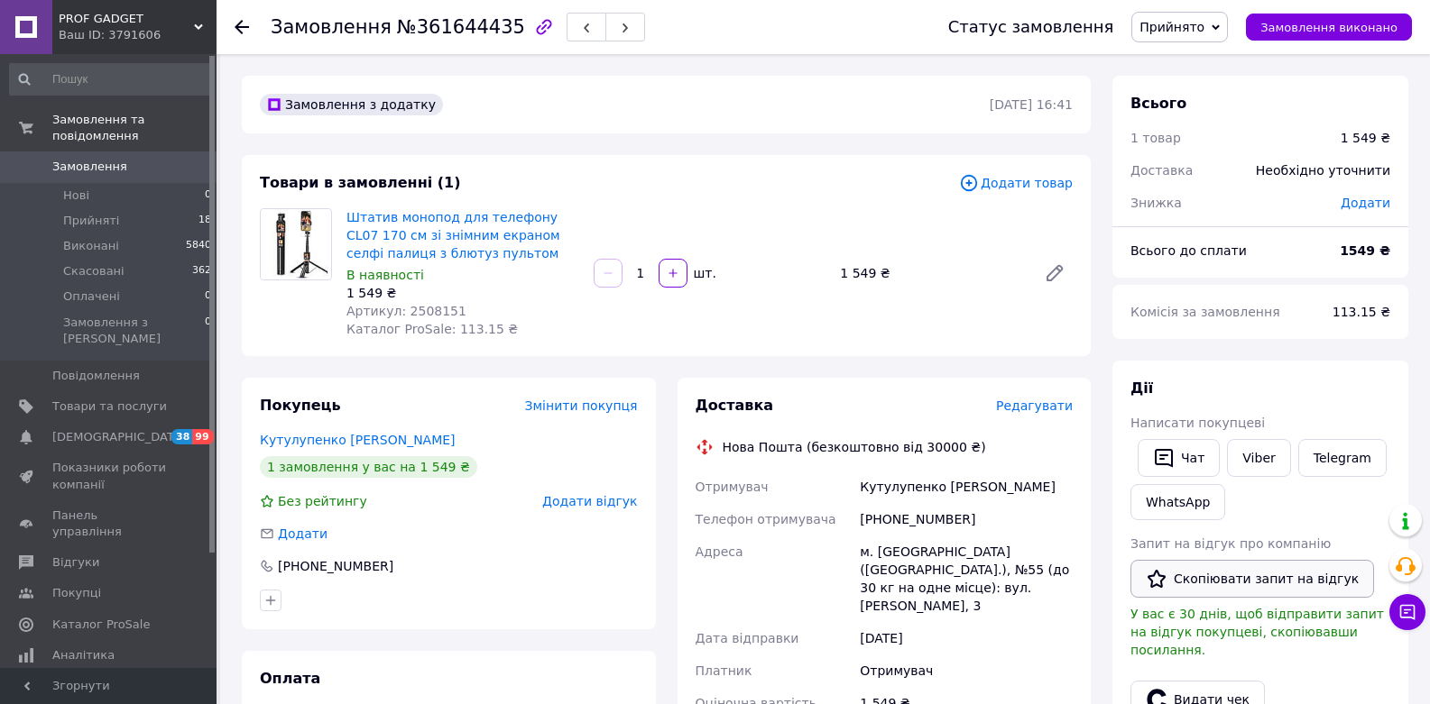
click at [1271, 571] on button "Скопіювати запит на відгук" at bounding box center [1252, 579] width 244 height 38
click at [1043, 454] on div "Нова Пошта (безкоштовно від 30000 ₴)" at bounding box center [884, 447] width 387 height 18
click at [1216, 16] on span "Прийнято" at bounding box center [1179, 27] width 97 height 31
click at [1207, 62] on li "Виконано" at bounding box center [1179, 63] width 95 height 27
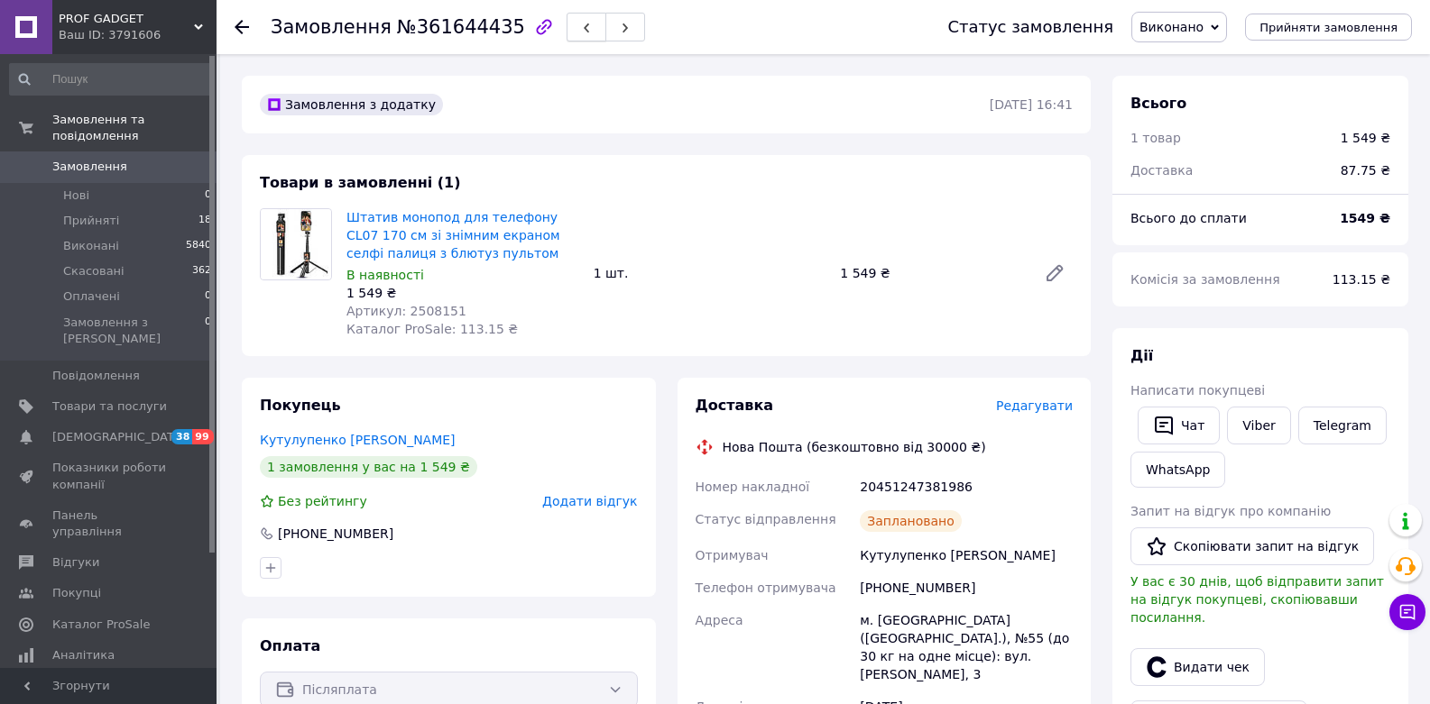
click at [575, 21] on button "button" at bounding box center [586, 27] width 40 height 29
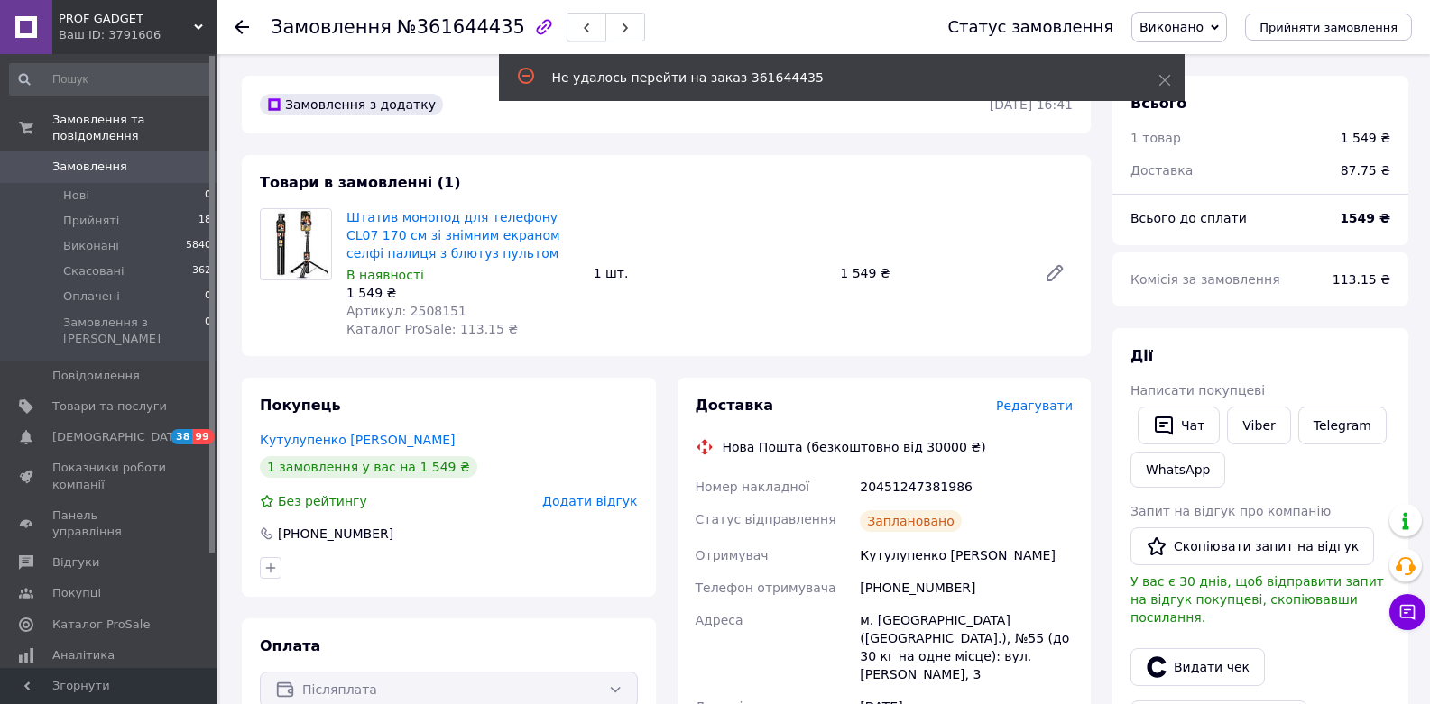
click at [581, 23] on icon "button" at bounding box center [586, 28] width 11 height 11
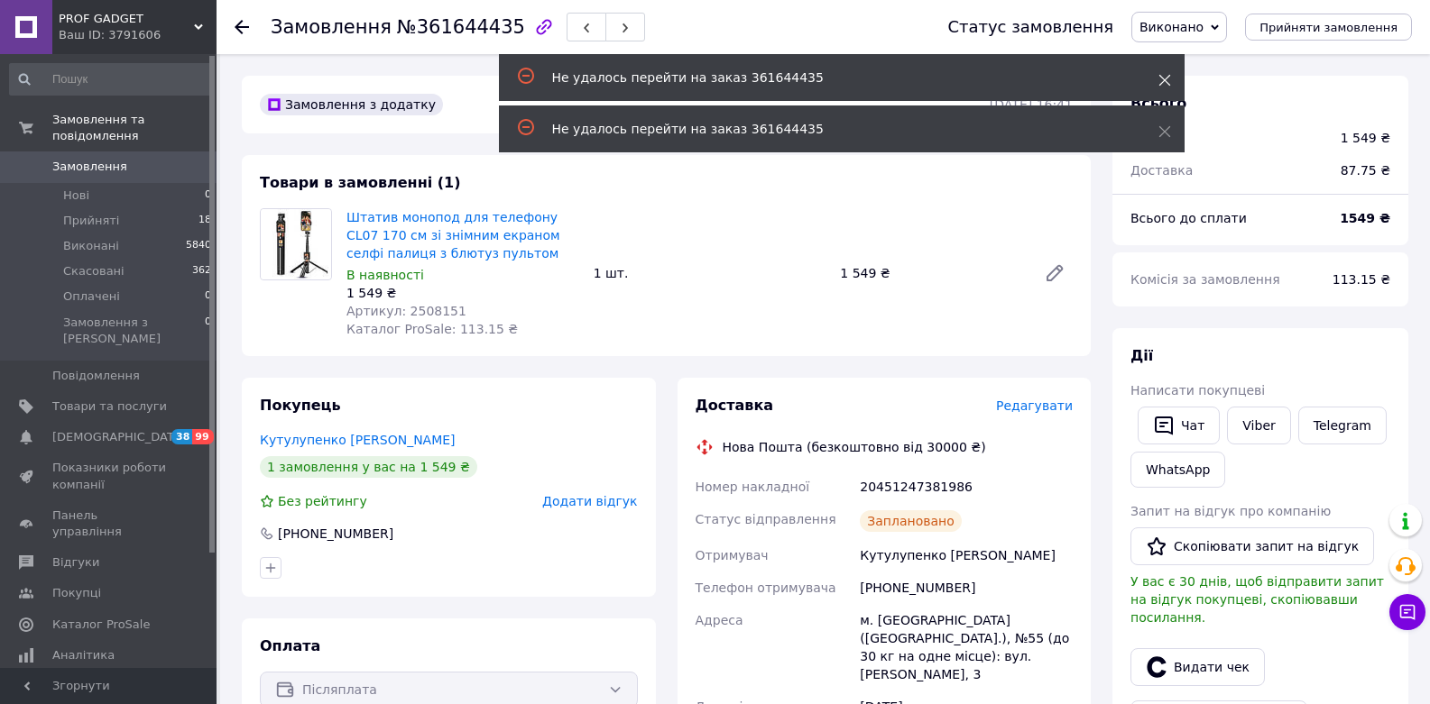
click at [1162, 84] on icon at bounding box center [1164, 80] width 13 height 13
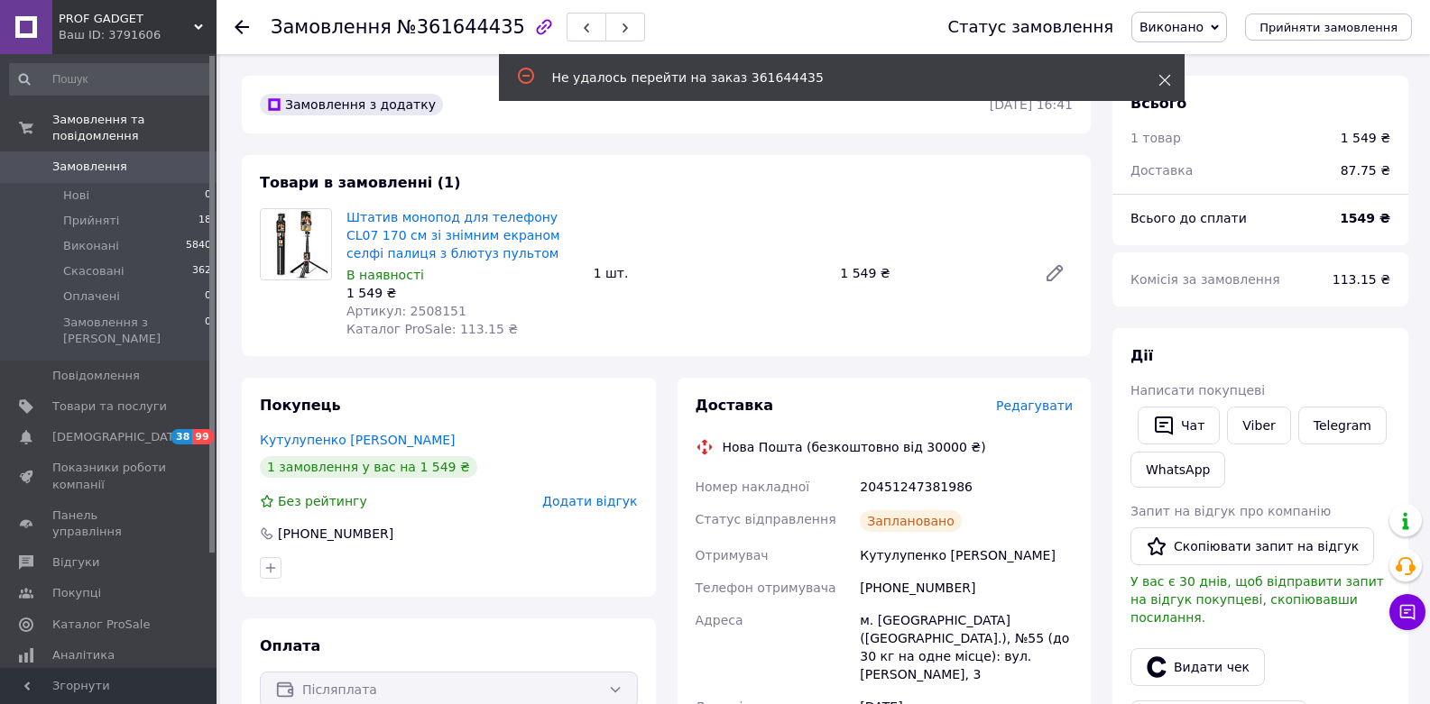
click at [1163, 81] on use at bounding box center [1164, 81] width 12 height 12
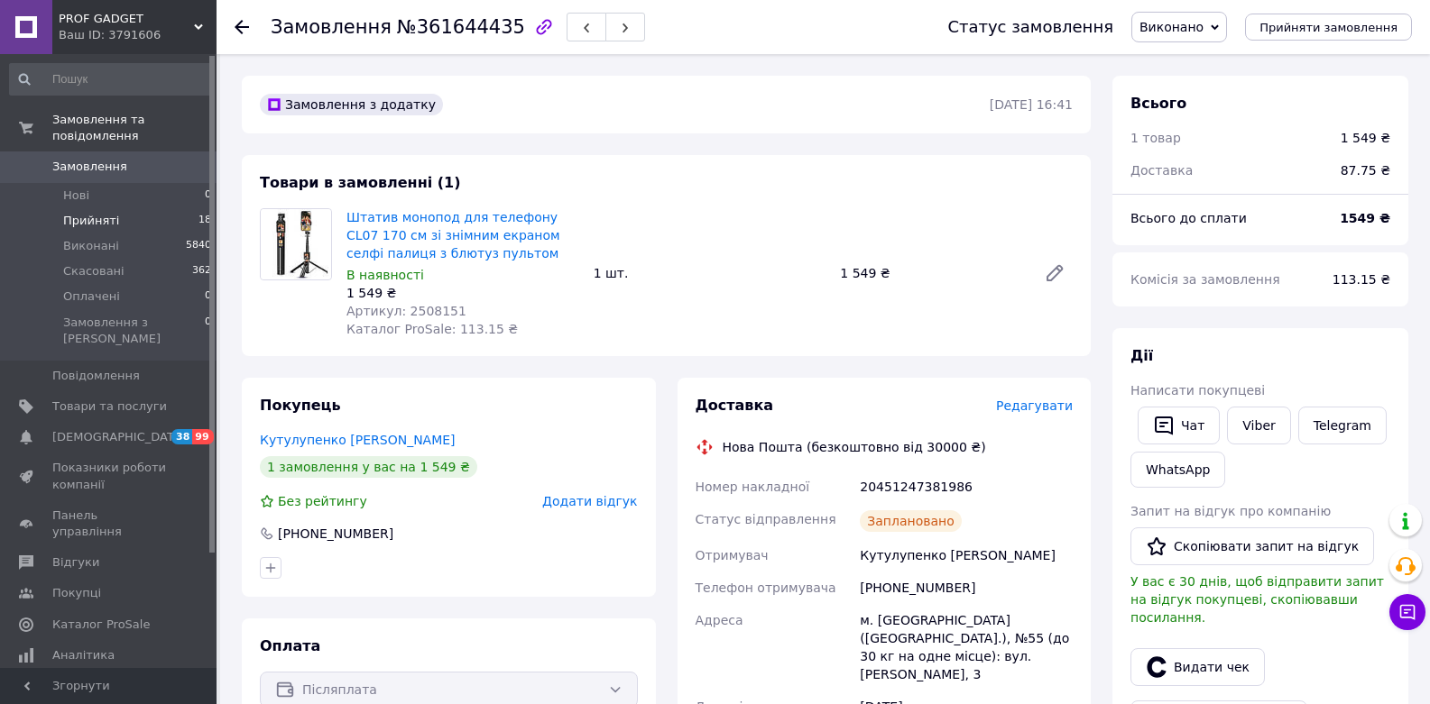
click at [132, 218] on li "Прийняті 18" at bounding box center [111, 220] width 222 height 25
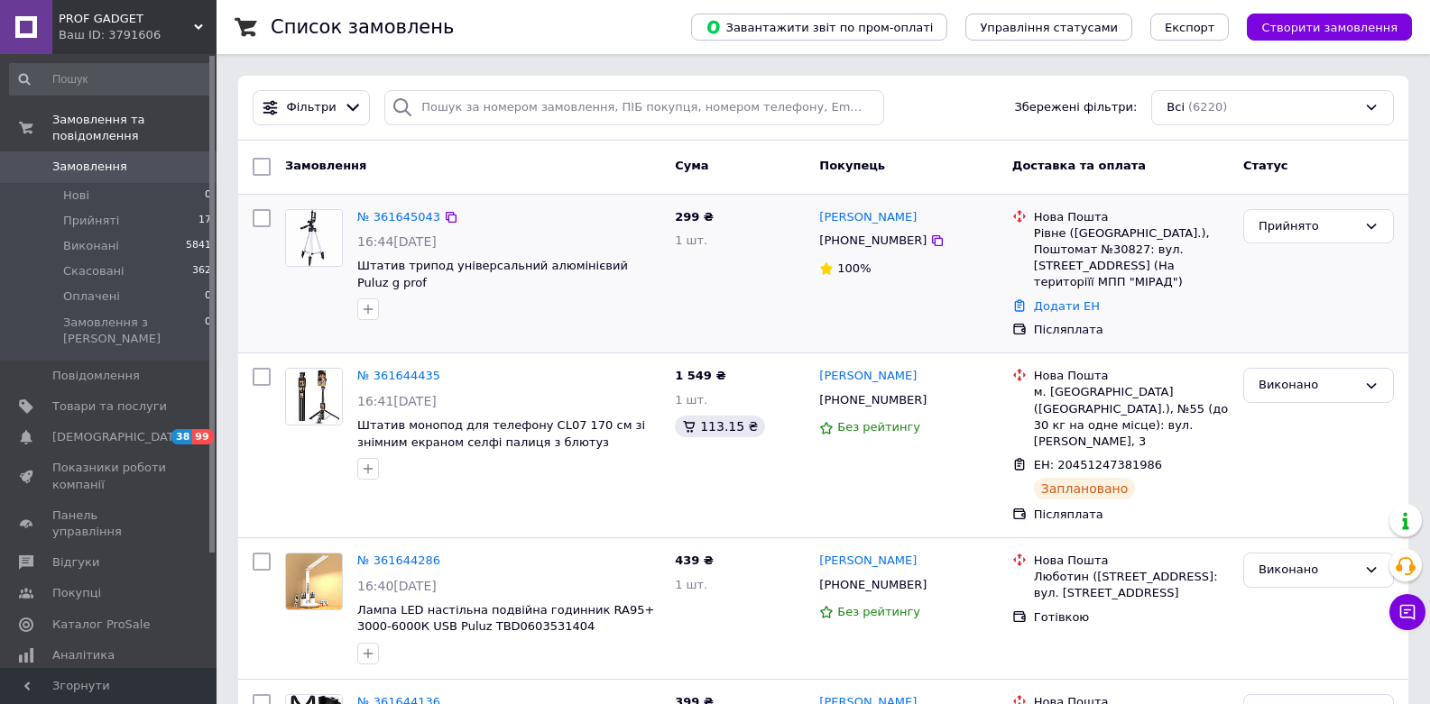
click at [1181, 316] on div "Додати ЕН" at bounding box center [1131, 307] width 202 height 24
click at [318, 236] on img at bounding box center [314, 238] width 56 height 56
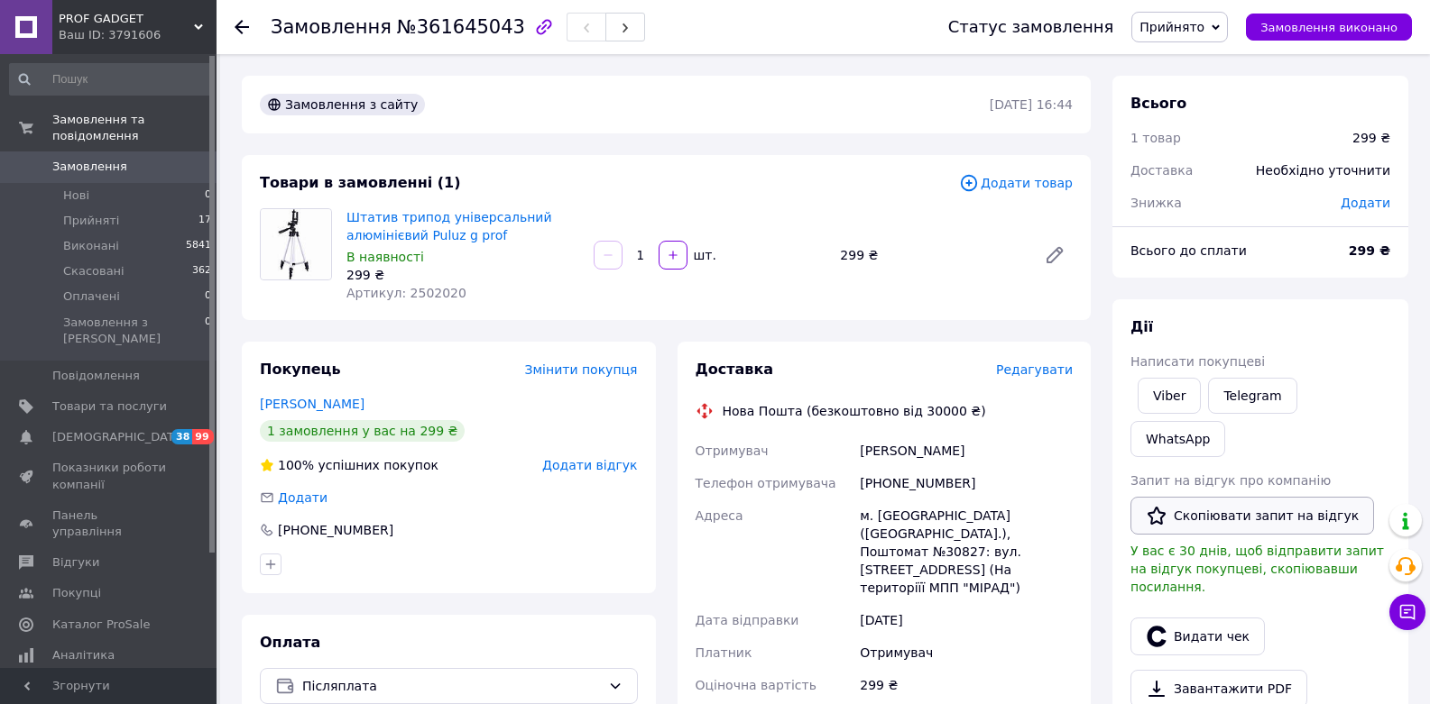
click at [1265, 520] on button "Скопіювати запит на відгук" at bounding box center [1252, 516] width 244 height 38
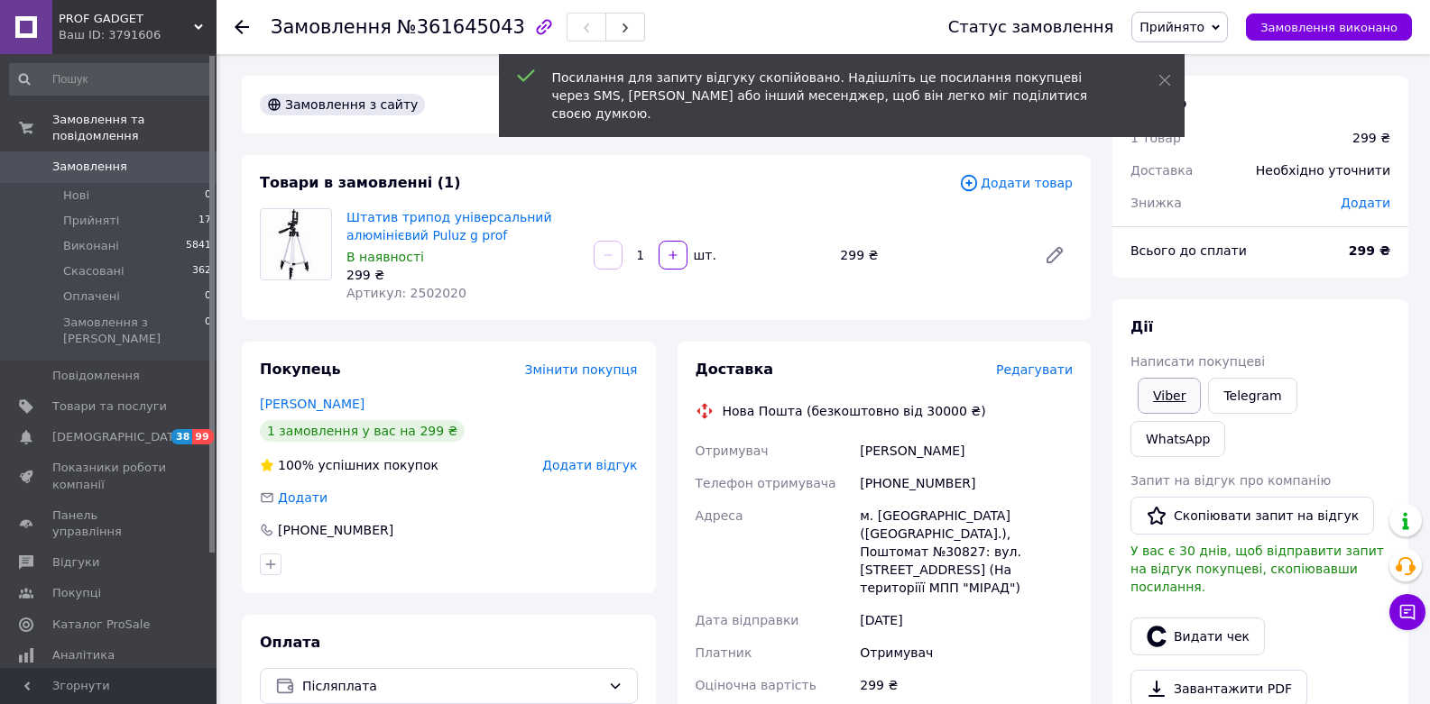
click at [1178, 385] on link "Viber" at bounding box center [1168, 396] width 63 height 36
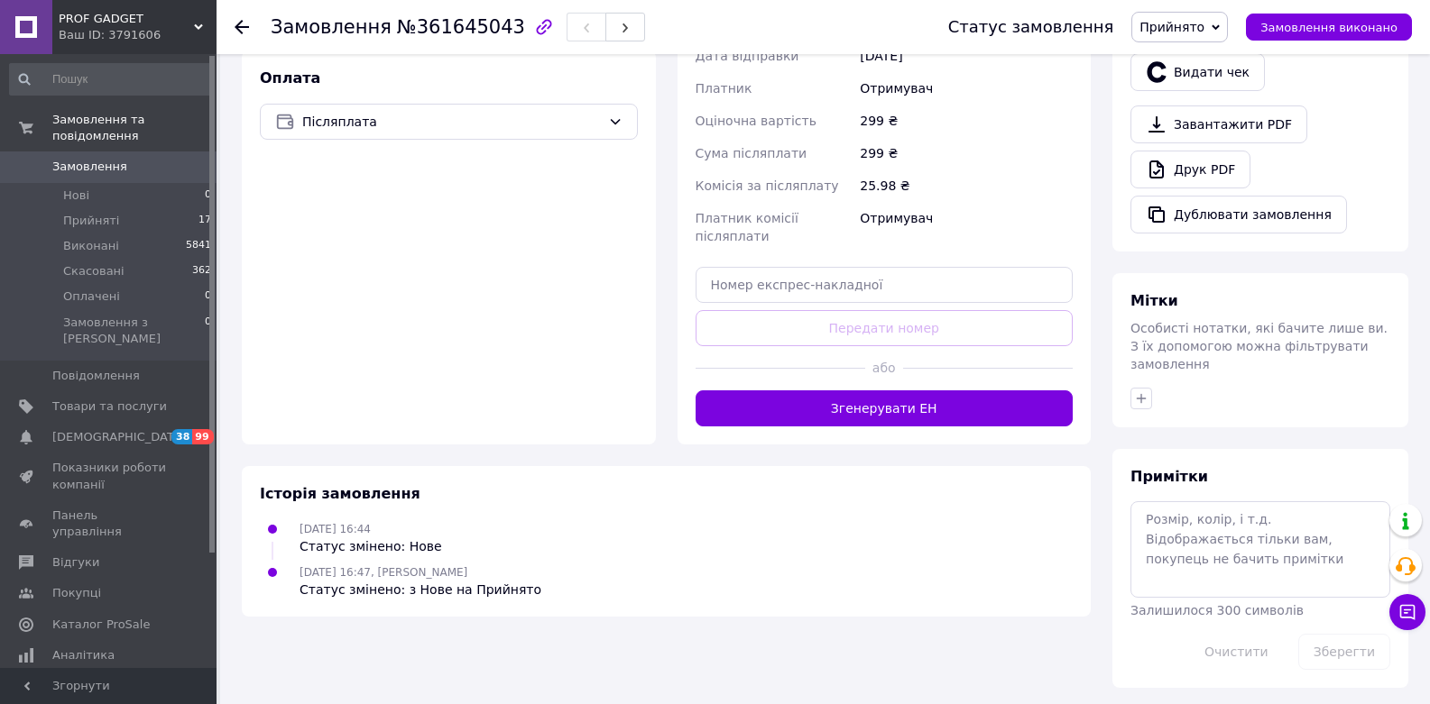
scroll to position [570, 0]
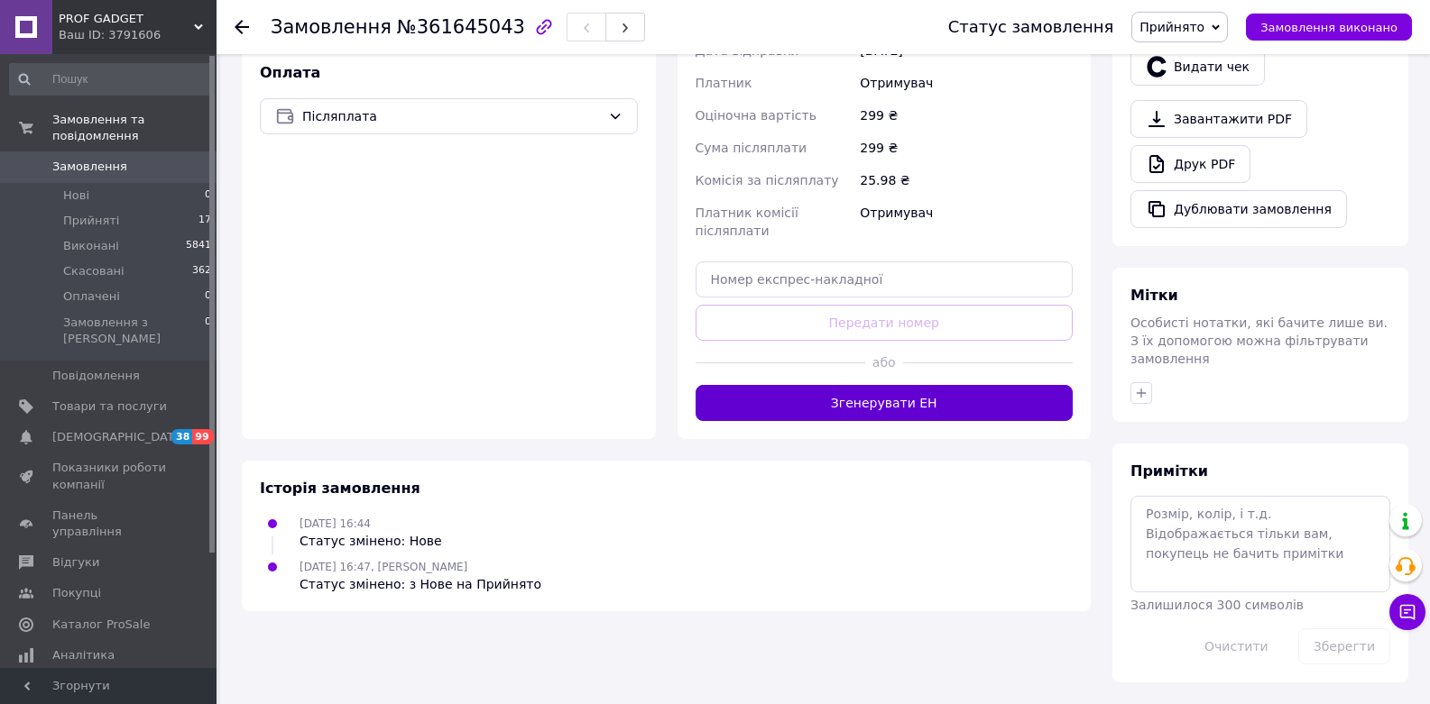
click at [976, 385] on button "Згенерувати ЕН" at bounding box center [884, 403] width 378 height 36
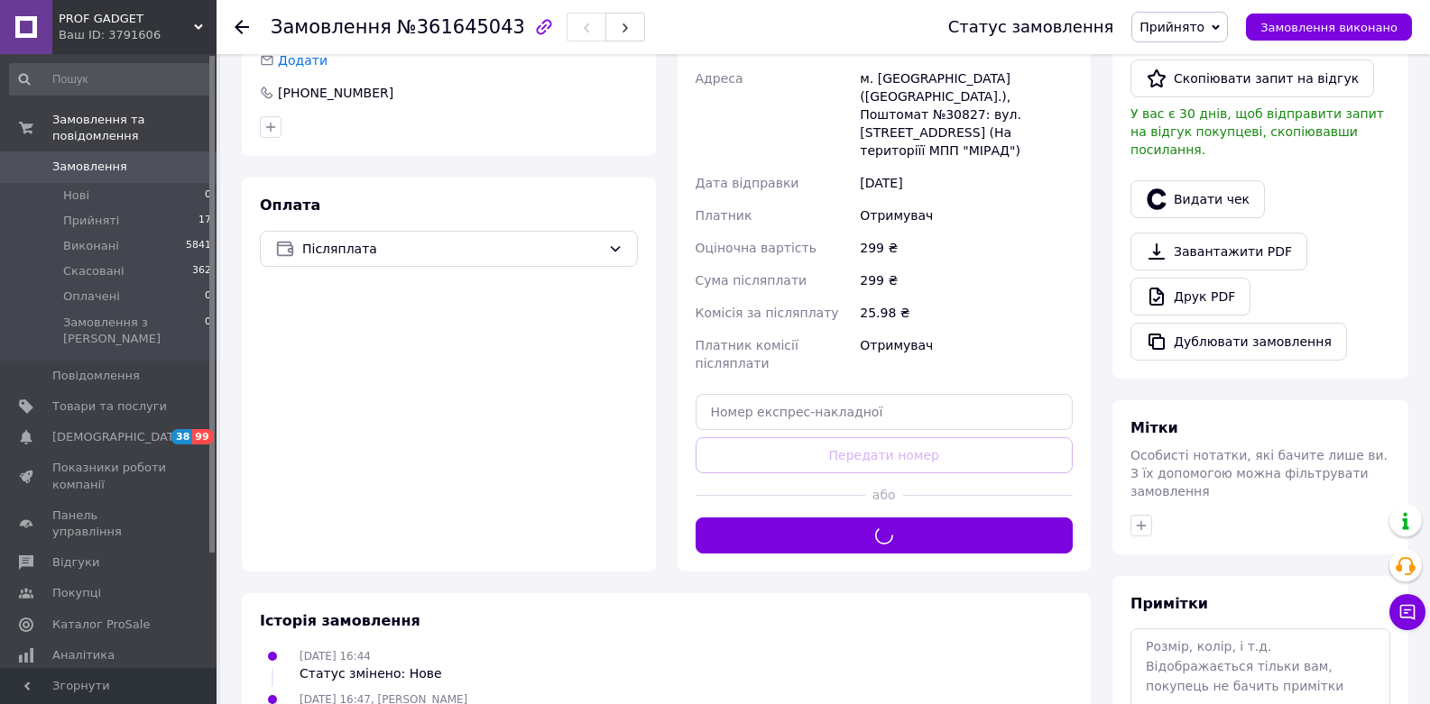
scroll to position [0, 0]
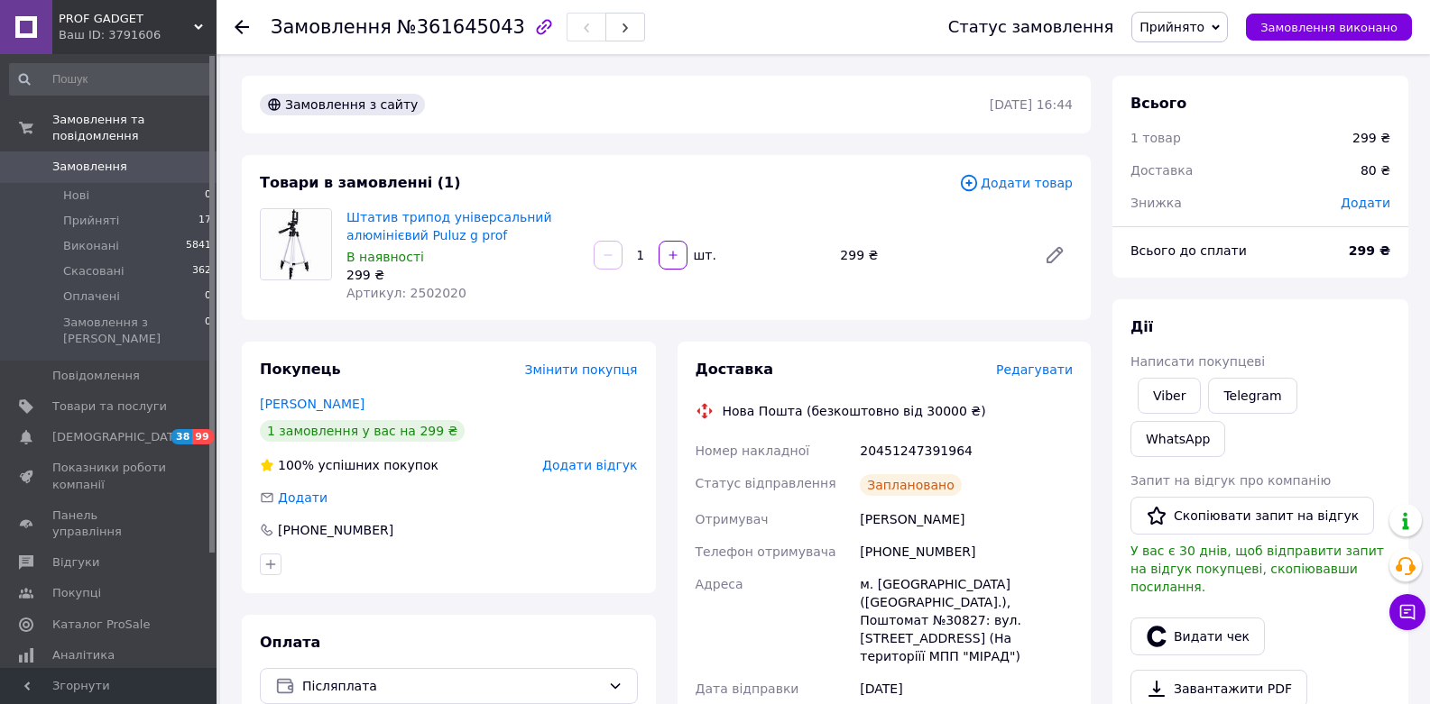
click at [1220, 20] on span "Прийнято" at bounding box center [1179, 27] width 97 height 31
click at [1207, 55] on li "Виконано" at bounding box center [1179, 63] width 95 height 27
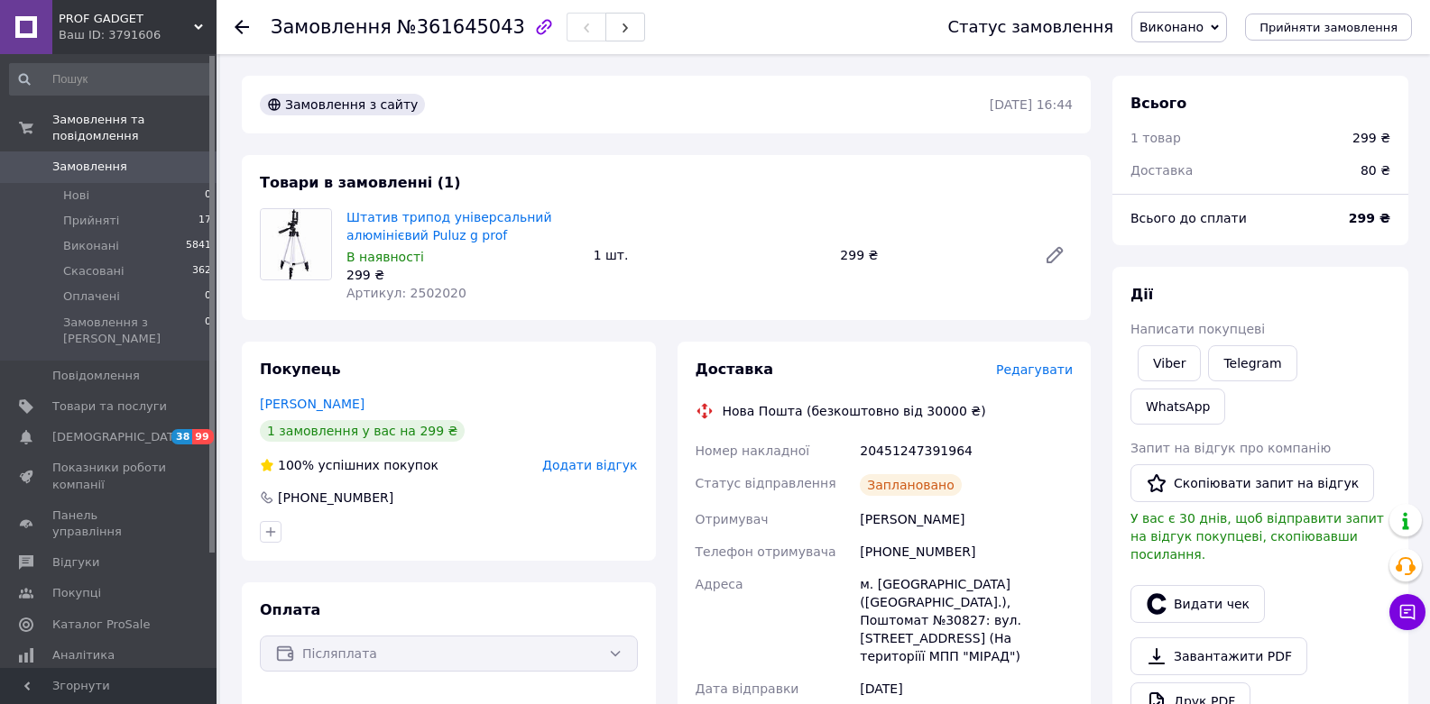
click at [1035, 170] on div "Товари в замовленні (1) Штатив трипод універсальний алюмінієвий Puluz g prof В …" at bounding box center [666, 237] width 849 height 165
click at [1249, 488] on button "Скопіювати запит на відгук" at bounding box center [1252, 484] width 244 height 38
click at [1108, 121] on div "Всього 1 товар 299 ₴ Доставка 80 ₴ Всього до сплати 299 ₴ Дії Написати покупцев…" at bounding box center [1260, 661] width 318 height 1170
click at [1177, 359] on link "Viber" at bounding box center [1168, 363] width 63 height 36
click at [1118, 403] on div "Дії Написати покупцеві Viber Telegram WhatsApp Запит на відгук про компанію   С…" at bounding box center [1260, 525] width 296 height 517
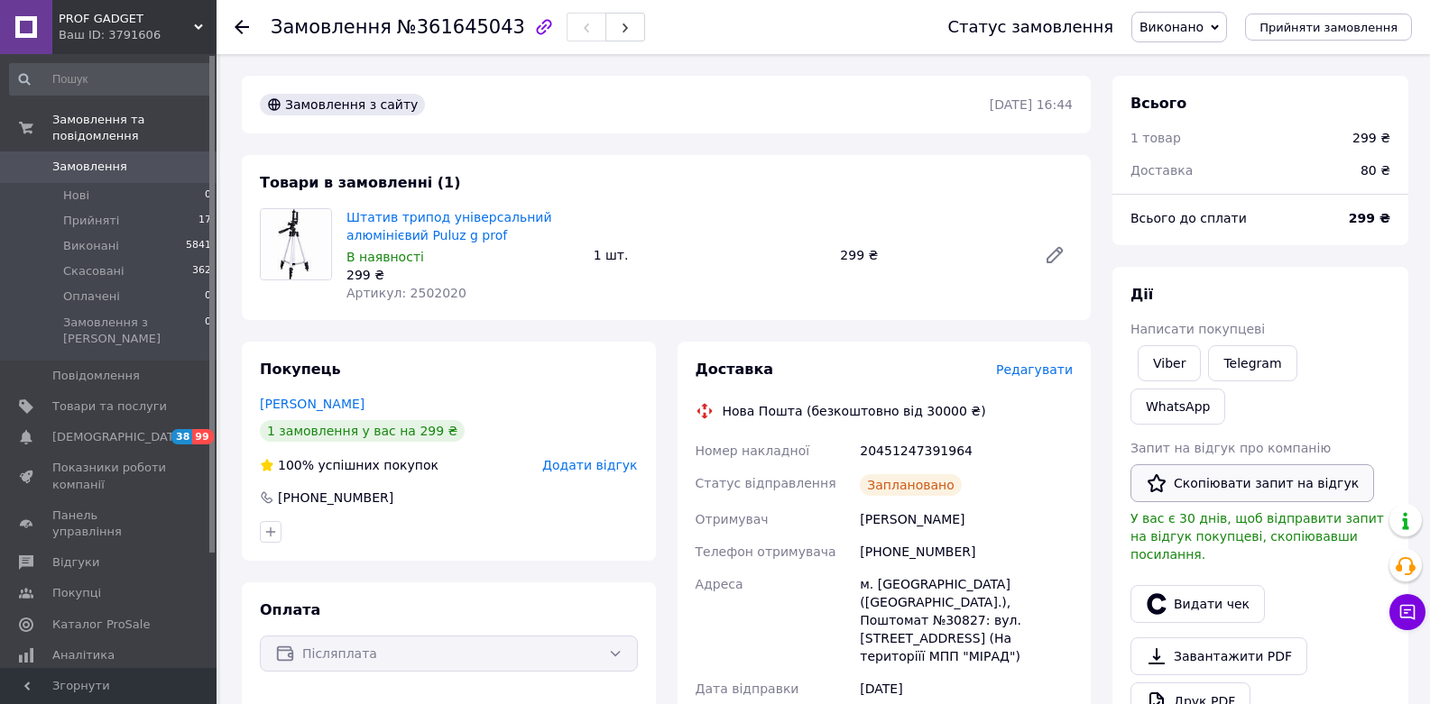
click at [1223, 474] on button "Скопіювати запит на відгук" at bounding box center [1252, 484] width 244 height 38
drag, startPoint x: 1008, startPoint y: 449, endPoint x: 1020, endPoint y: 454, distance: 13.4
click at [1017, 452] on div "20451247391964" at bounding box center [966, 451] width 220 height 32
click at [97, 216] on span "Прийняті" at bounding box center [91, 221] width 56 height 16
drag, startPoint x: 1026, startPoint y: 402, endPoint x: 1011, endPoint y: 396, distance: 16.6
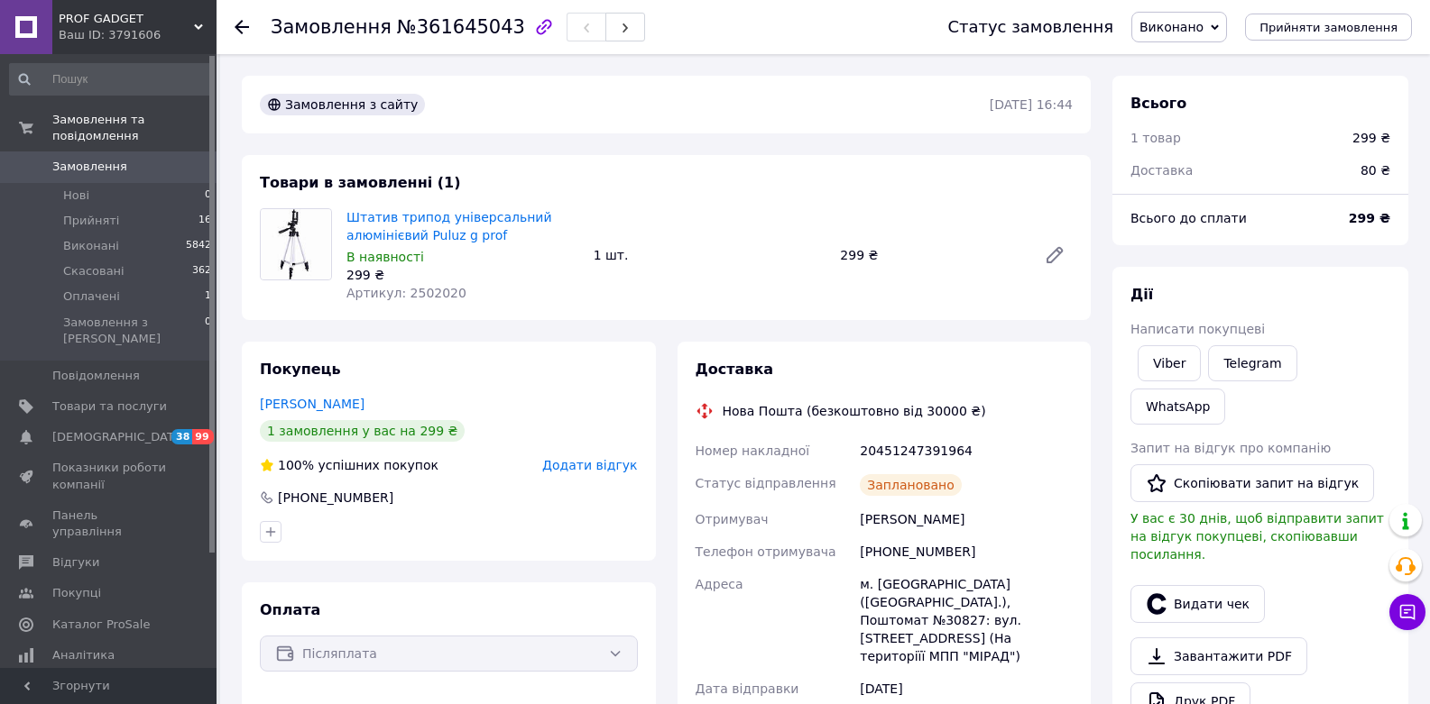
click at [1017, 400] on div "Доставка Нова Пошта (безкоштовно від 30000 ₴) Номер накладної 20451247391964 Ст…" at bounding box center [884, 664] width 378 height 609
click at [783, 195] on div "Товари в замовленні (1) Штатив трипод універсальний алюмінієвий Puluz g prof В …" at bounding box center [666, 237] width 849 height 165
click at [145, 222] on li "Прийняті 16" at bounding box center [111, 220] width 222 height 25
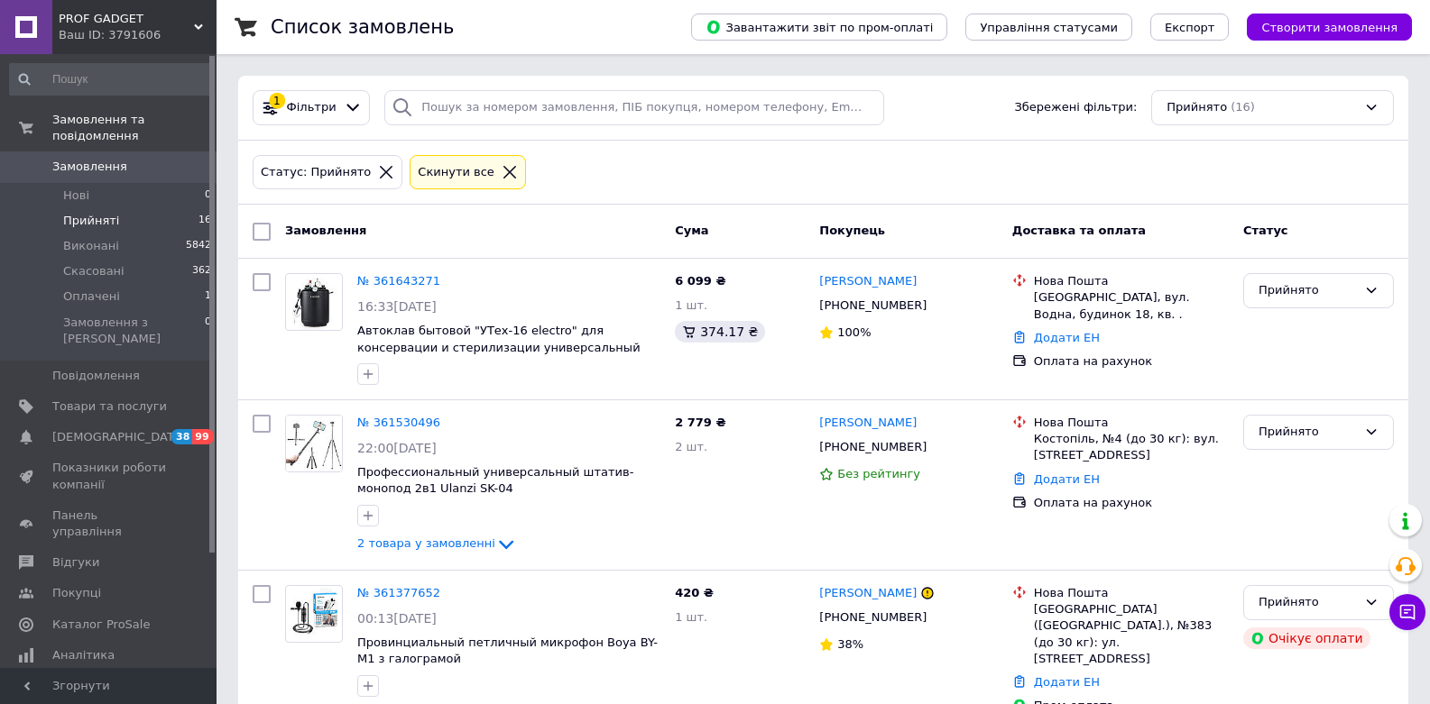
click at [119, 218] on li "Прийняті 16" at bounding box center [111, 220] width 222 height 25
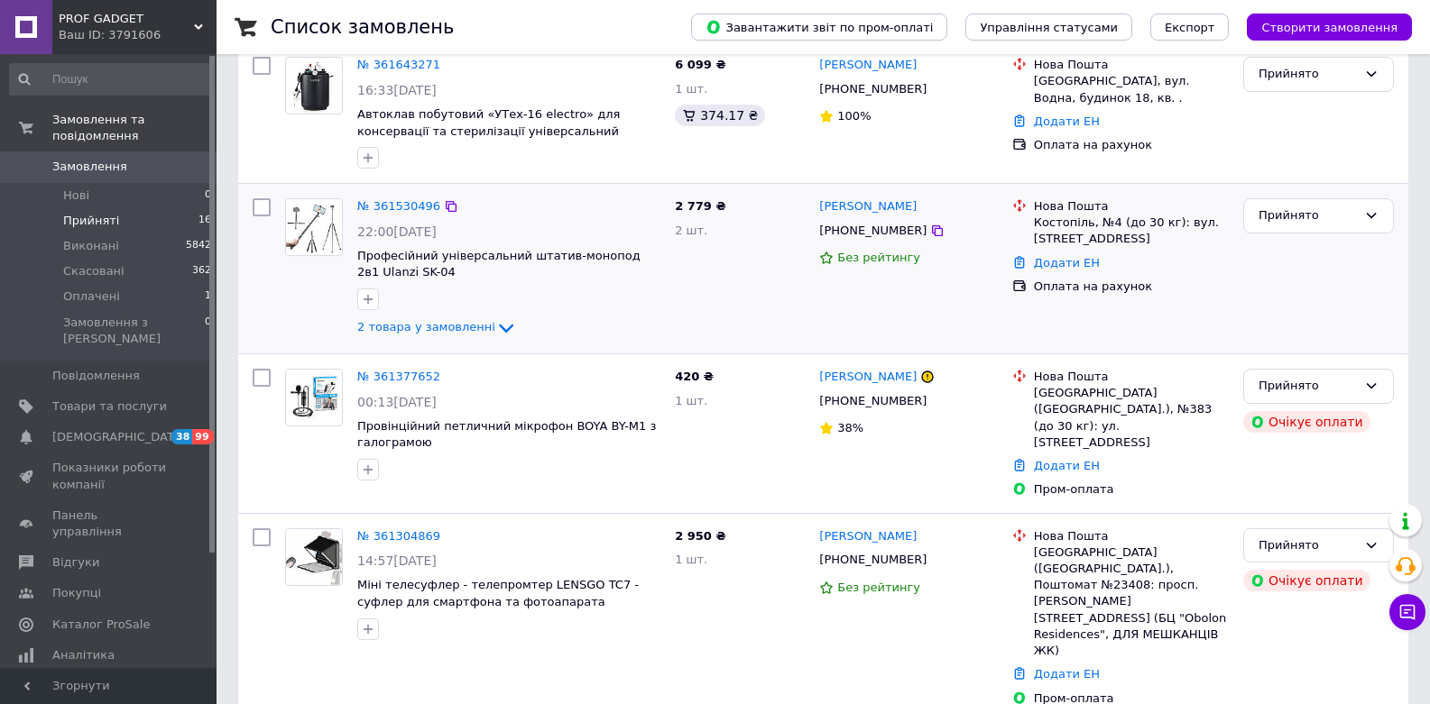
scroll to position [108, 0]
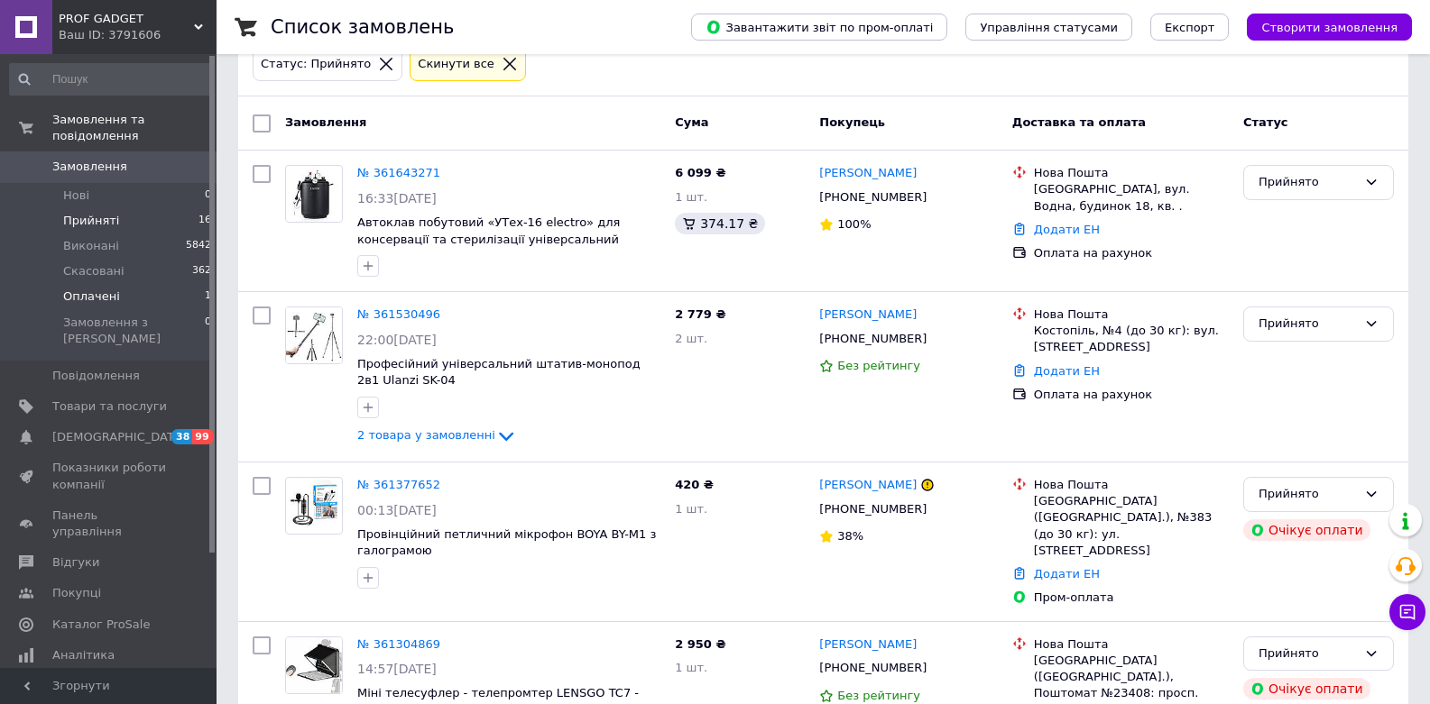
click at [87, 290] on span "Оплачені" at bounding box center [91, 297] width 57 height 16
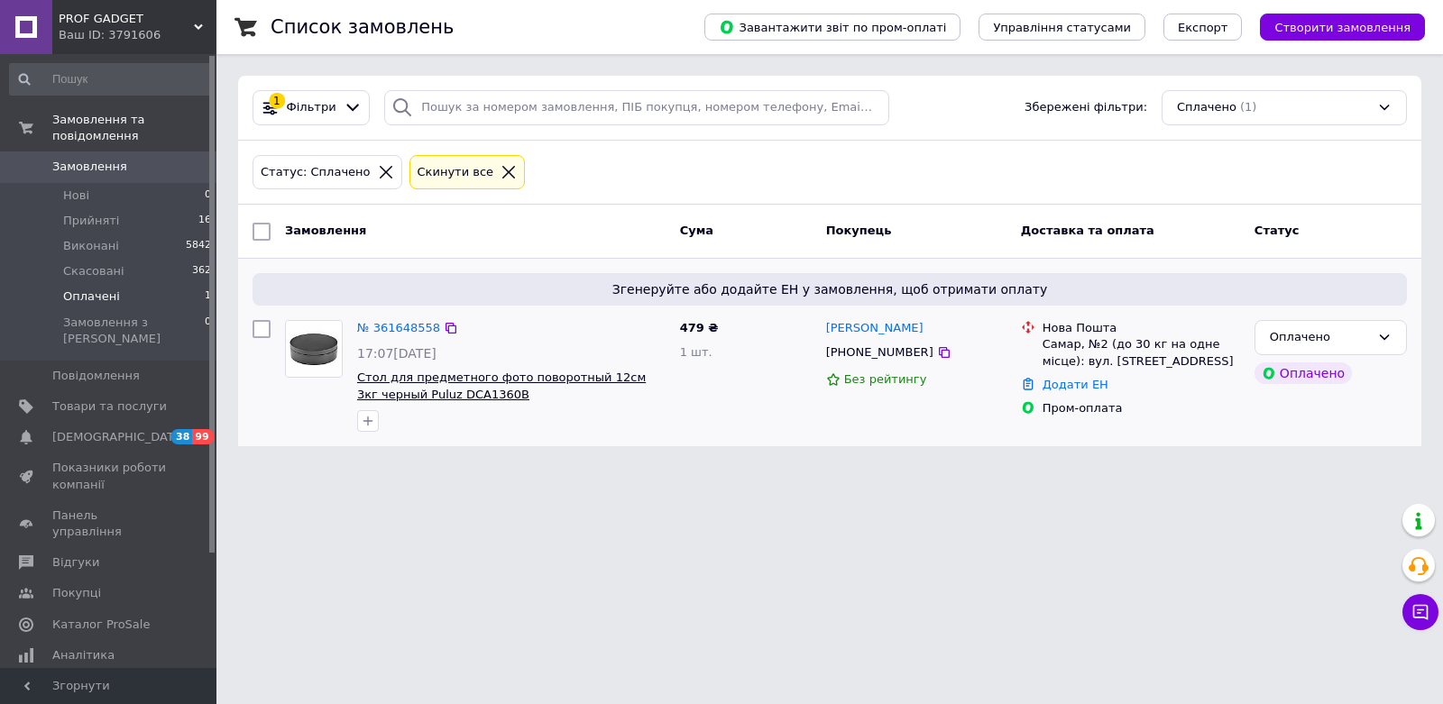
click at [438, 395] on span "Стол для предметного фото поворотный 12см 3кг черный Puluz DCA1360B" at bounding box center [501, 386] width 289 height 31
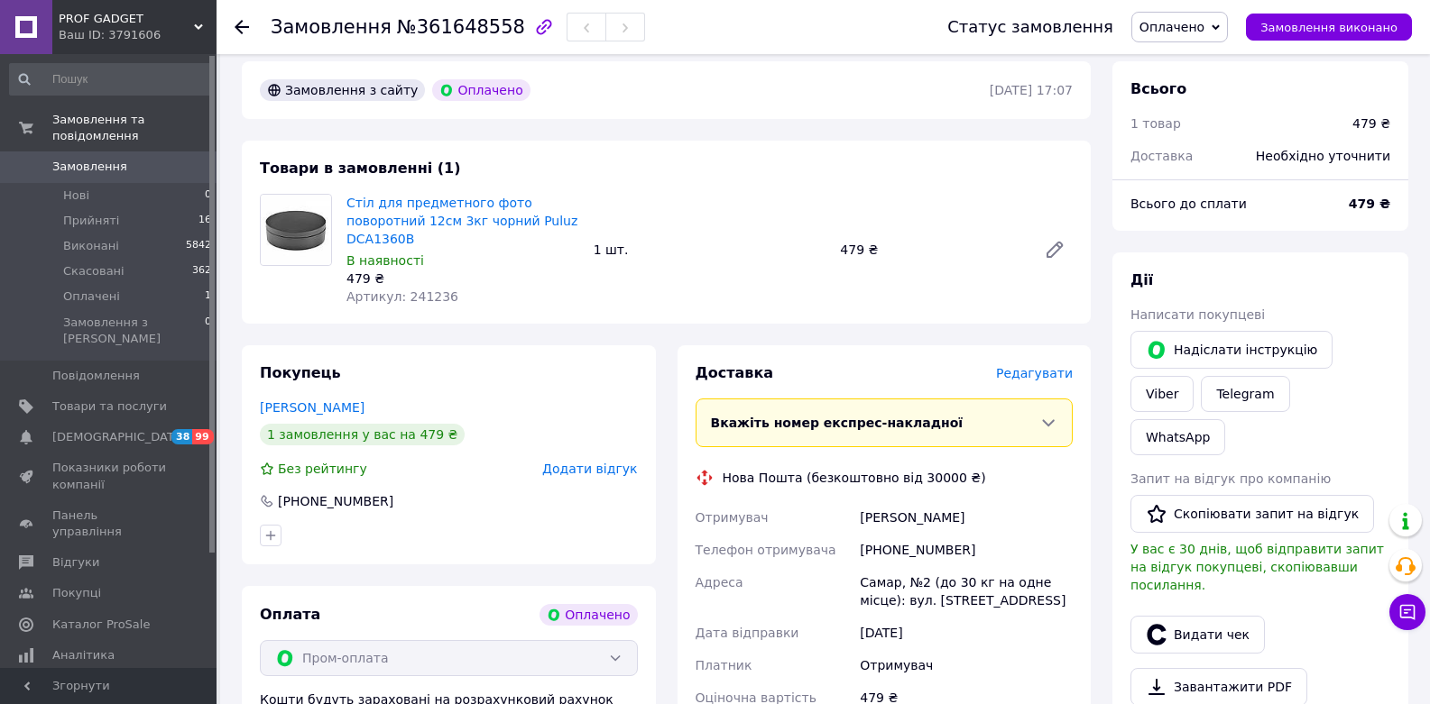
scroll to position [108, 0]
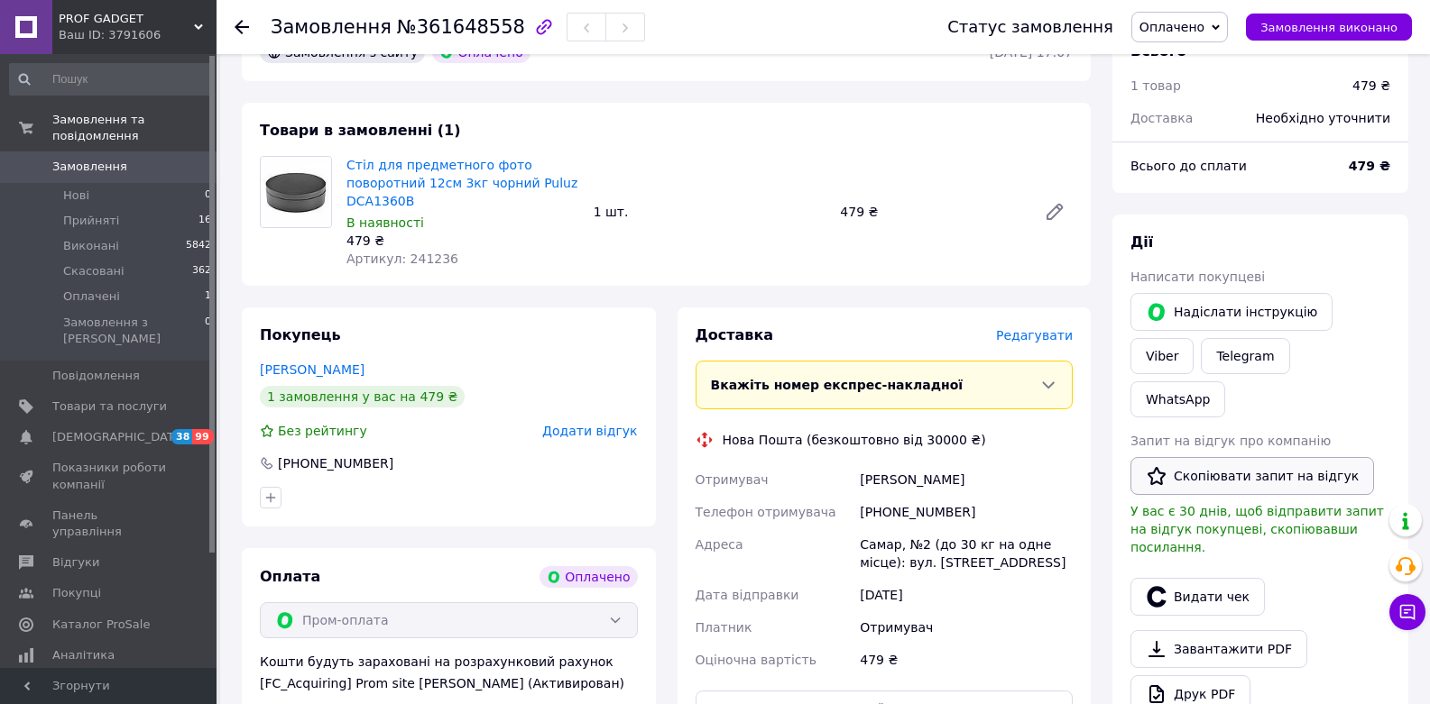
click at [1210, 457] on button "Скопіювати запит на відгук" at bounding box center [1252, 476] width 244 height 38
click at [1302, 457] on button "Скопіювати запит на відгук" at bounding box center [1252, 476] width 244 height 38
click at [1193, 338] on link "Viber" at bounding box center [1161, 356] width 63 height 36
click at [1122, 462] on div "Дії Написати покупцеві   Надіслати інструкцію Viber Telegram WhatsApp Запит на …" at bounding box center [1260, 499] width 296 height 569
click at [1252, 457] on button "Скопіювати запит на відгук" at bounding box center [1252, 476] width 244 height 38
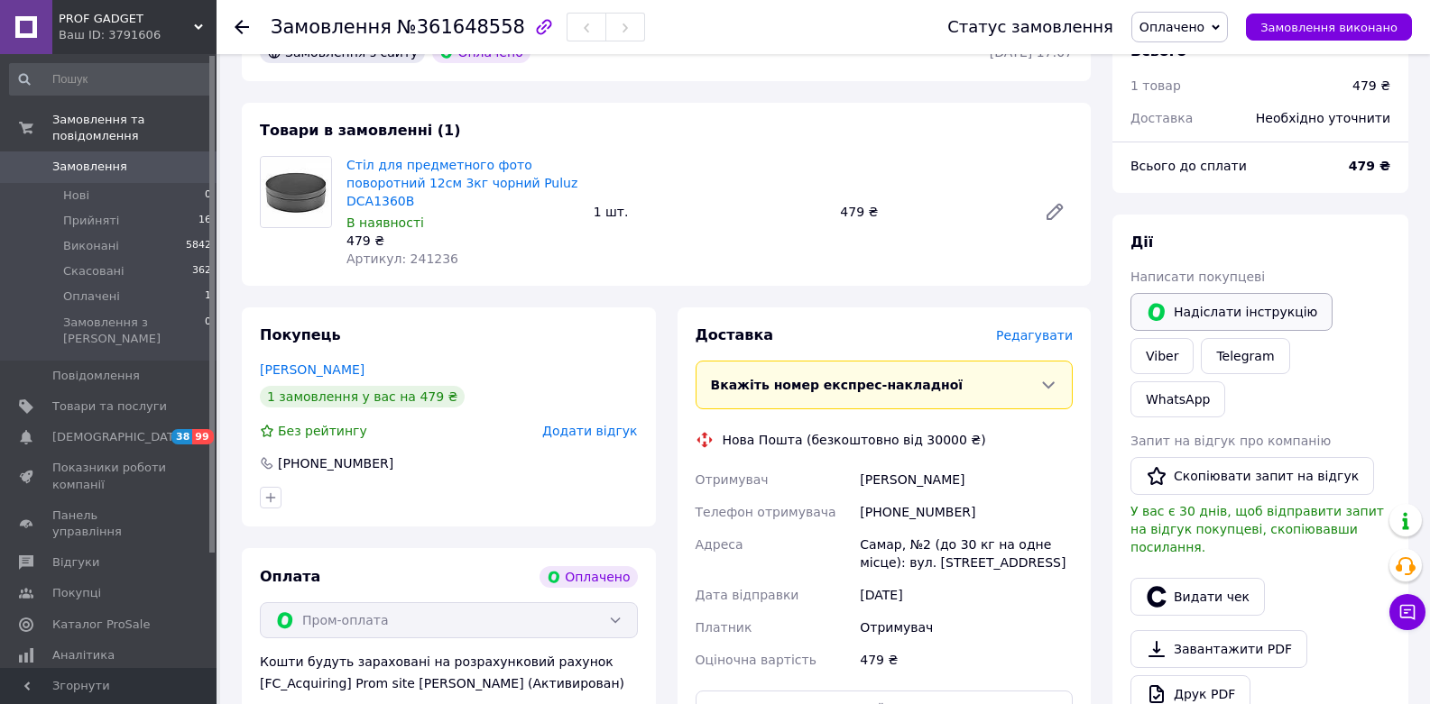
click at [1162, 308] on icon "button" at bounding box center [1156, 313] width 16 height 18
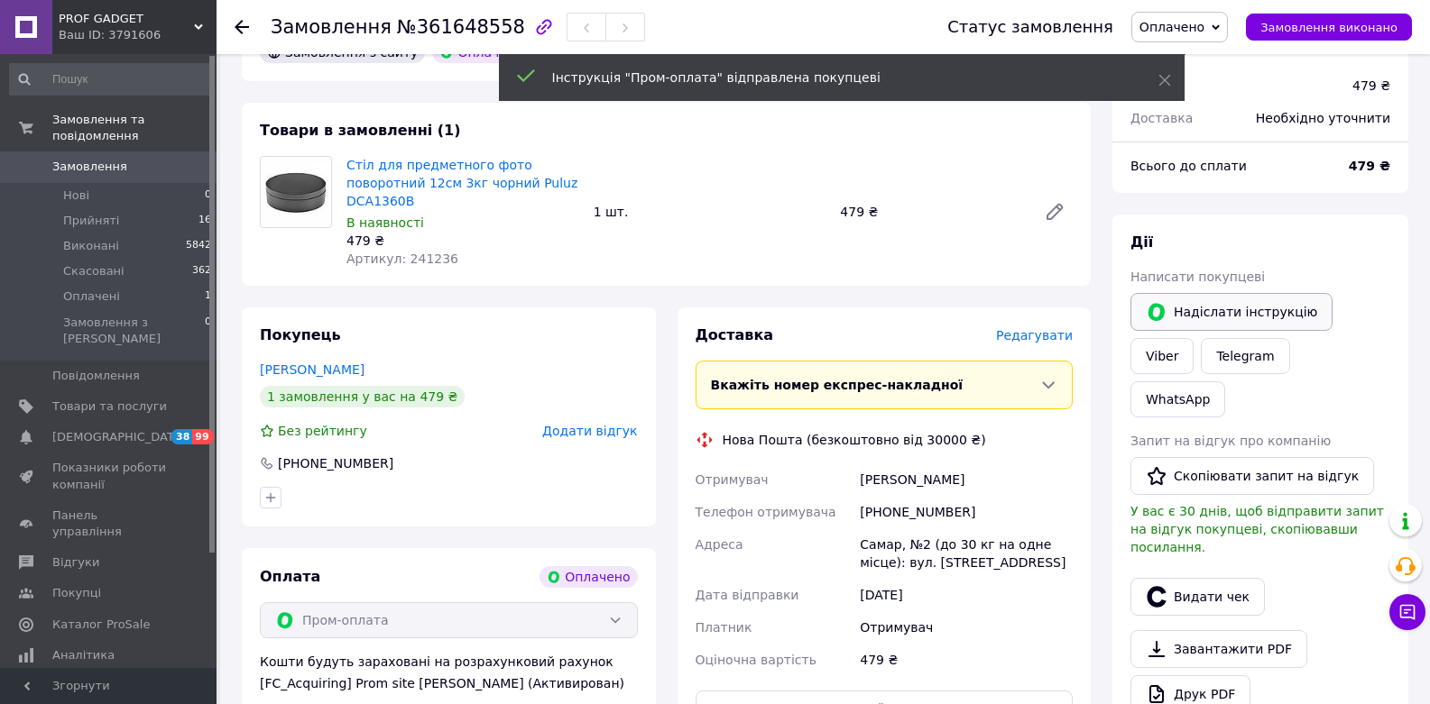
click at [1220, 26] on icon at bounding box center [1215, 26] width 8 height 5
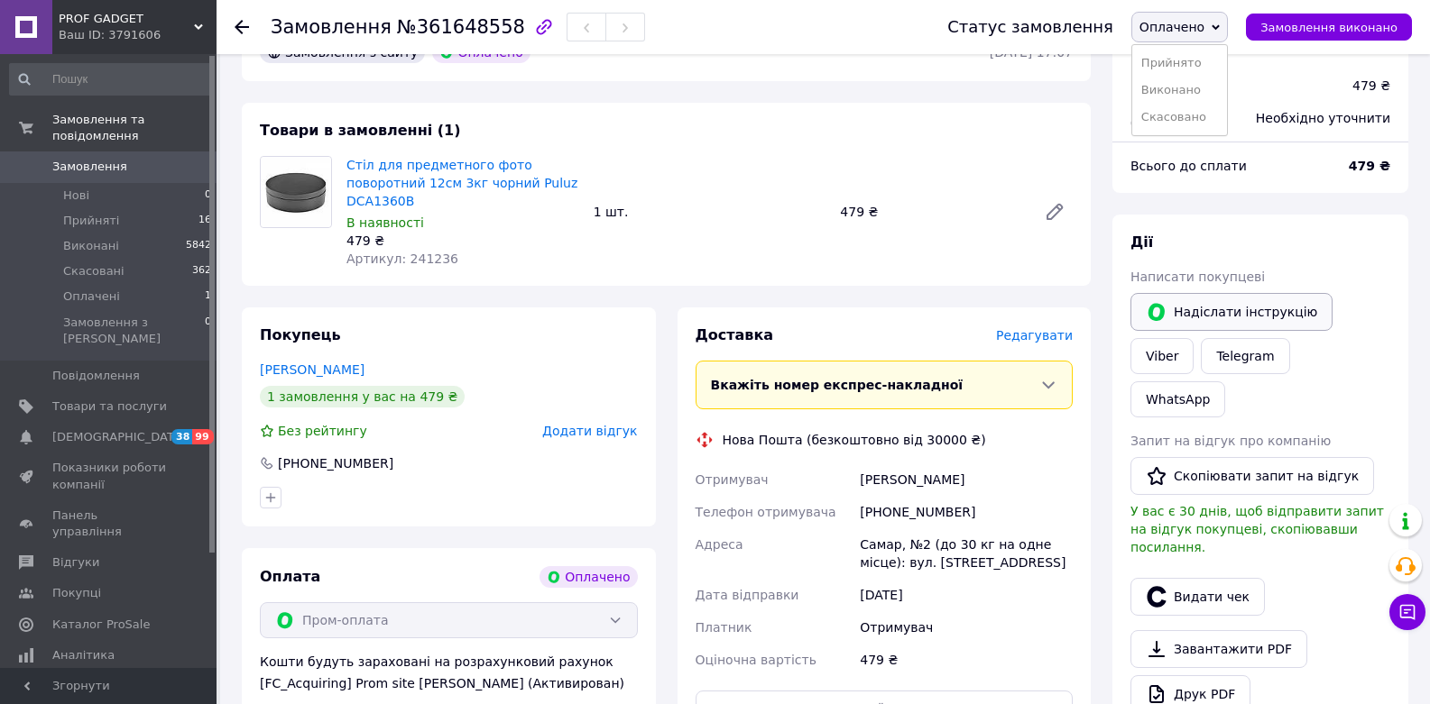
click at [1096, 491] on div "Доставка Редагувати Вкажіть номер експрес-накладної Обов'язково введіть номер е…" at bounding box center [885, 588] width 436 height 561
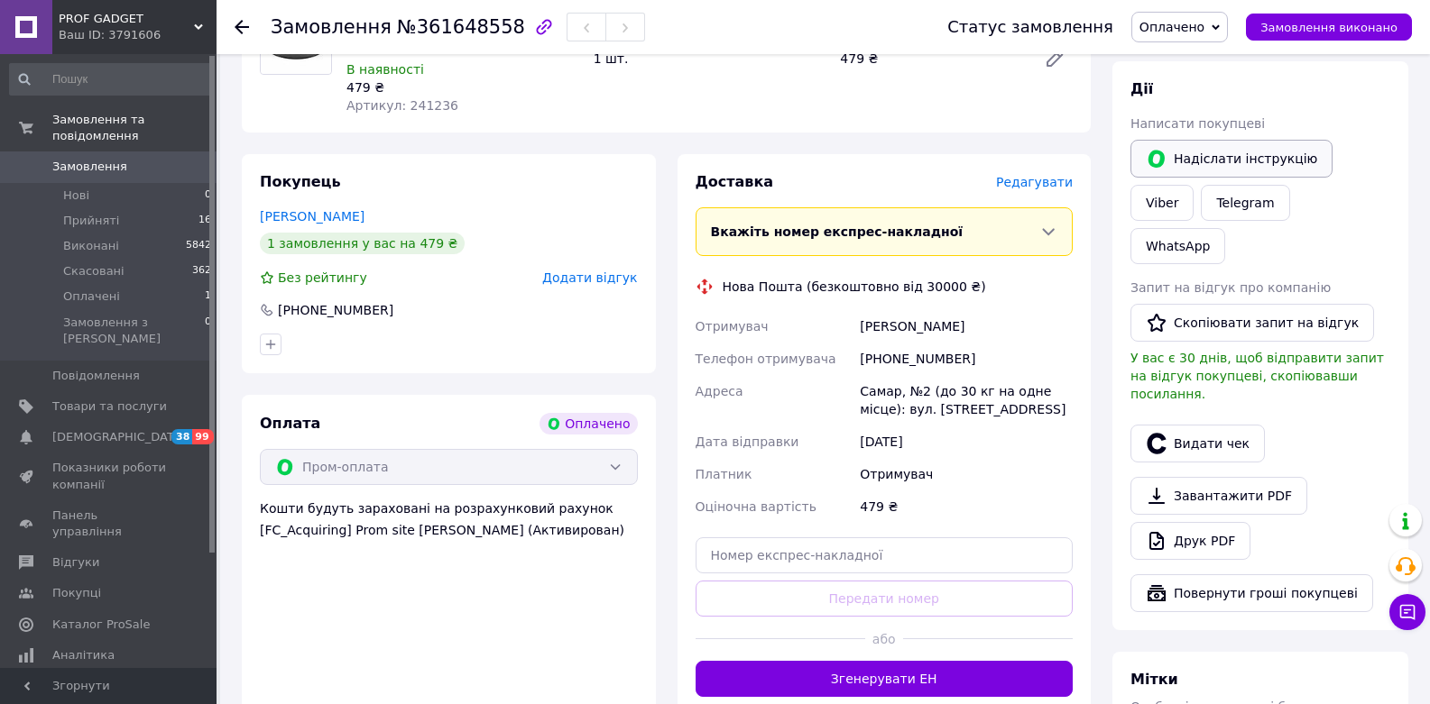
scroll to position [325, 0]
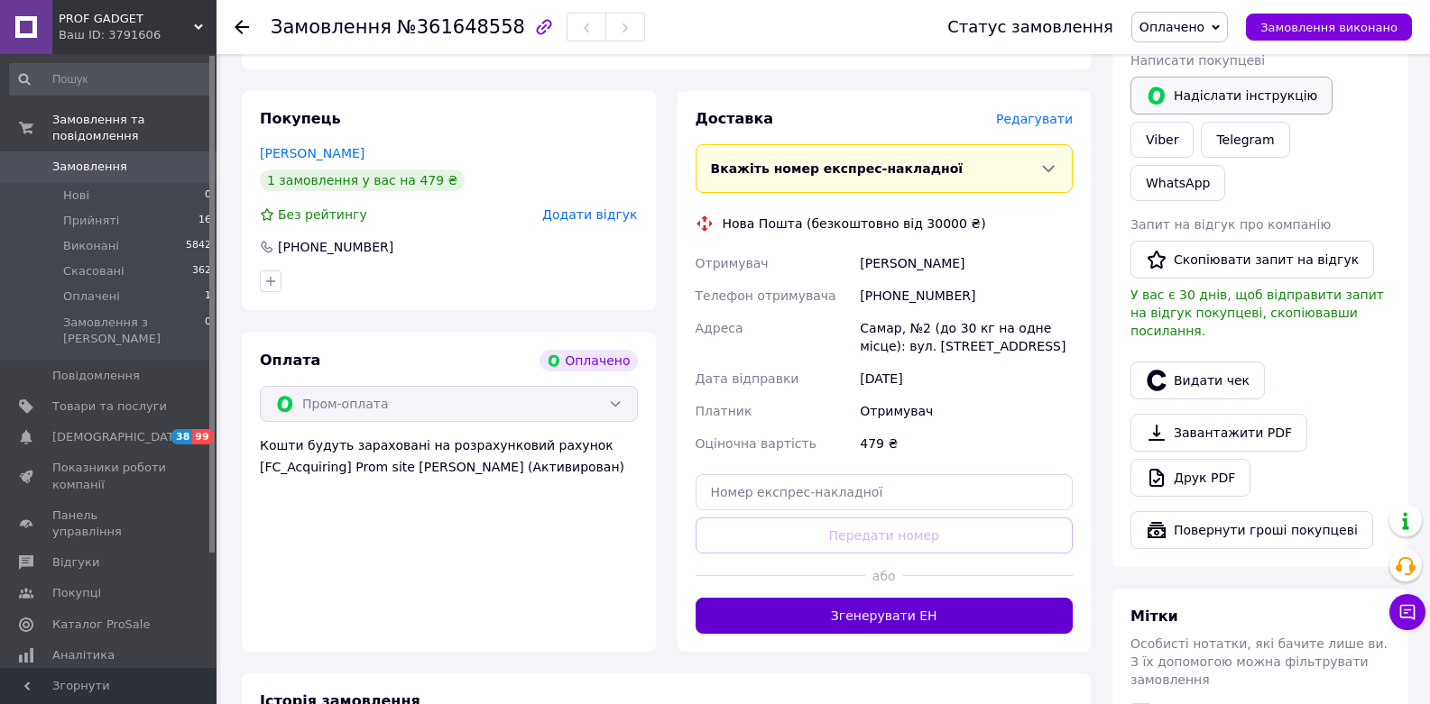
click at [899, 618] on button "Згенерувати ЕН" at bounding box center [884, 616] width 378 height 36
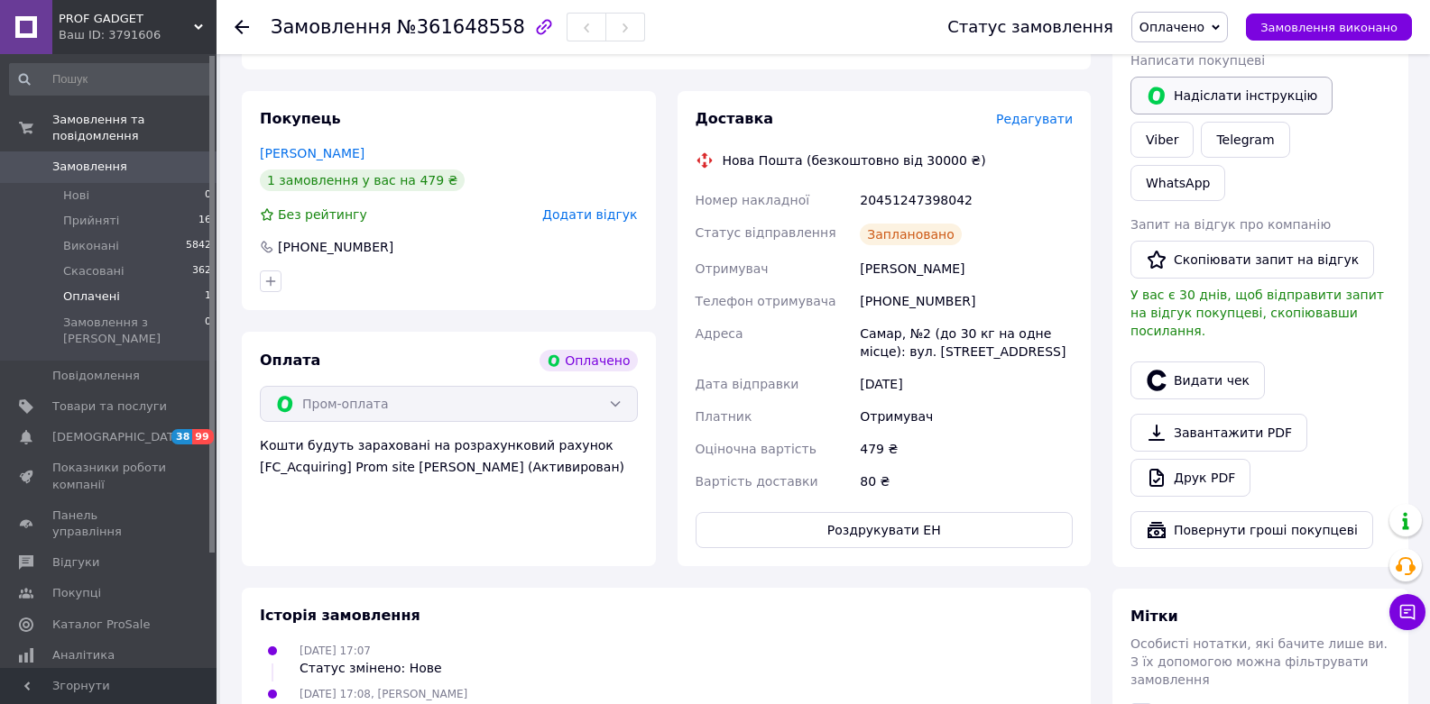
click at [157, 299] on li "Оплачені 1" at bounding box center [111, 296] width 222 height 25
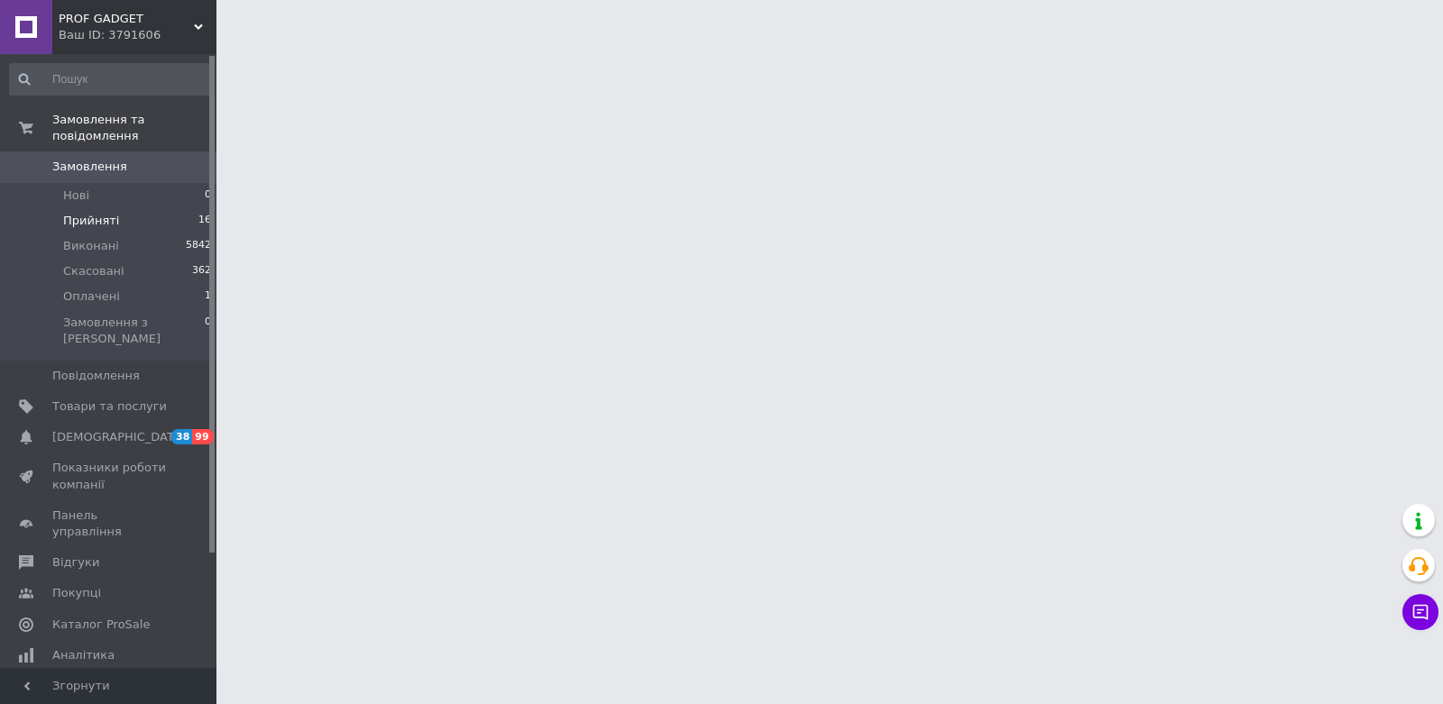
click at [145, 223] on li "Прийняті 16" at bounding box center [111, 220] width 222 height 25
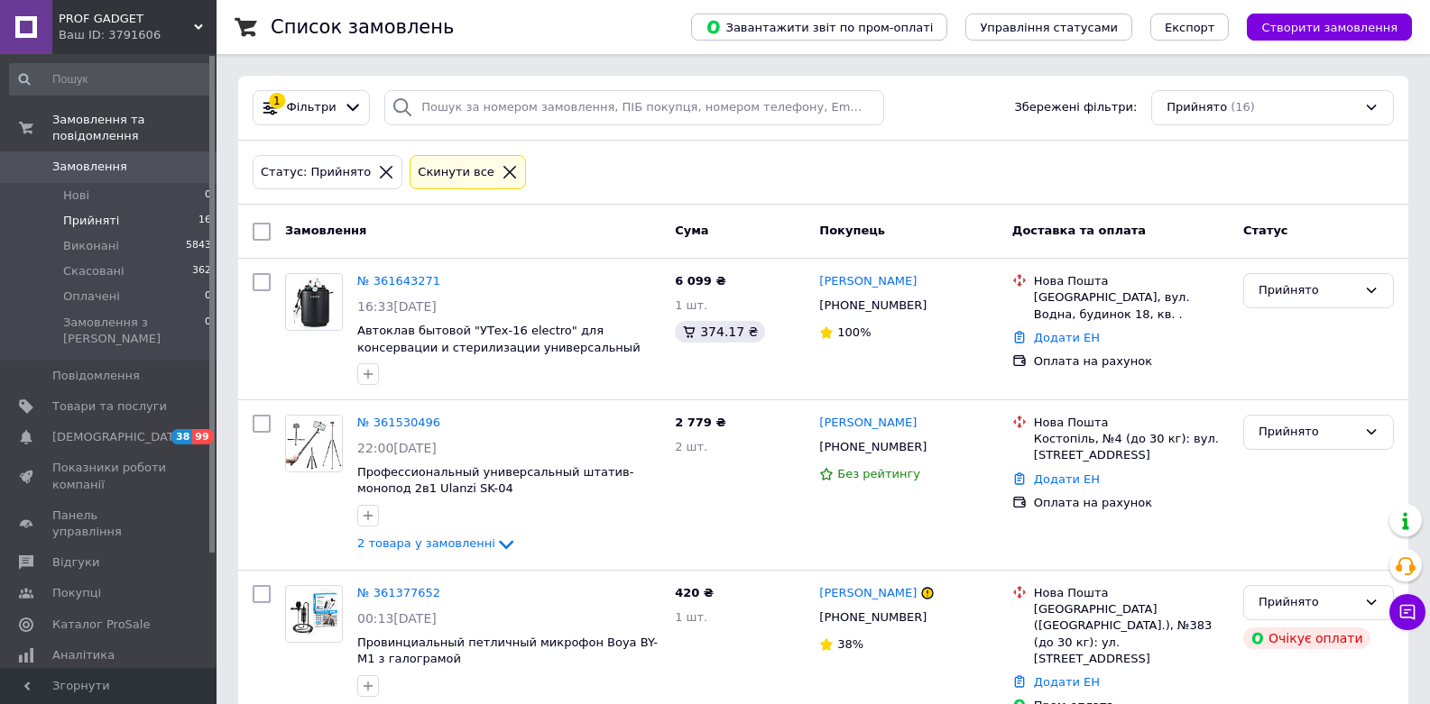
click at [1155, 176] on div "Статус: Прийнято Cкинути все" at bounding box center [823, 173] width 1148 height 42
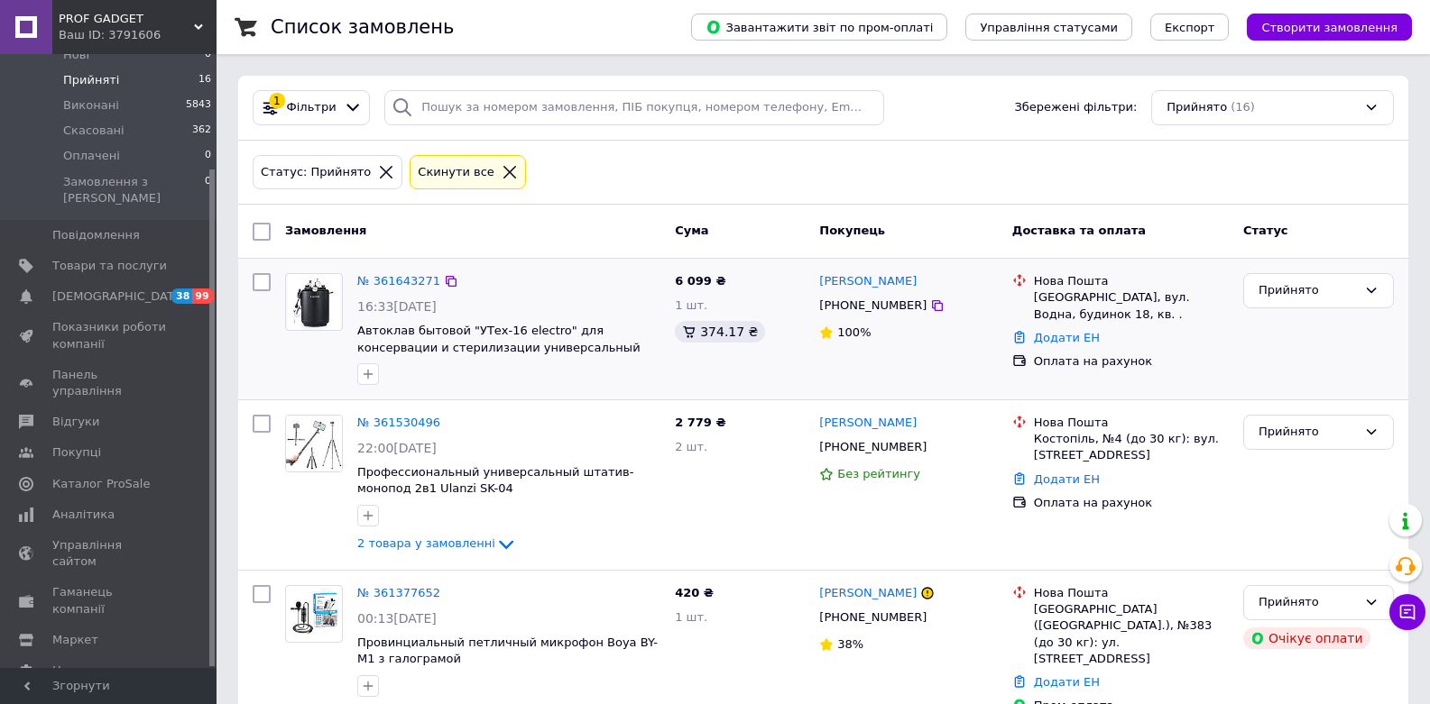
click at [281, 393] on div "№ 361643271 16:33, 12.09.2025 Автоклав бытовой "УТех-16 electro" для консерваци…" at bounding box center [823, 329] width 1170 height 141
click at [124, 100] on li "Виконані 5843" at bounding box center [111, 105] width 222 height 25
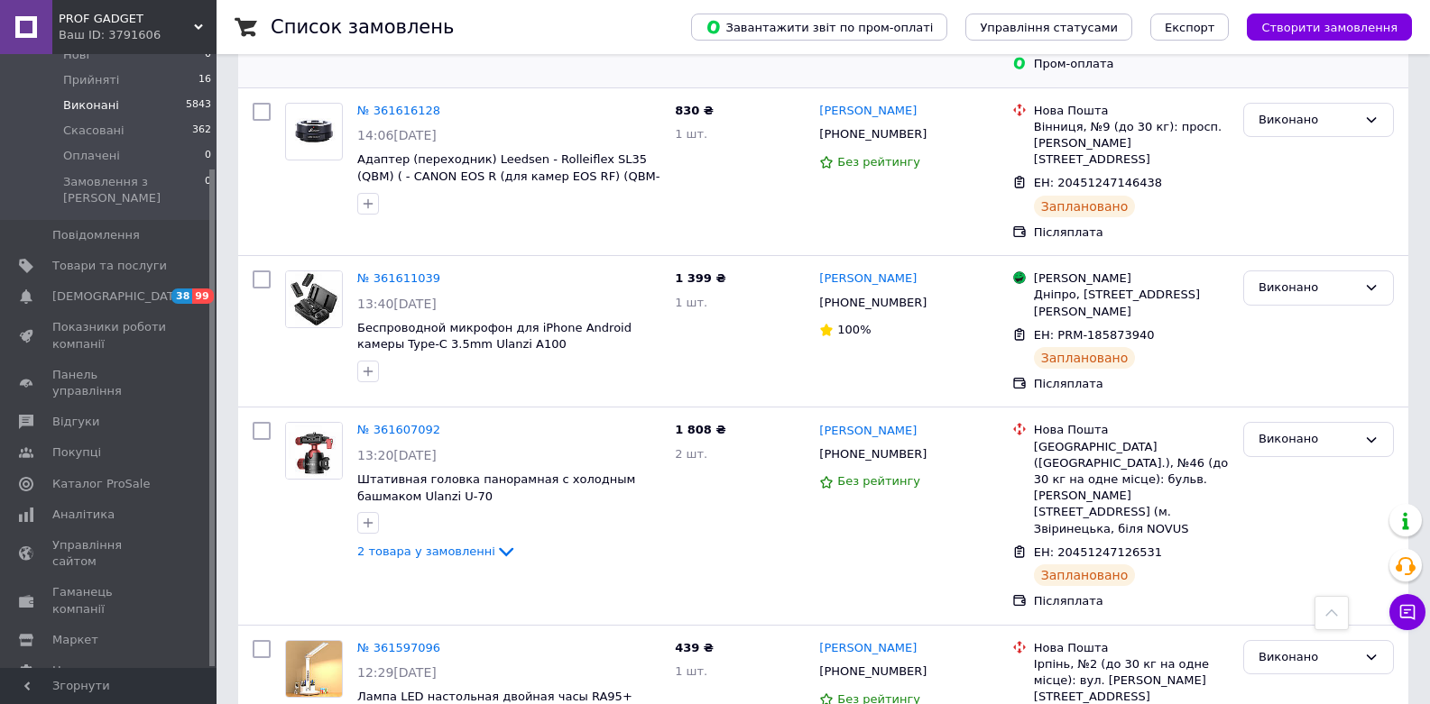
scroll to position [1732, 0]
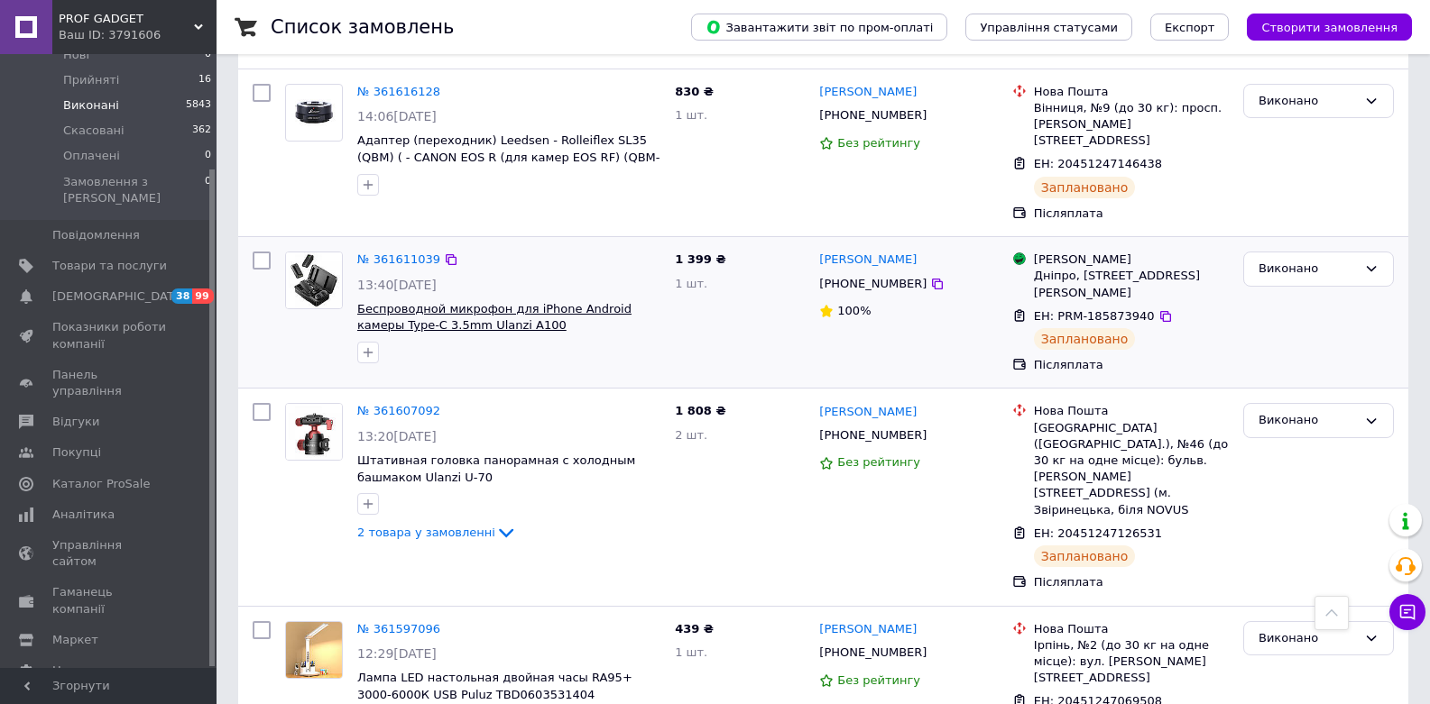
click at [468, 302] on span "Беспроводной микрофон для iPhone Android камеры Type-C 3.5mm Ulanzi A100" at bounding box center [494, 317] width 274 height 31
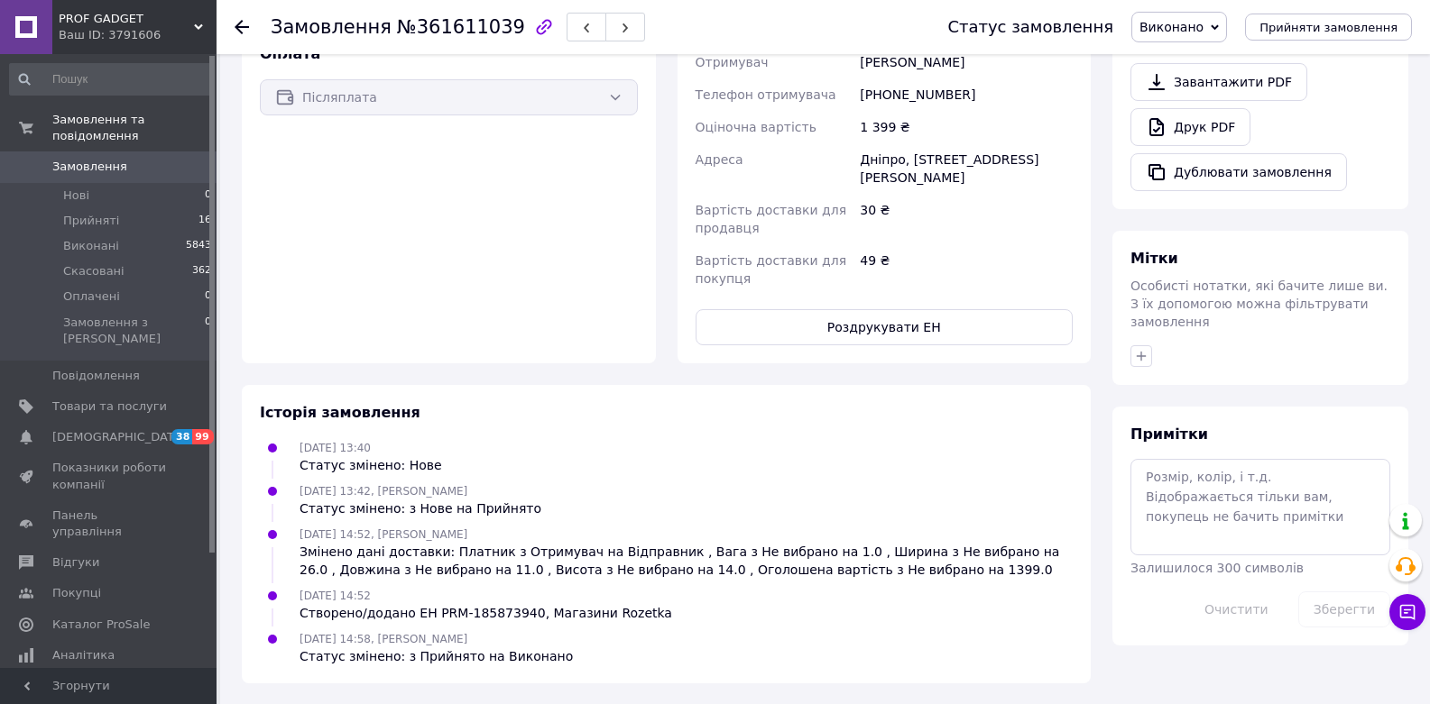
scroll to position [575, 0]
click at [897, 325] on button "Роздрукувати ЕН" at bounding box center [884, 326] width 378 height 36
click at [244, 26] on use at bounding box center [242, 27] width 14 height 14
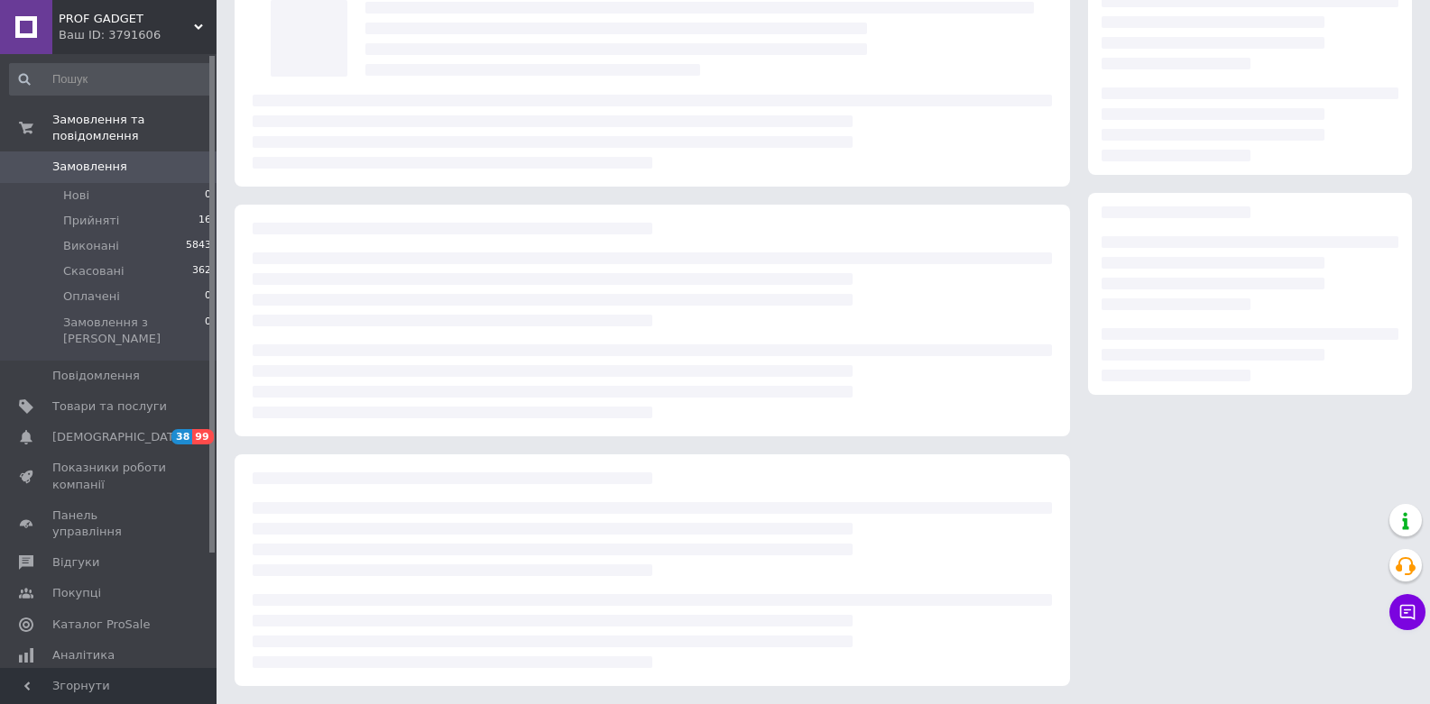
scroll to position [120, 0]
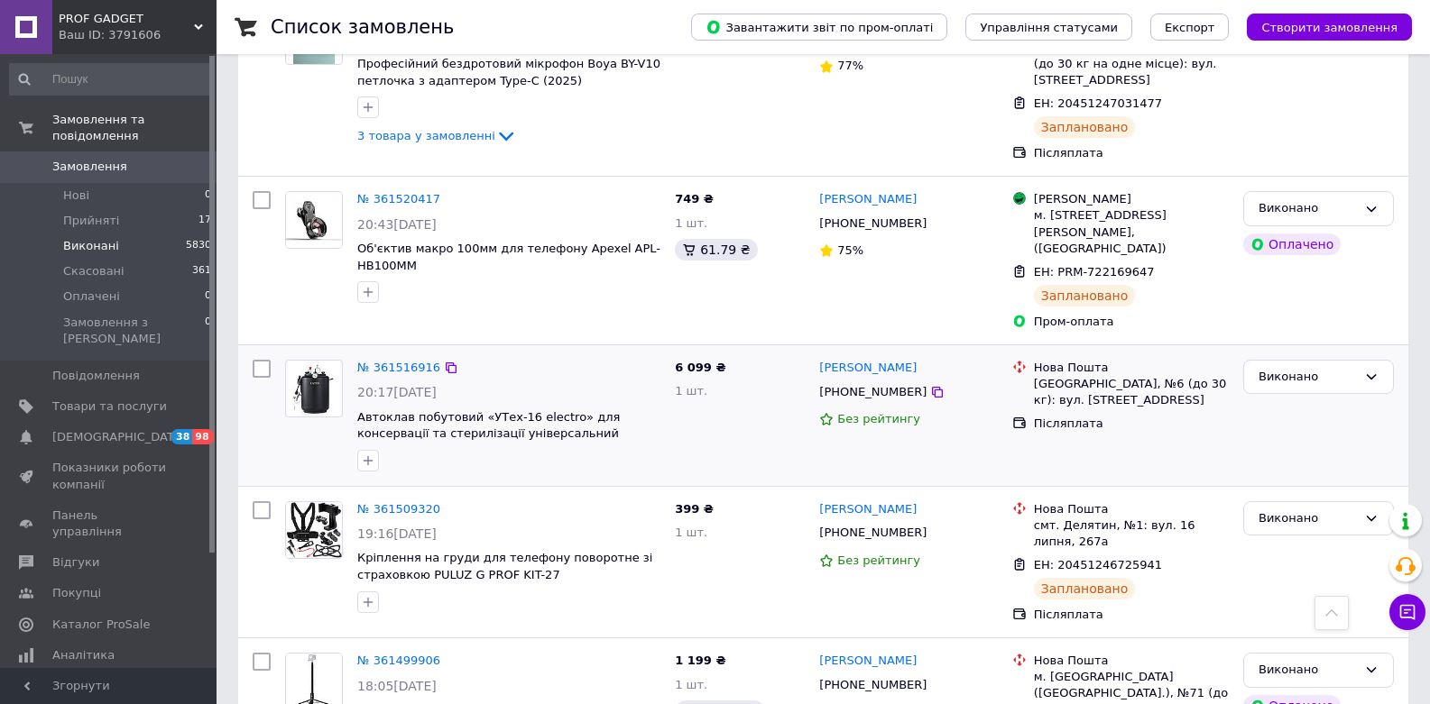
scroll to position [758, 0]
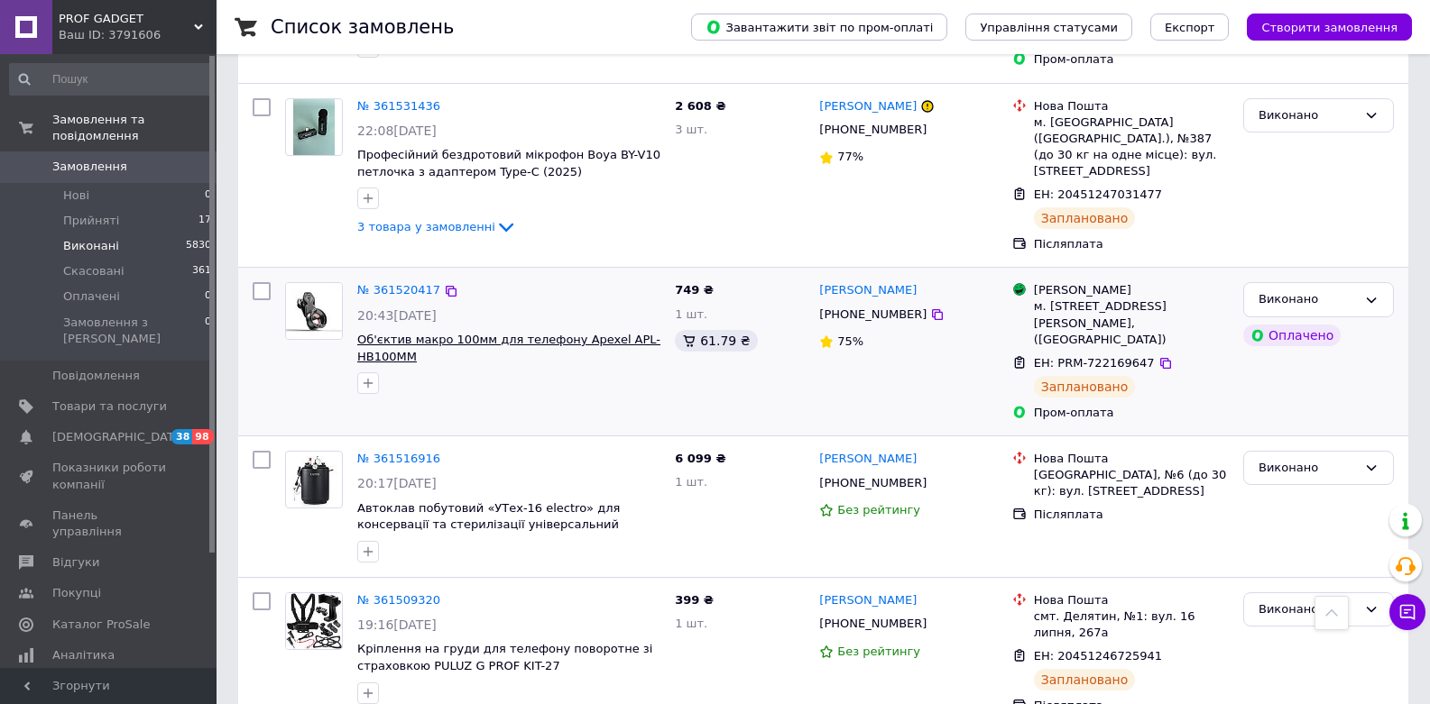
click at [464, 340] on span "Об'єктив макро 100мм для телефону Apexel APL-HB100MM" at bounding box center [508, 348] width 303 height 31
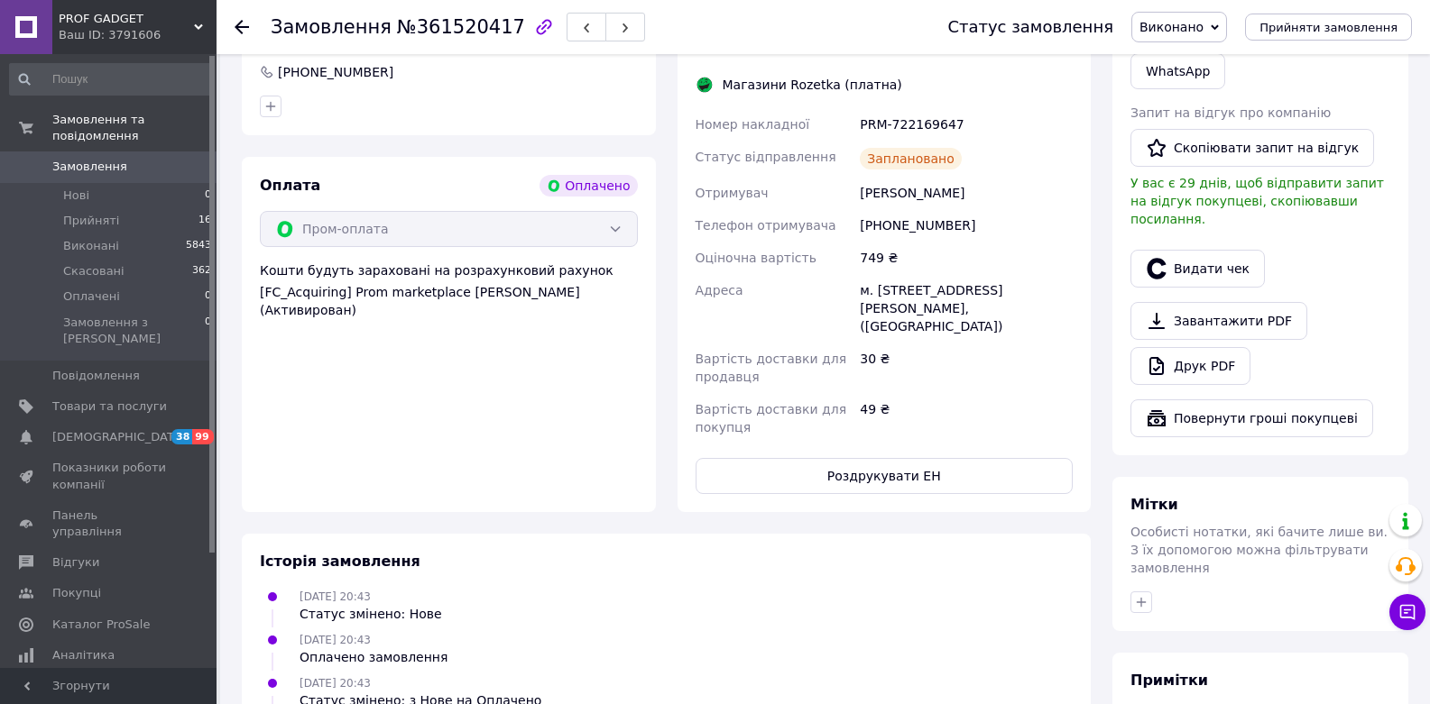
scroll to position [736, 0]
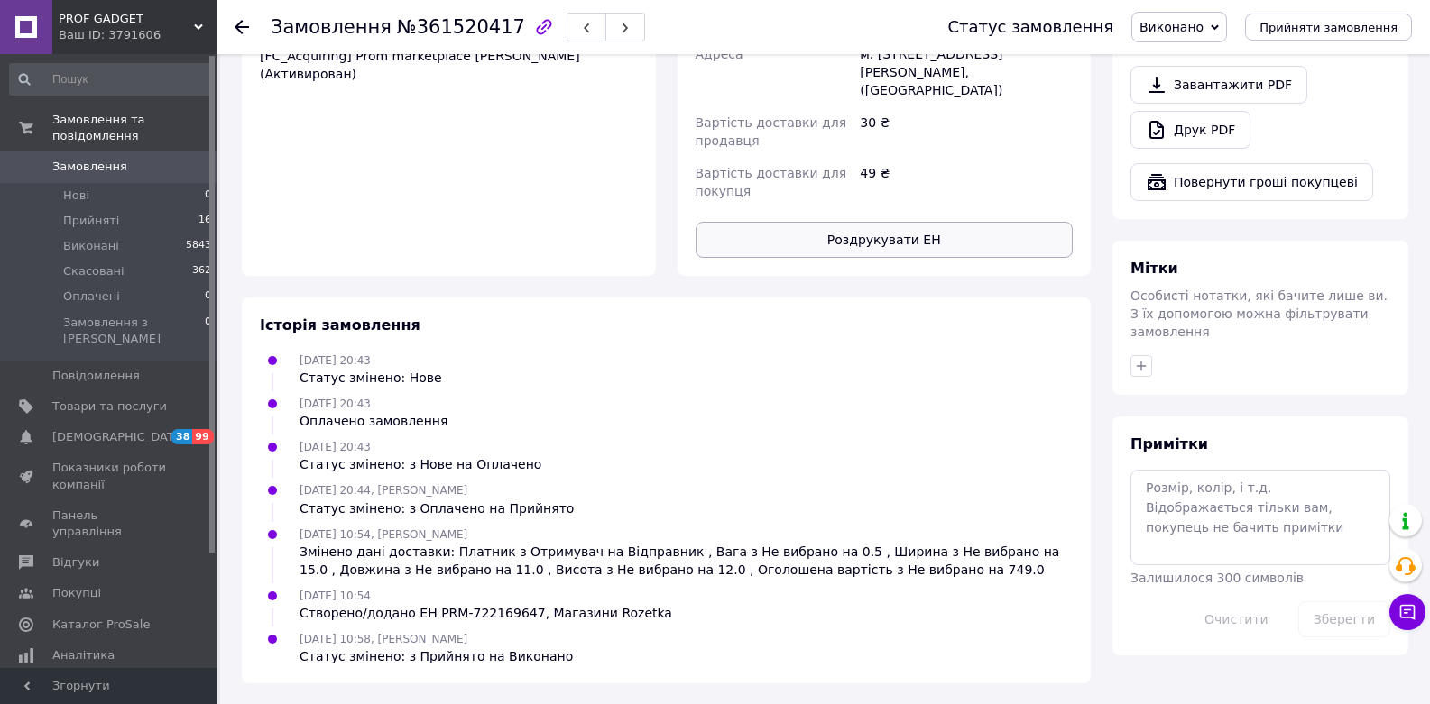
click at [885, 239] on button "Роздрукувати ЕН" at bounding box center [884, 240] width 378 height 36
click at [244, 26] on use at bounding box center [242, 27] width 14 height 14
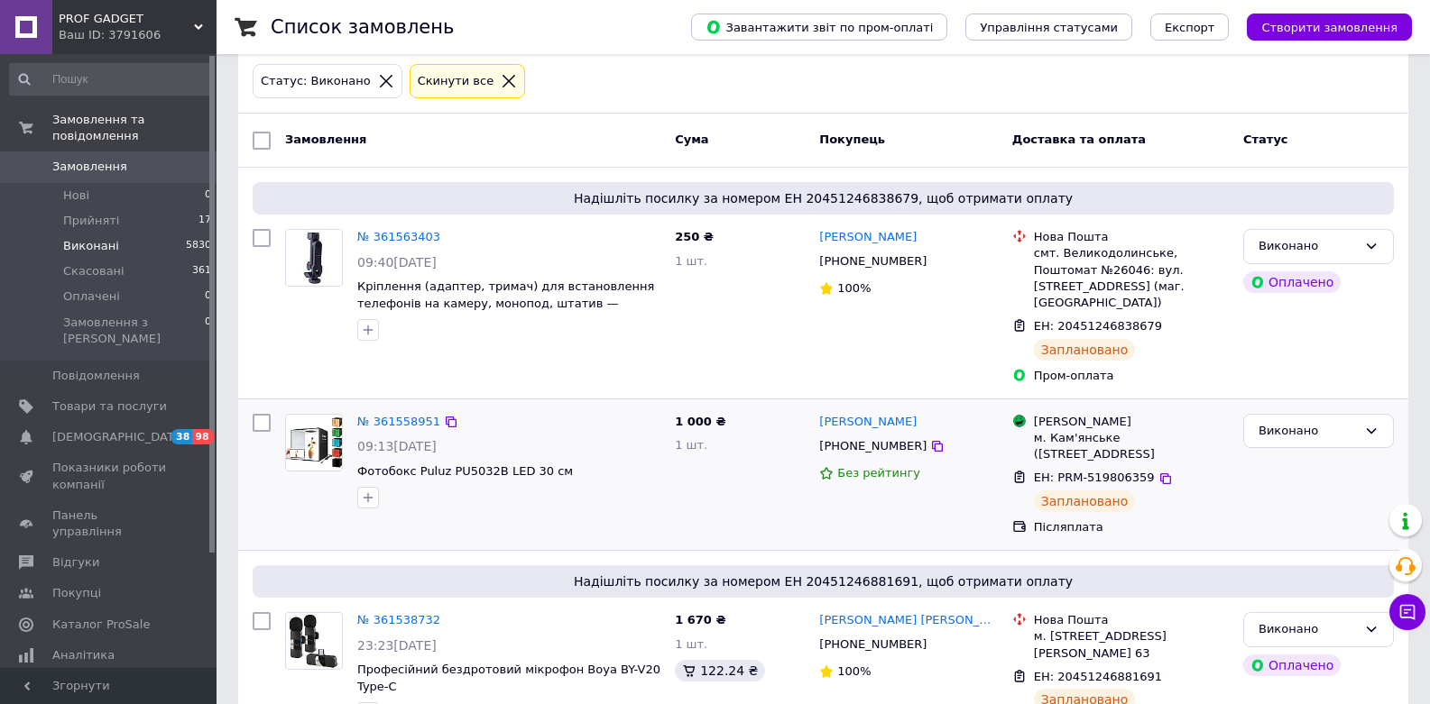
scroll to position [155, 0]
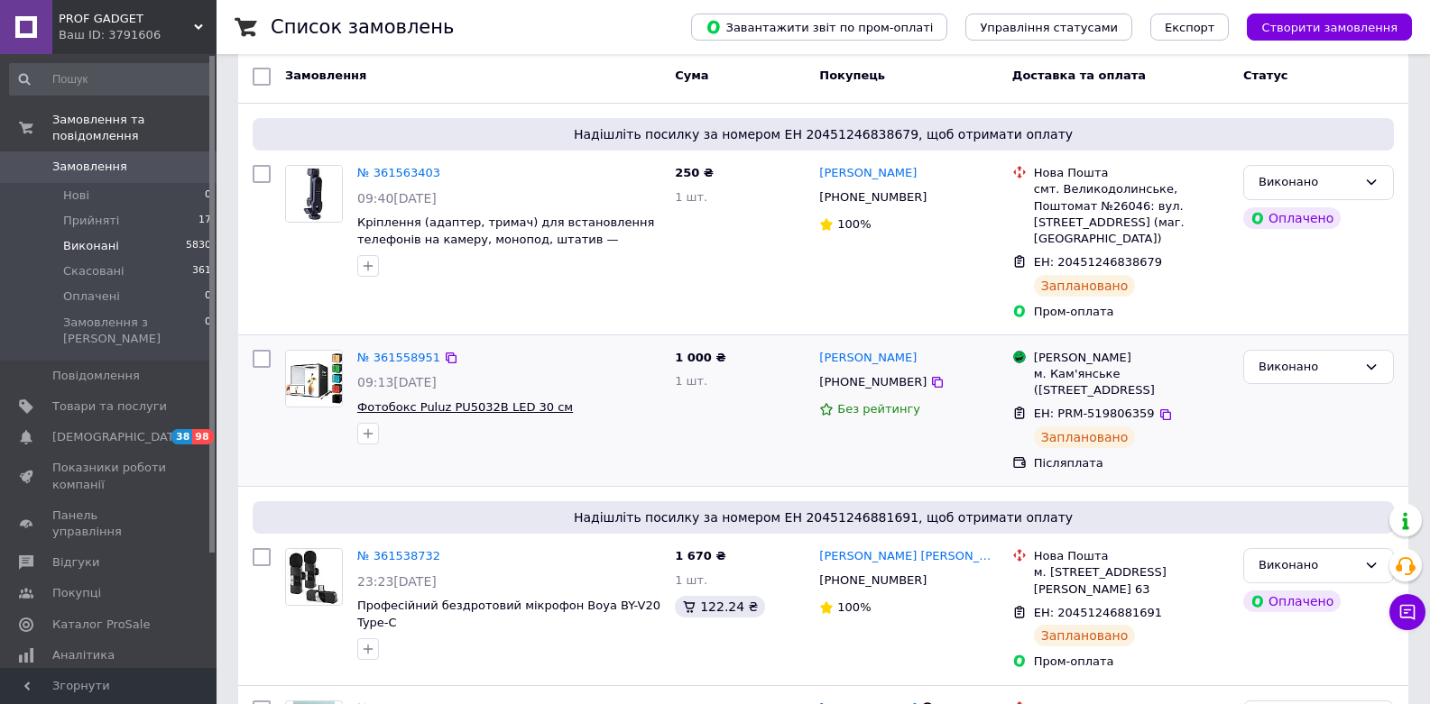
drag, startPoint x: 477, startPoint y: 378, endPoint x: 480, endPoint y: 389, distance: 11.2
click at [477, 379] on div "№ 361558951 09:13, 12.09.2025 Фотобокс Puluz PU5032B LED 30 см" at bounding box center [509, 397] width 318 height 109
click at [483, 400] on span "Фотобокс Puluz PU5032B LED 30 см" at bounding box center [465, 407] width 216 height 14
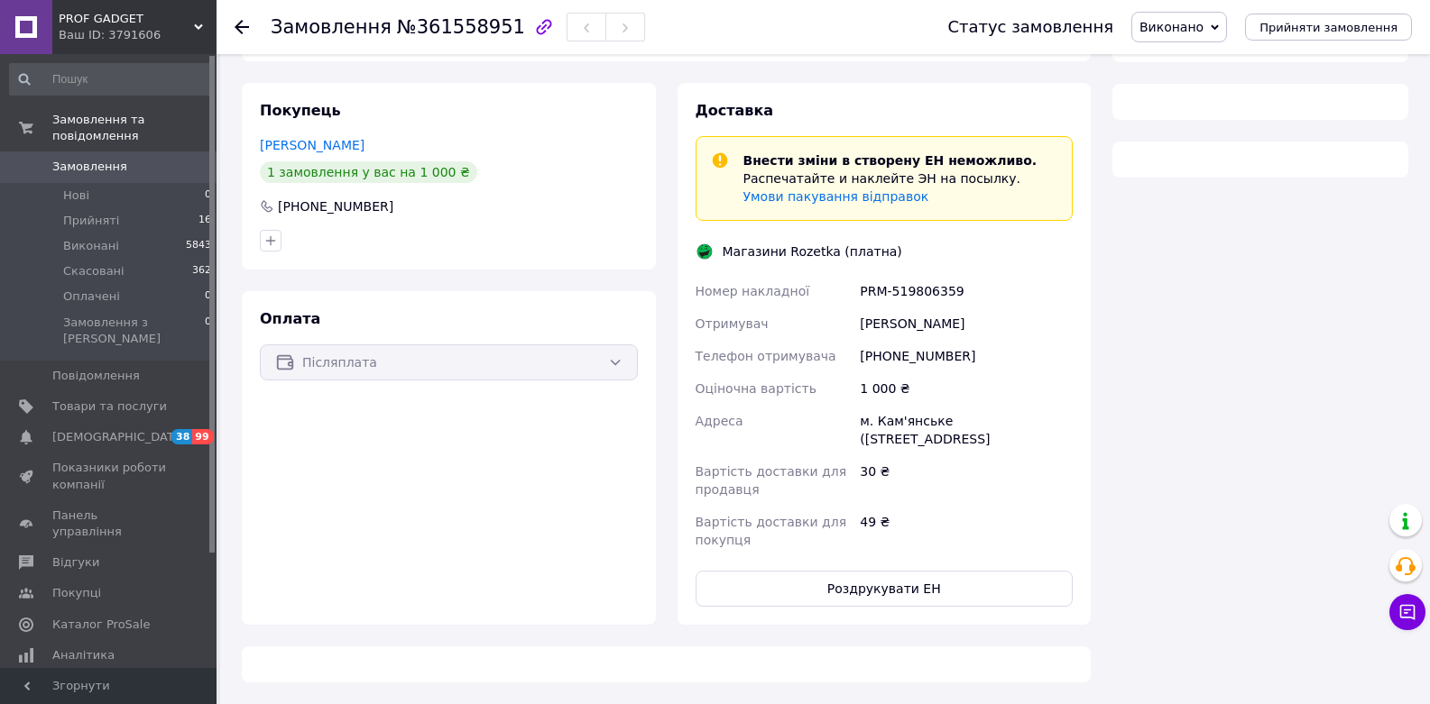
scroll to position [259, 0]
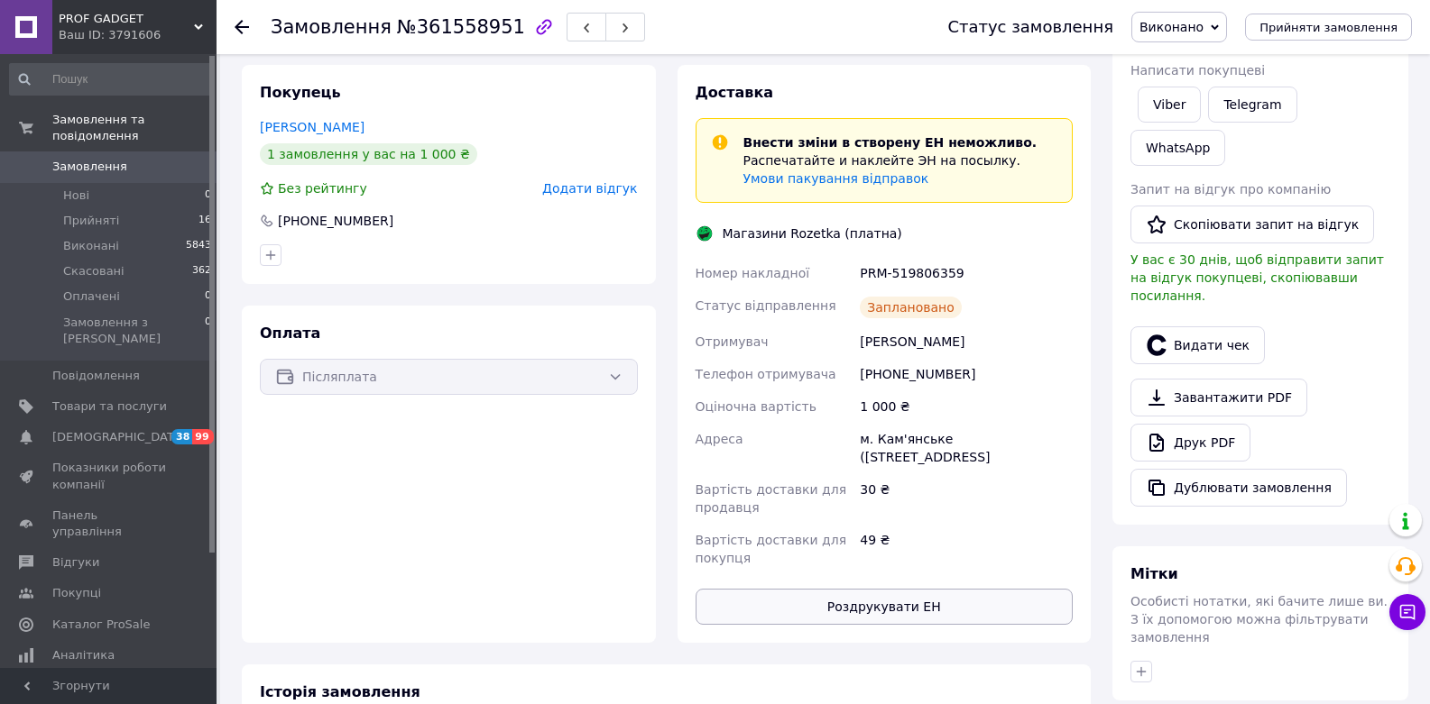
click at [907, 619] on button "Роздрукувати ЕН" at bounding box center [884, 607] width 378 height 36
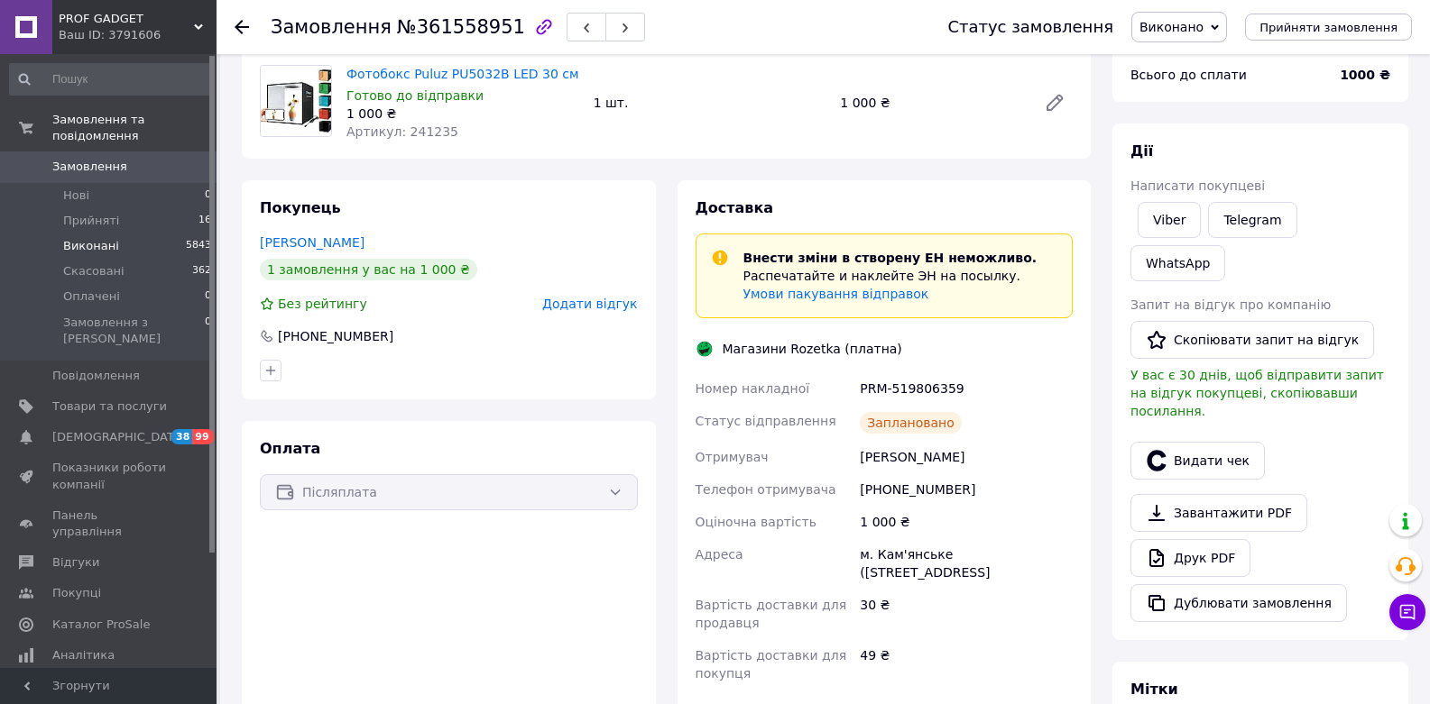
scroll to position [0, 0]
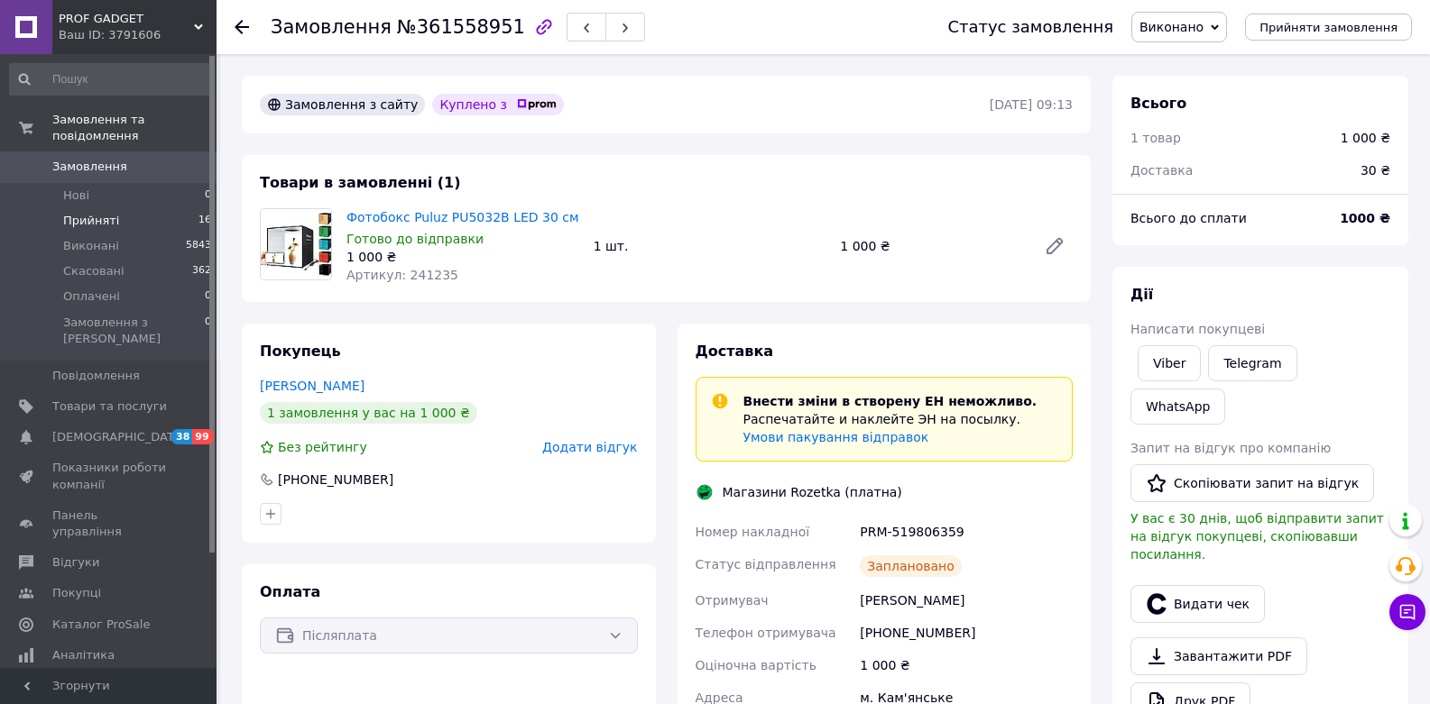
click at [174, 219] on li "Прийняті 16" at bounding box center [111, 220] width 222 height 25
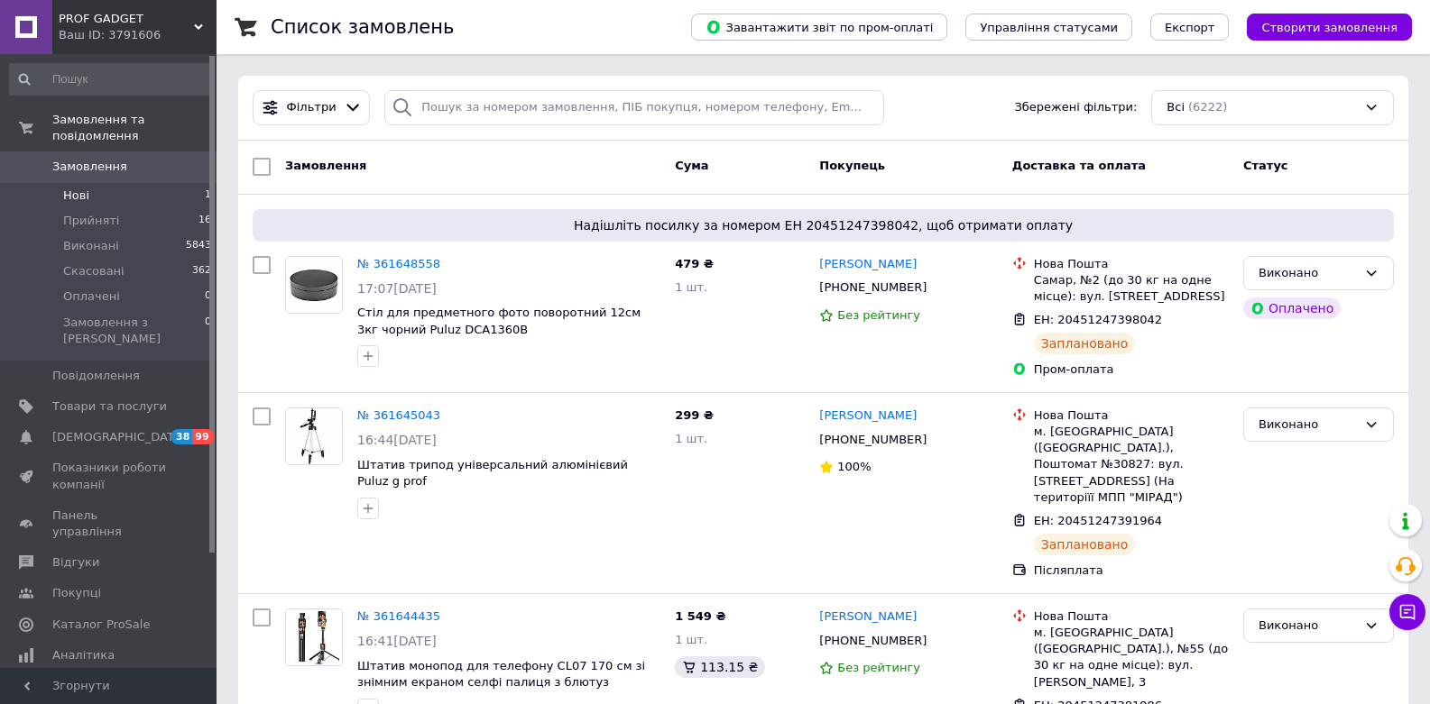
click at [148, 192] on li "Нові 1" at bounding box center [111, 195] width 222 height 25
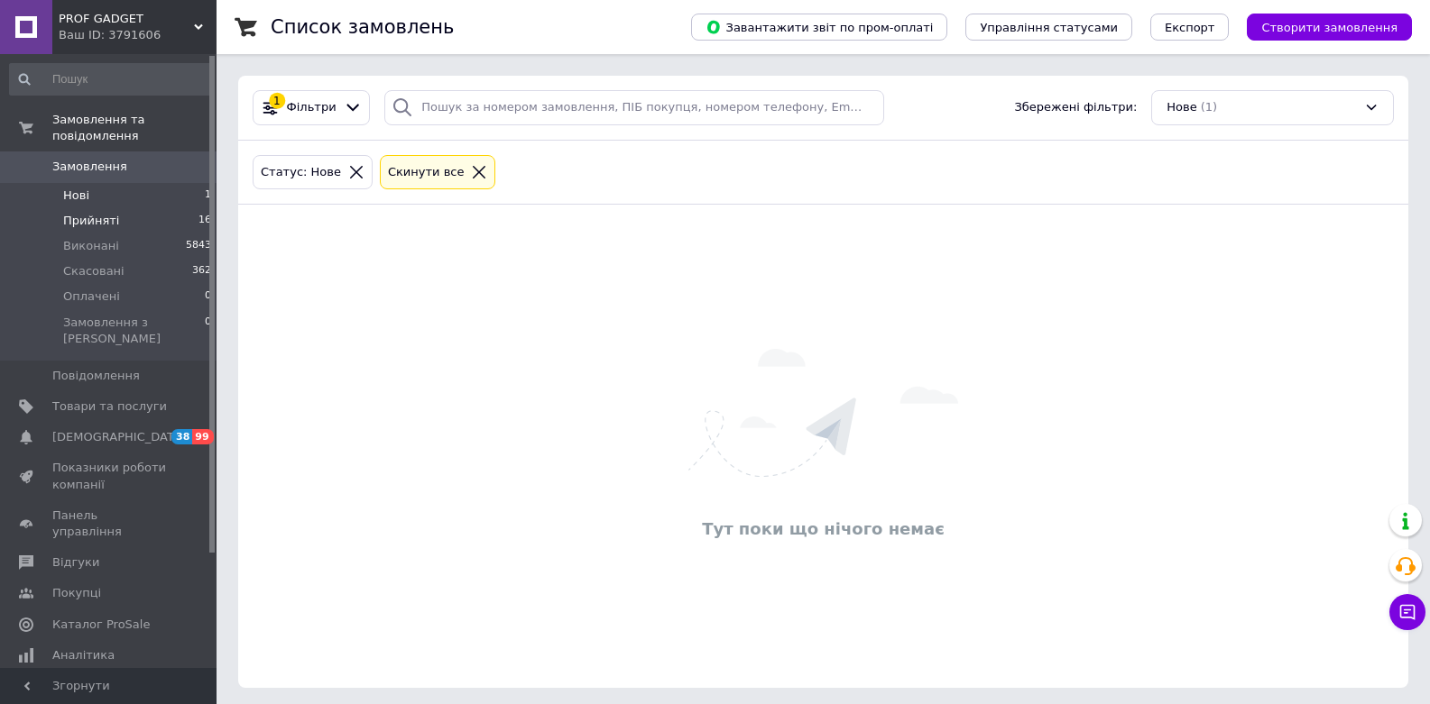
click at [148, 221] on li "Прийняті 16" at bounding box center [111, 220] width 222 height 25
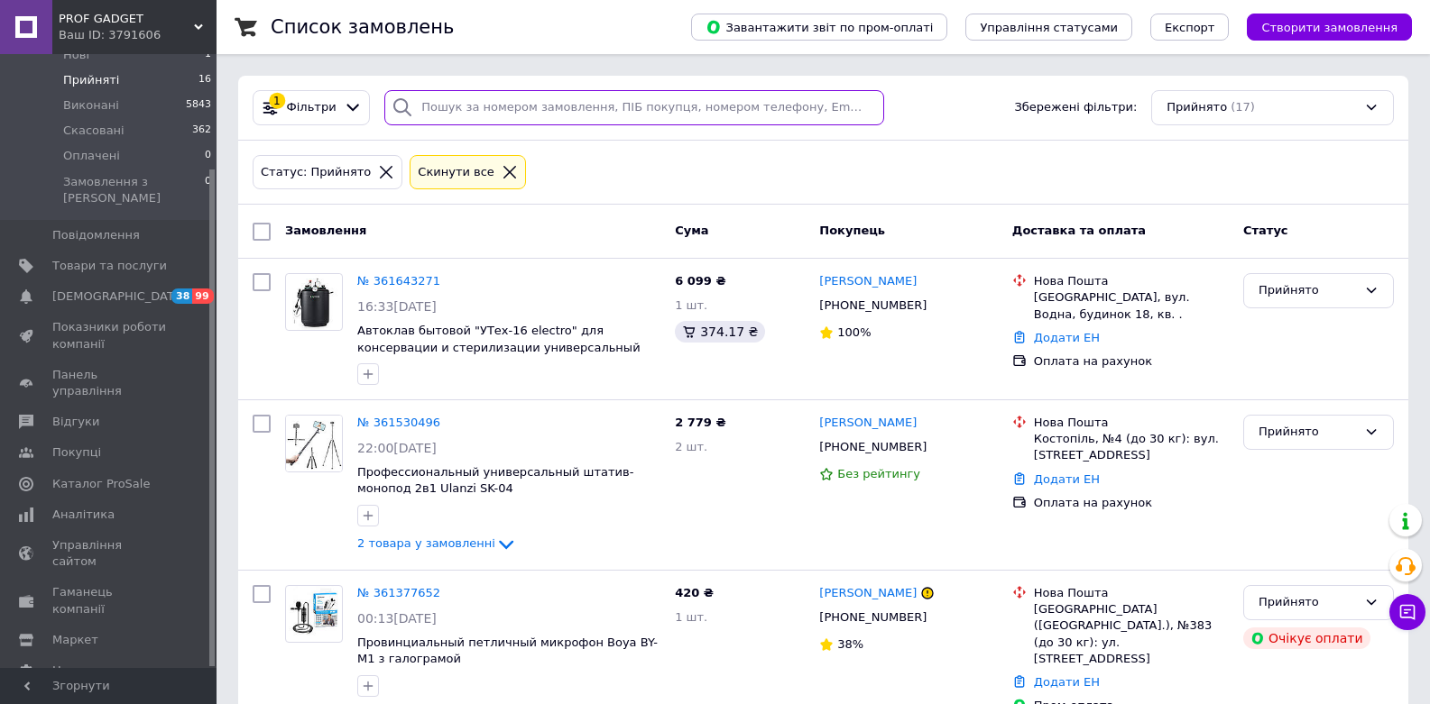
click at [604, 108] on input "search" at bounding box center [633, 107] width 499 height 35
click at [149, 77] on li "Прийняті 16" at bounding box center [111, 80] width 222 height 25
click at [96, 79] on span "Прийняті" at bounding box center [91, 80] width 56 height 16
click at [99, 106] on span "Виконані" at bounding box center [91, 105] width 56 height 16
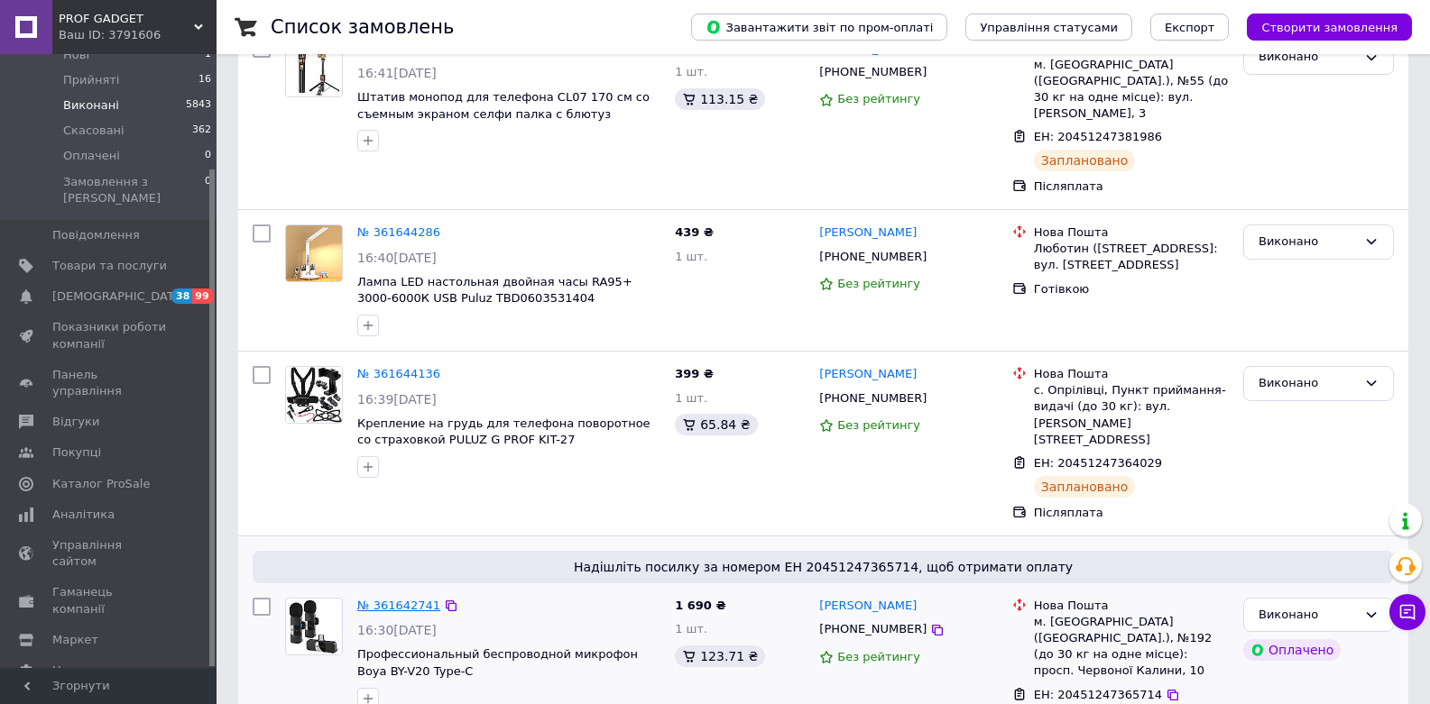
scroll to position [758, 0]
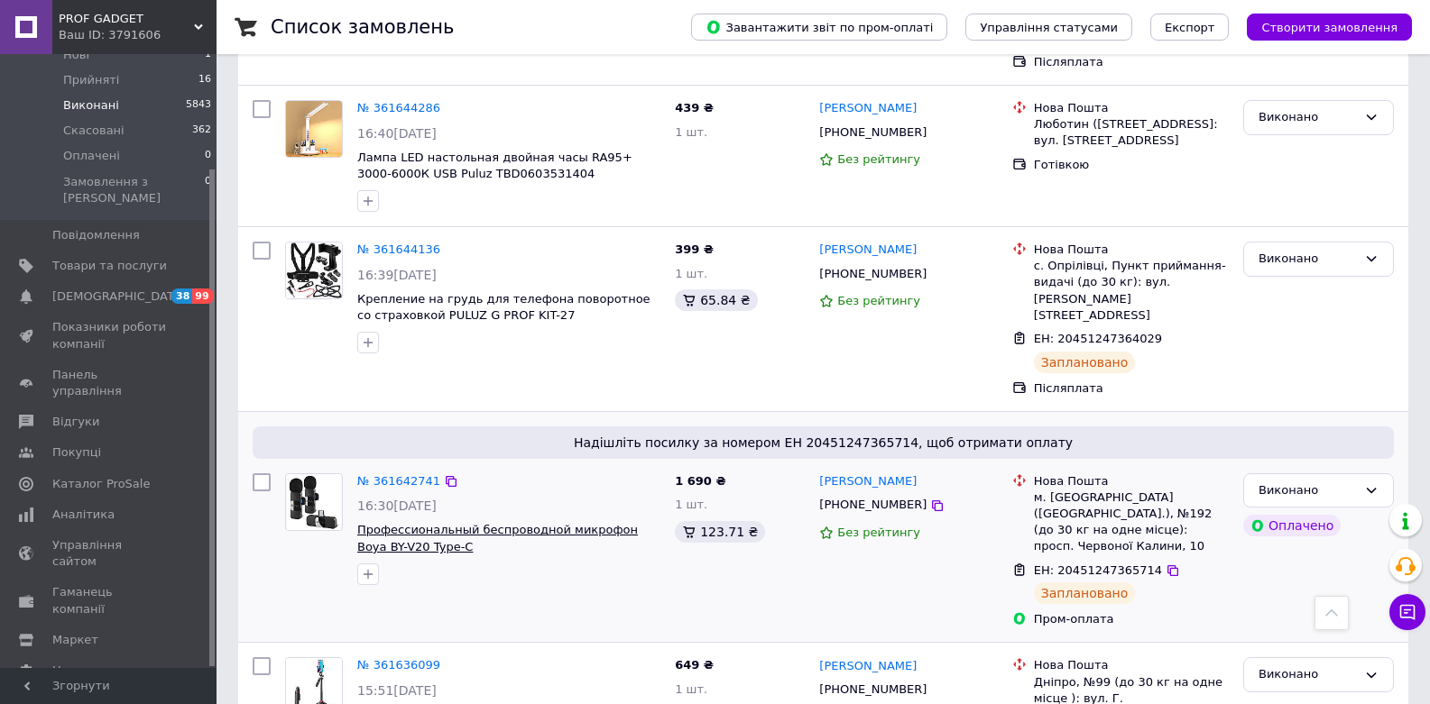
click at [428, 523] on span "Профессиональный беспроводной микрофон Boya BY-V20 Type-C" at bounding box center [497, 538] width 281 height 31
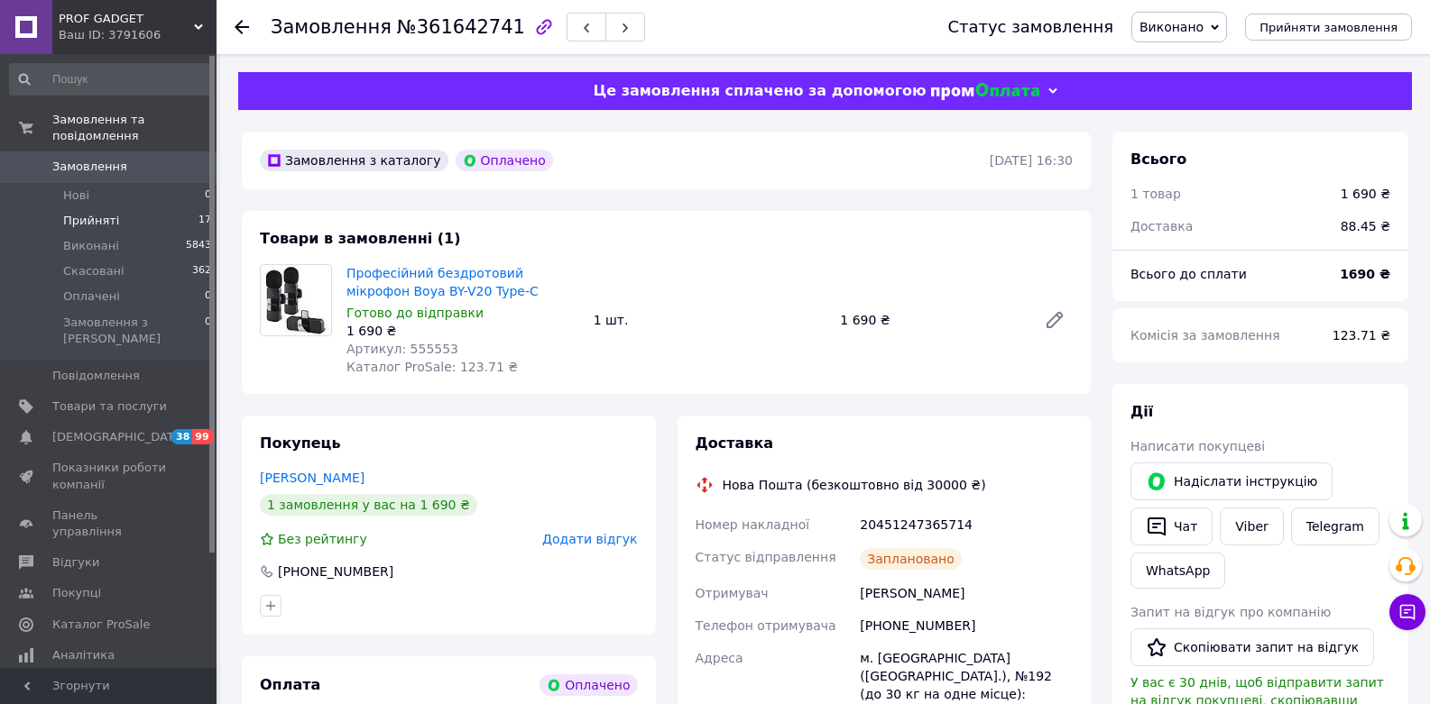
click at [107, 228] on span "Прийняті" at bounding box center [91, 221] width 56 height 16
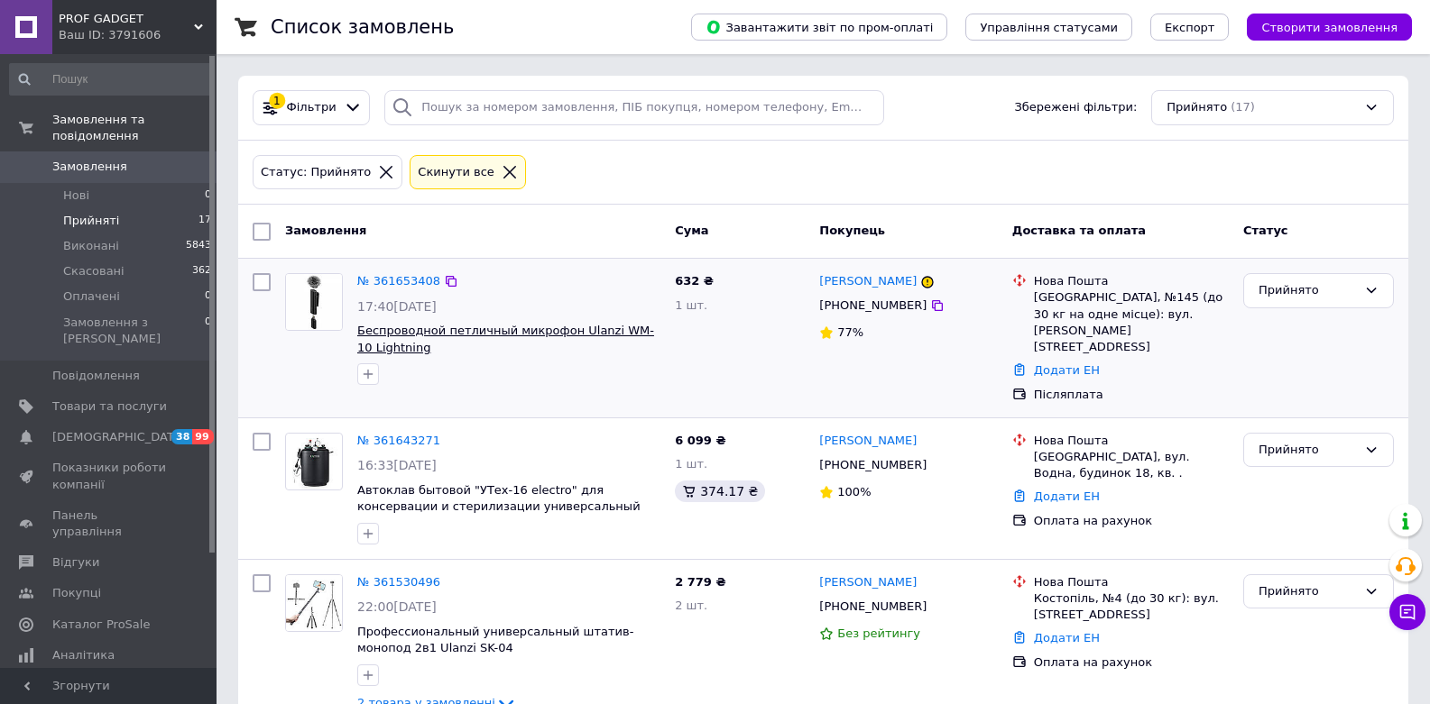
click at [448, 327] on span "Беспроводной петличный микрофон Ulanzi WM-10 Lightning" at bounding box center [505, 339] width 297 height 31
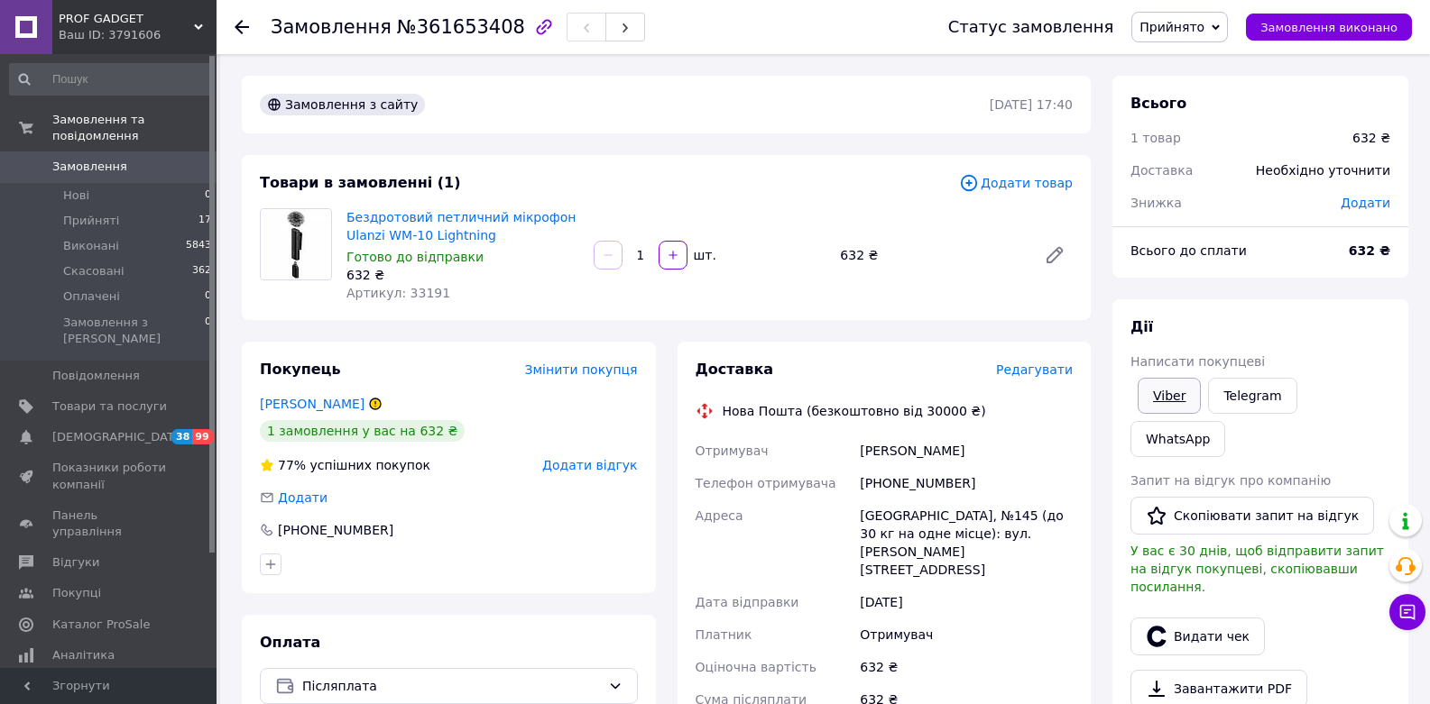
click at [1167, 394] on link "Viber" at bounding box center [1168, 396] width 63 height 36
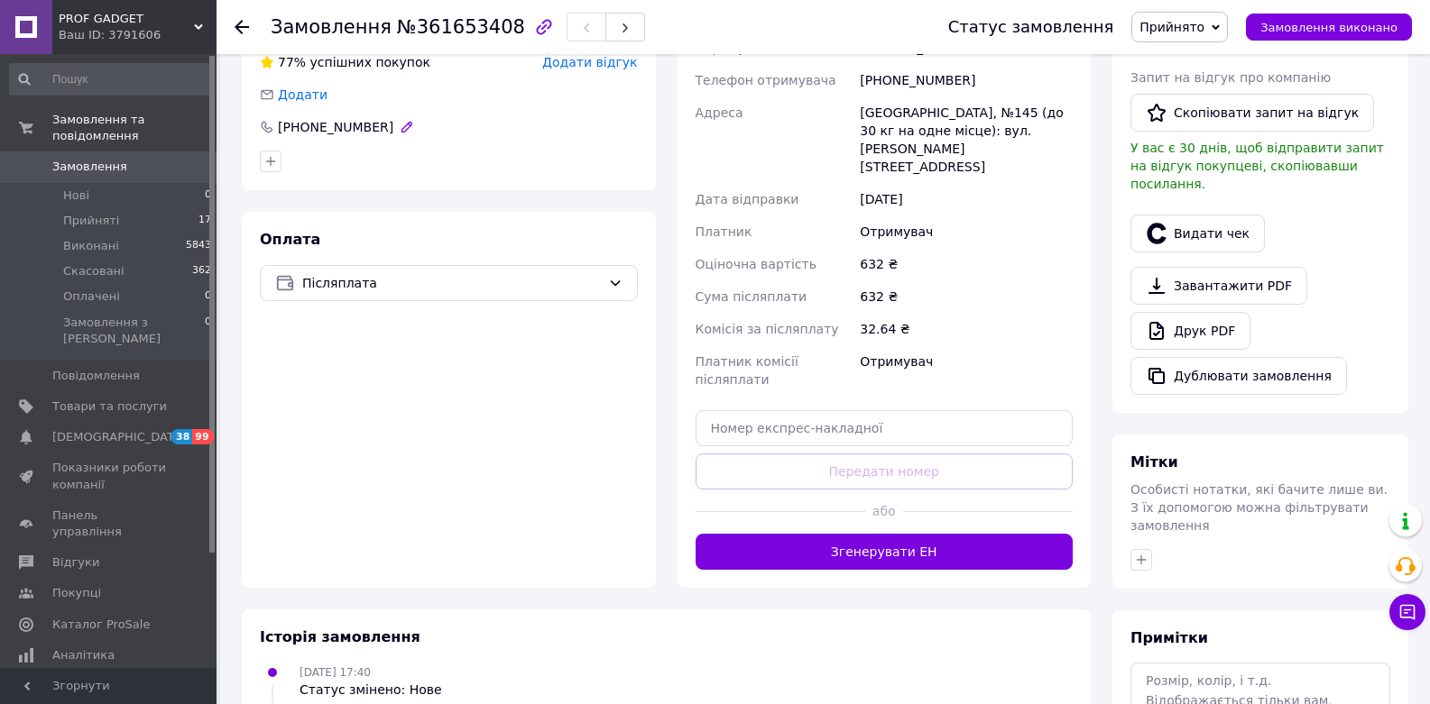
scroll to position [433, 0]
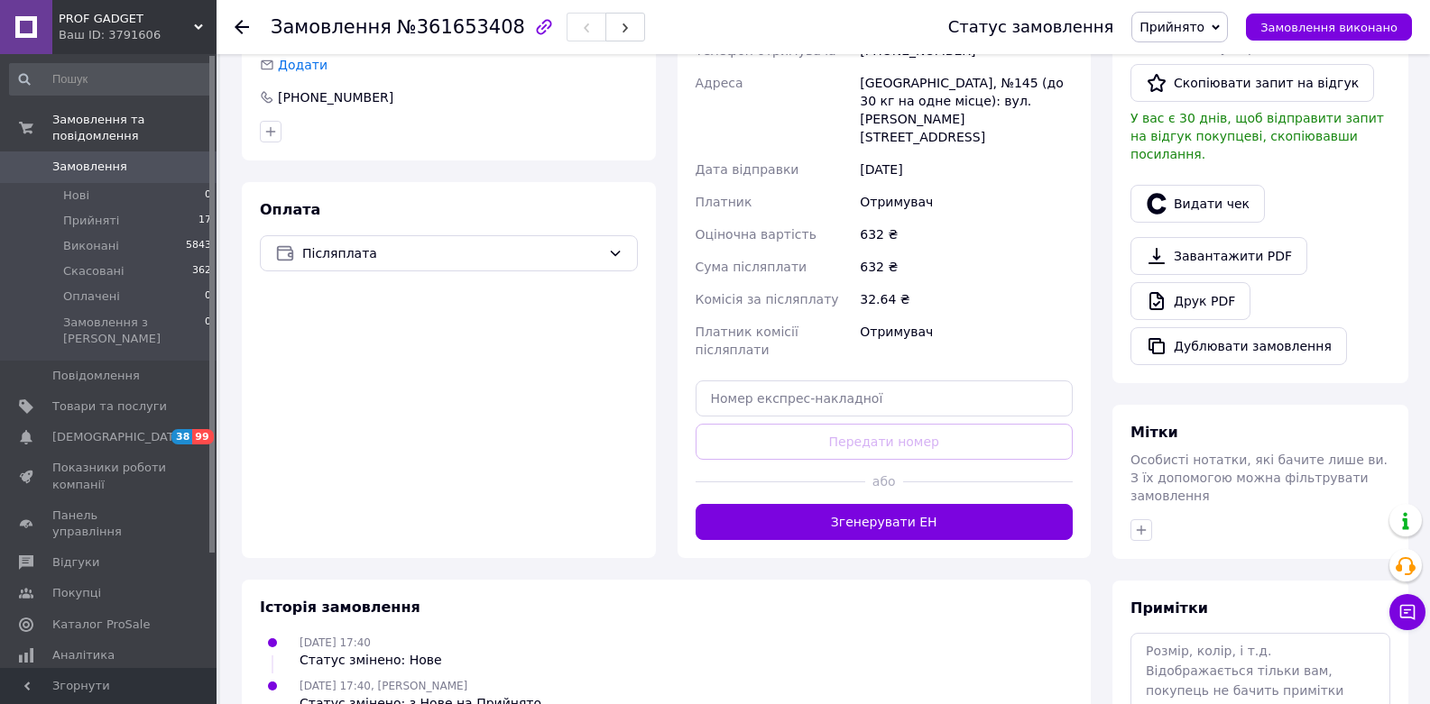
click at [243, 26] on use at bounding box center [242, 27] width 14 height 14
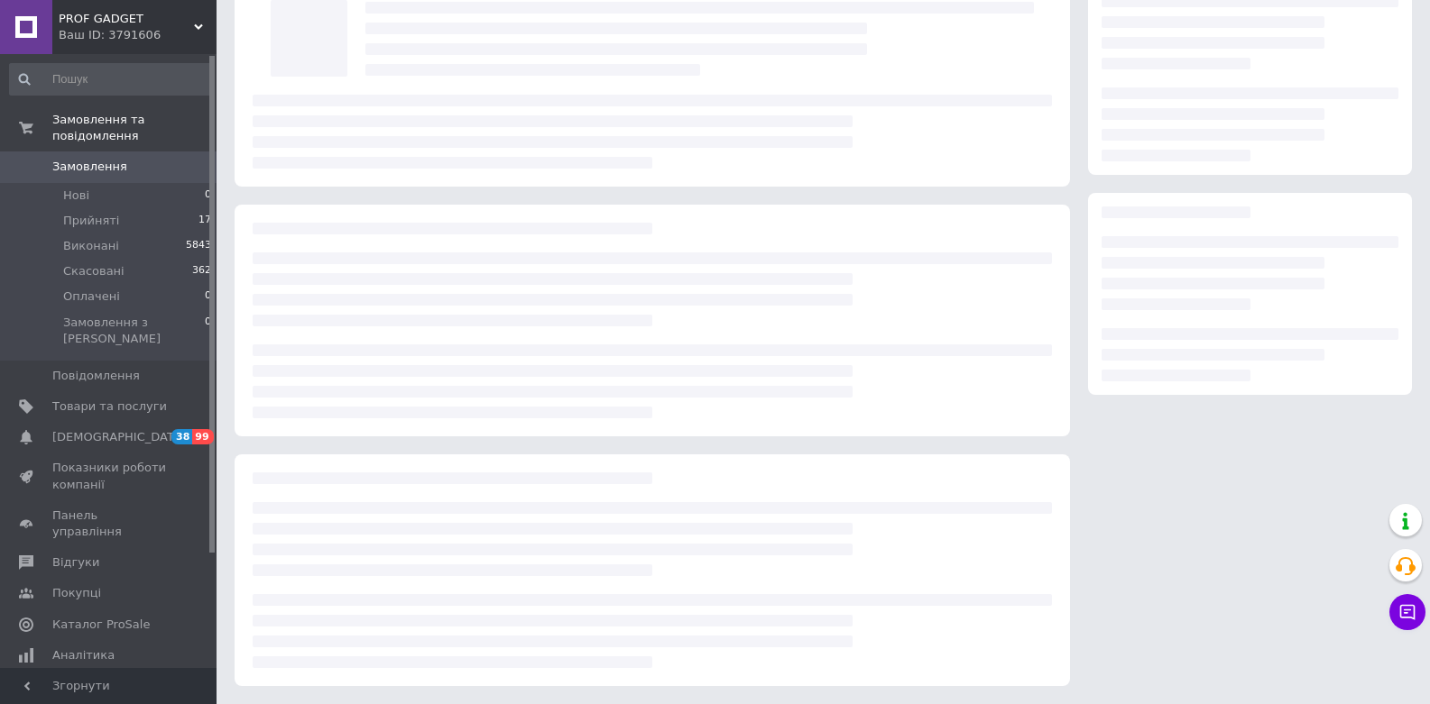
scroll to position [120, 0]
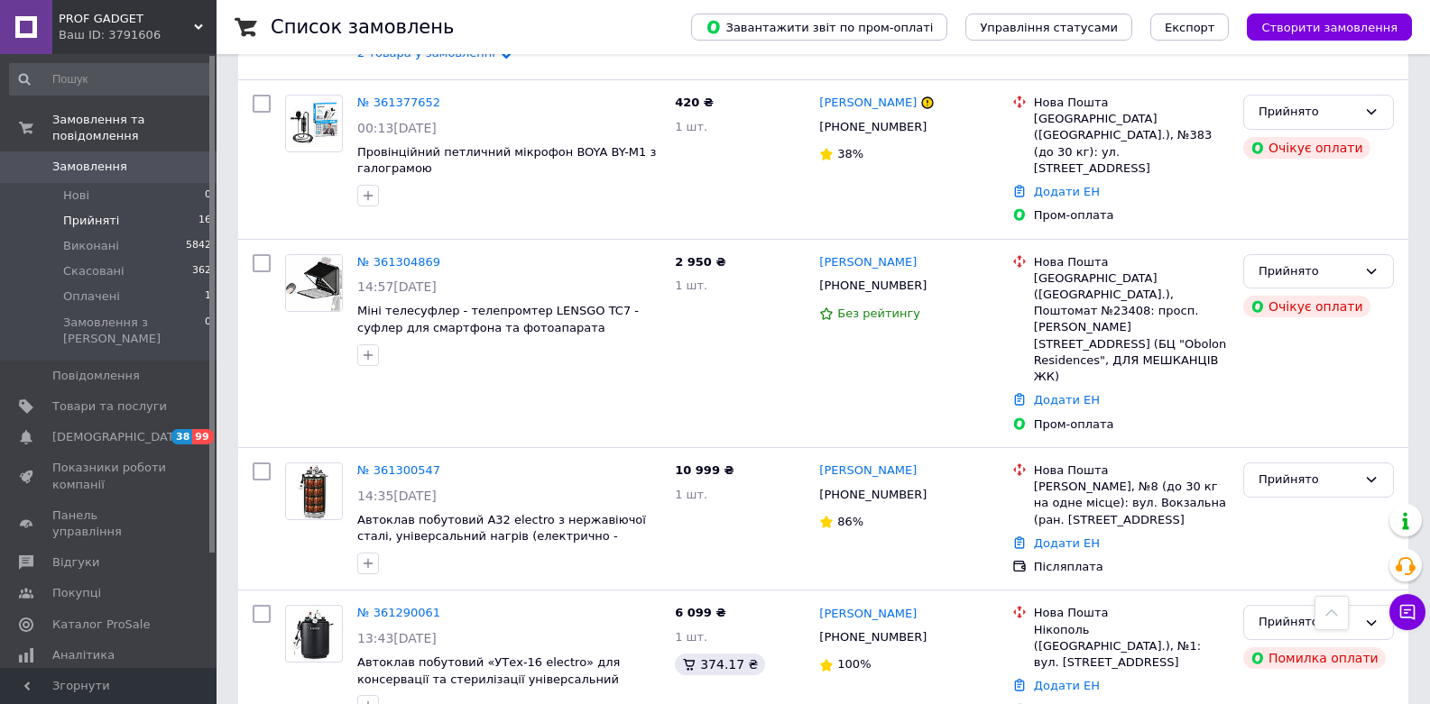
scroll to position [649, 0]
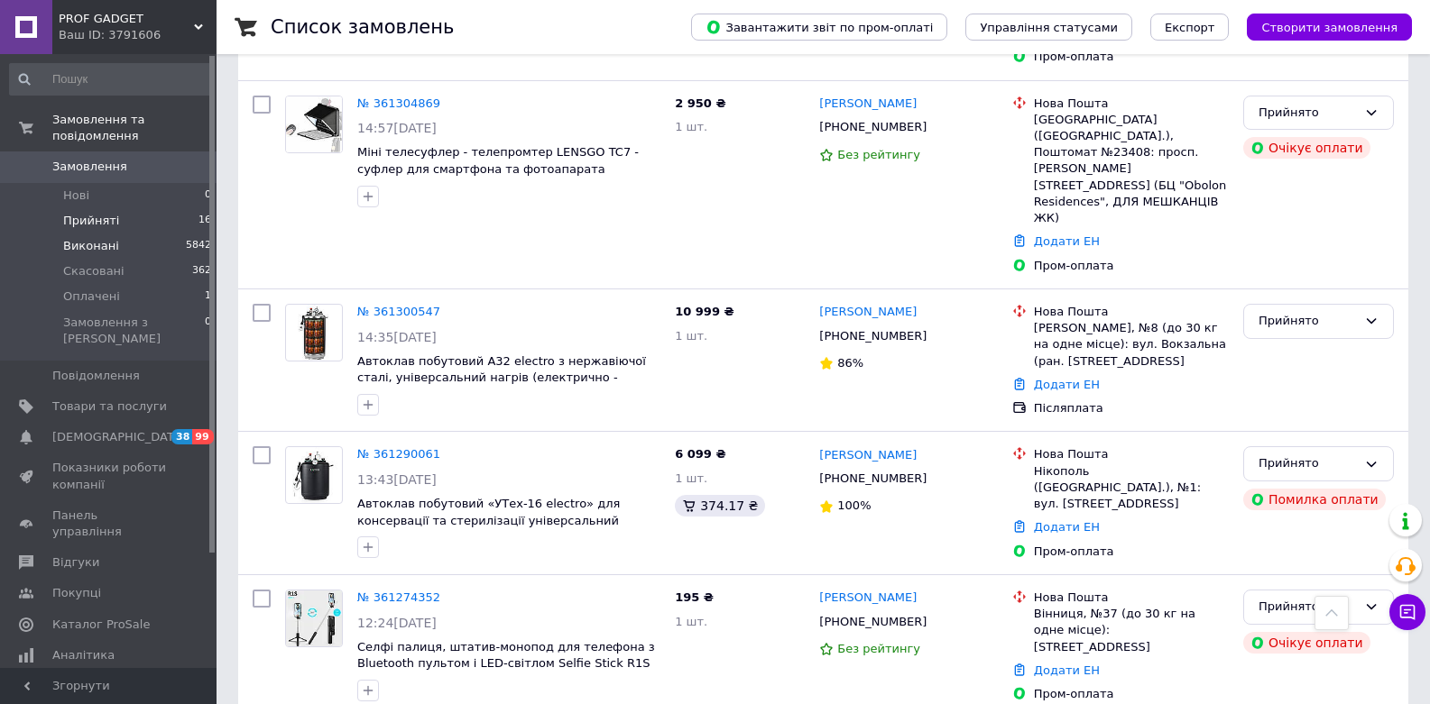
click at [124, 244] on li "Виконані 5842" at bounding box center [111, 246] width 222 height 25
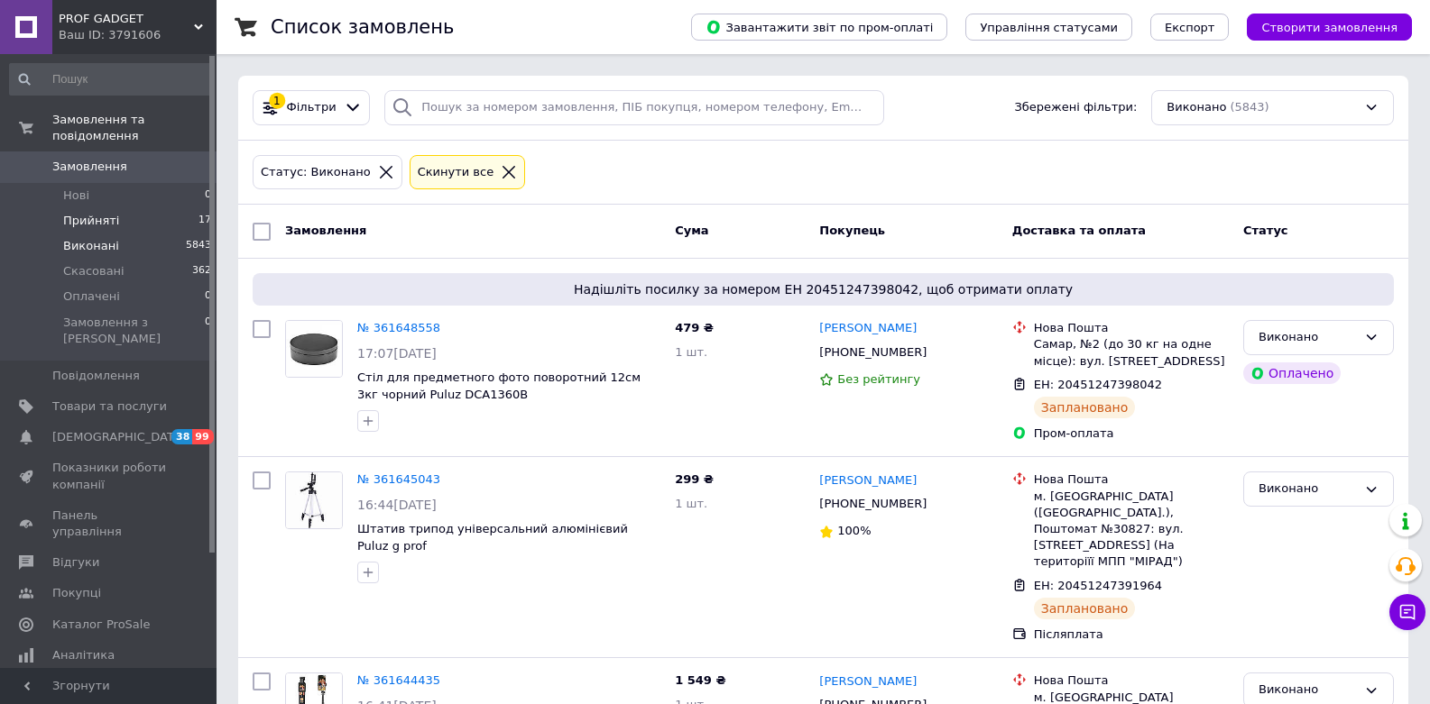
click at [175, 221] on li "Прийняті 17" at bounding box center [111, 220] width 222 height 25
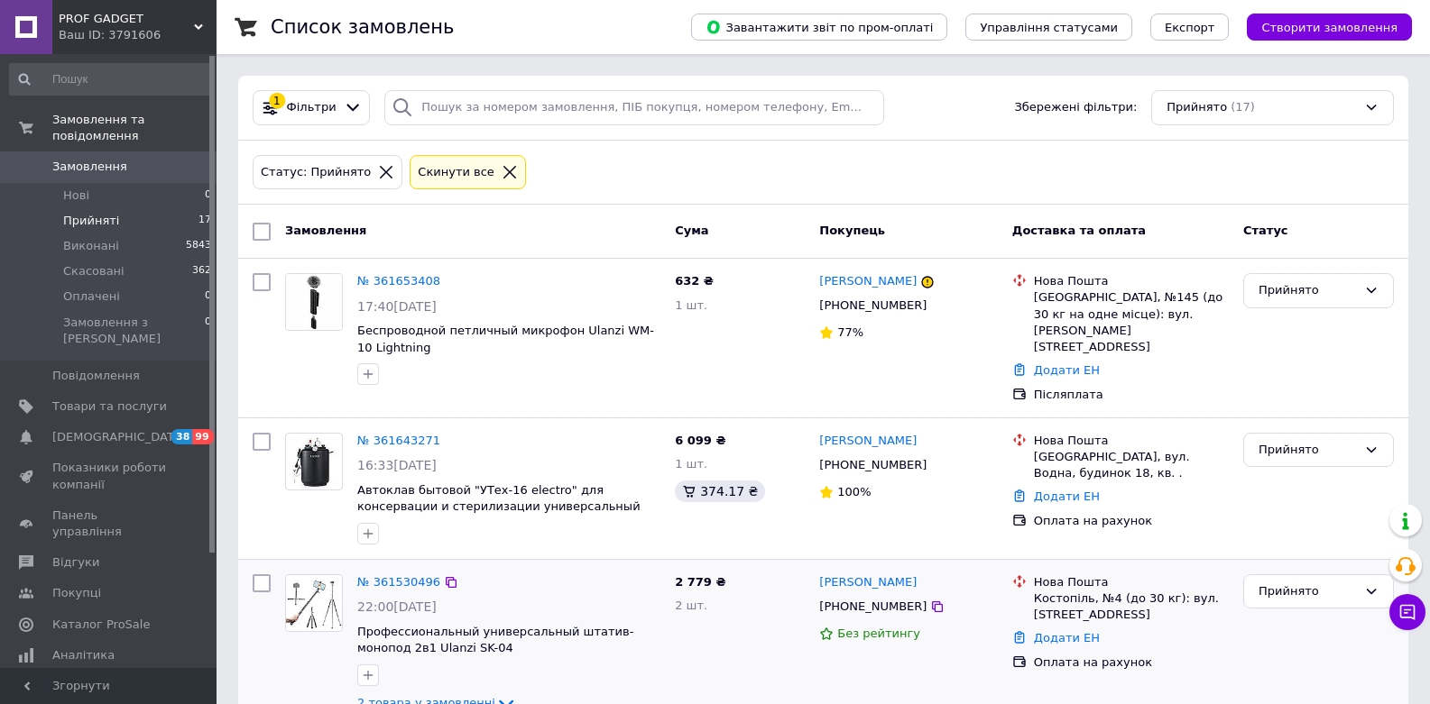
click at [1201, 630] on div "Додати ЕН" at bounding box center [1131, 639] width 202 height 24
